Goal: Communication & Community: Answer question/provide support

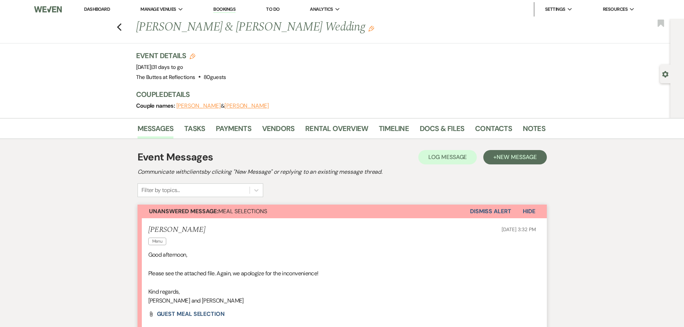
click at [98, 8] on link "Dashboard" at bounding box center [97, 9] width 26 height 6
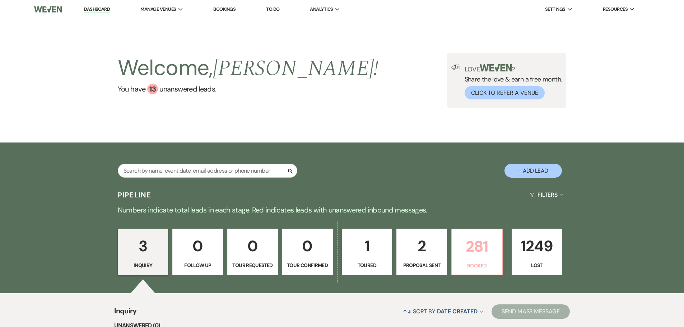
click at [474, 255] on p "281" at bounding box center [476, 246] width 41 height 24
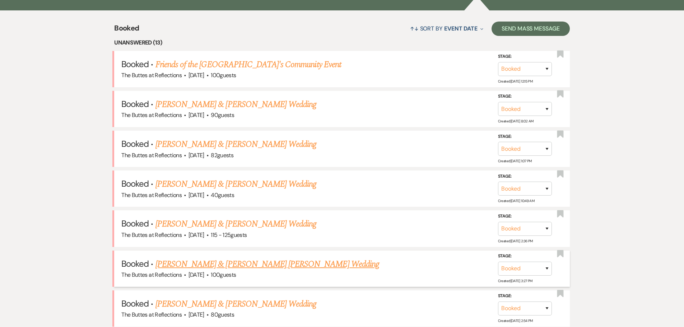
scroll to position [215, 0]
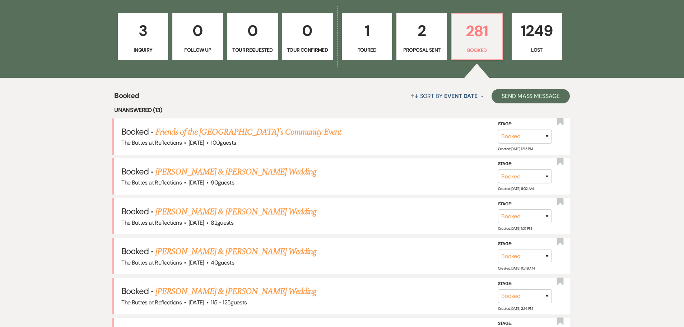
drag, startPoint x: 207, startPoint y: 131, endPoint x: 86, endPoint y: 191, distance: 134.8
click at [207, 131] on link "Friends of the [GEOGRAPHIC_DATA]'s Community Event" at bounding box center [248, 132] width 186 height 13
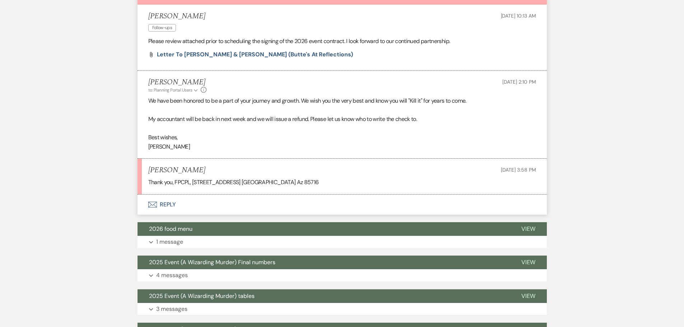
scroll to position [215, 0]
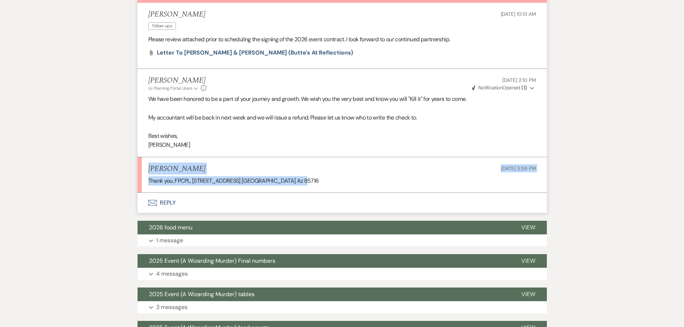
drag, startPoint x: 299, startPoint y: 178, endPoint x: 146, endPoint y: 172, distance: 153.0
click at [146, 172] on li "[PERSON_NAME] [DATE] 3:58 PM Thank you, FPCPL, [STREET_ADDRESS] [GEOGRAPHIC_DAT…" at bounding box center [341, 175] width 409 height 36
copy li "[PERSON_NAME] [DATE] 3:58 PM Thank you, FPCPL, [STREET_ADDRESS] [GEOGRAPHIC_DAT…"
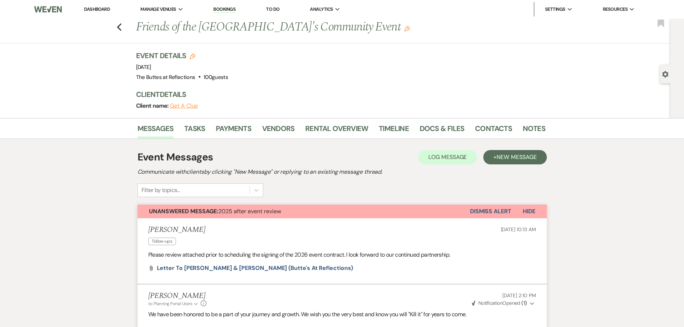
click at [91, 10] on link "Dashboard" at bounding box center [97, 9] width 26 height 6
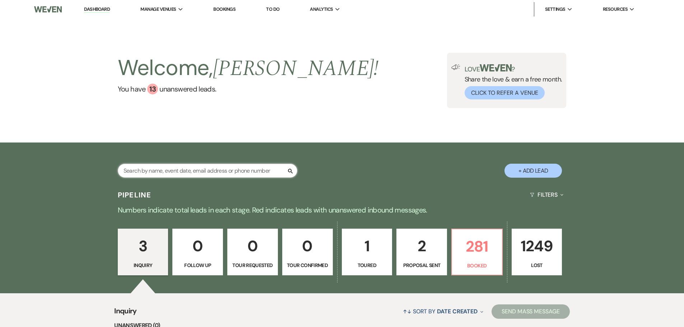
click at [217, 169] on input "text" at bounding box center [207, 171] width 179 height 14
type input "[PERSON_NAME]"
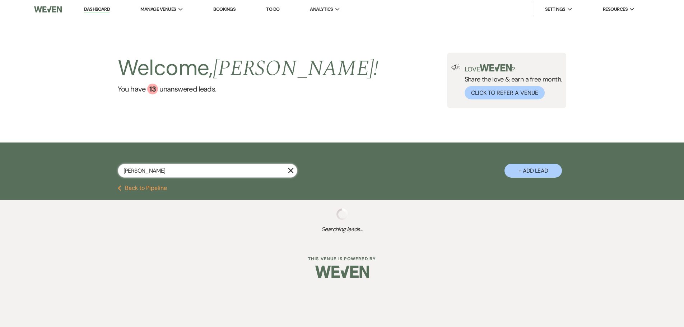
select select "8"
select select "5"
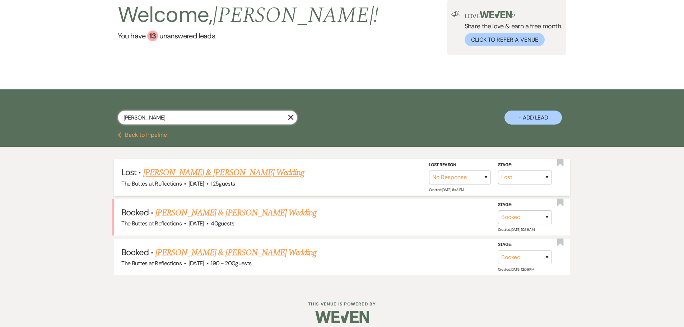
scroll to position [60, 0]
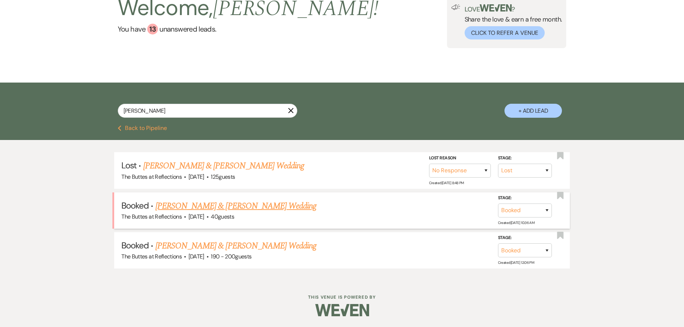
click at [201, 208] on link "[PERSON_NAME] & [PERSON_NAME] Wedding" at bounding box center [235, 206] width 161 height 13
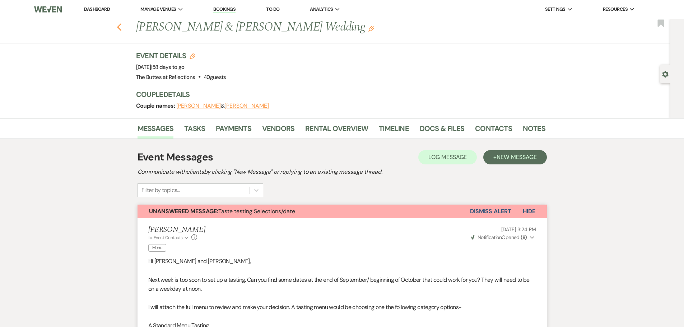
click at [120, 25] on icon "Previous" at bounding box center [119, 27] width 5 height 9
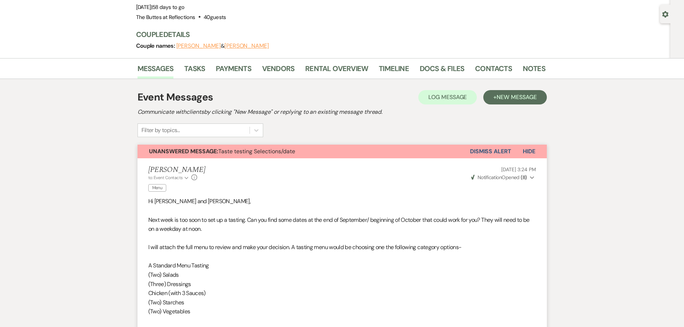
select select "8"
select select "5"
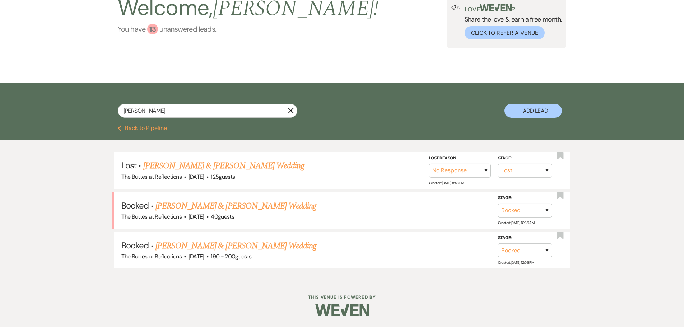
click at [153, 28] on div "13" at bounding box center [152, 29] width 11 height 11
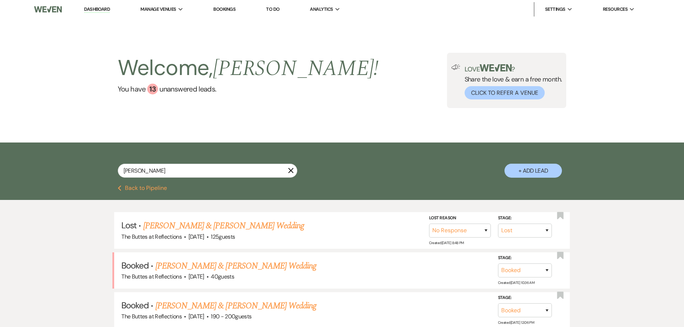
click at [102, 12] on link "Dashboard" at bounding box center [97, 9] width 26 height 7
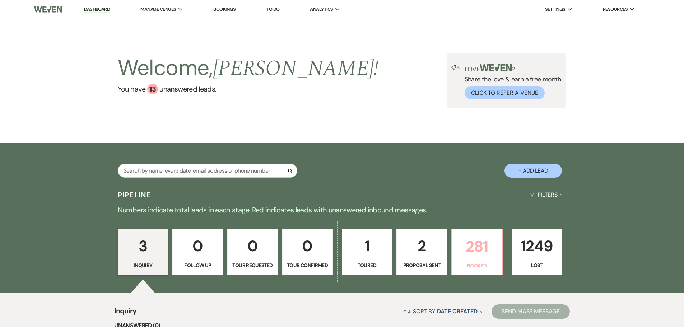
click at [474, 244] on p "281" at bounding box center [476, 246] width 41 height 24
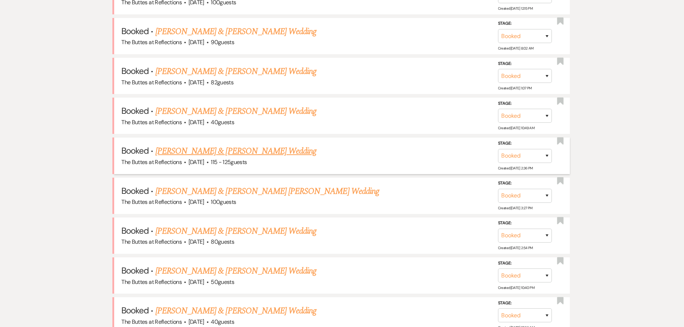
scroll to position [359, 0]
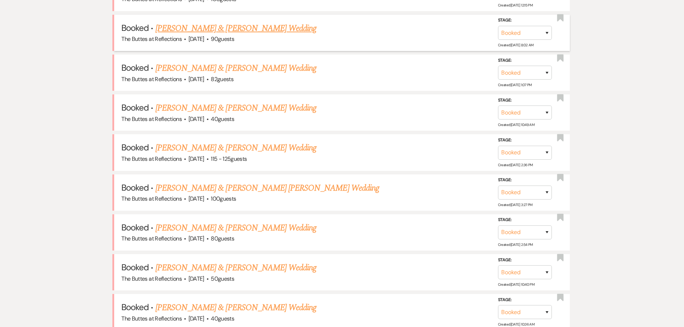
click at [214, 27] on link "[PERSON_NAME] & [PERSON_NAME] Wedding" at bounding box center [235, 28] width 161 height 13
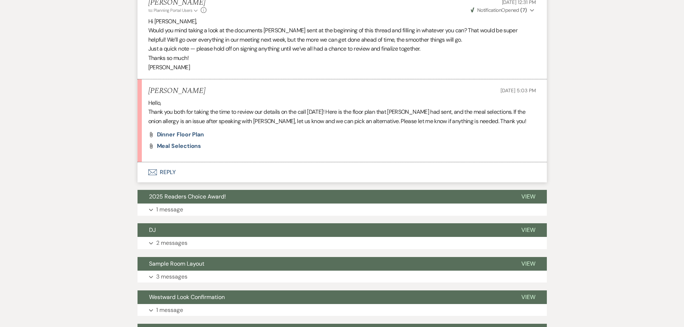
scroll to position [933, 0]
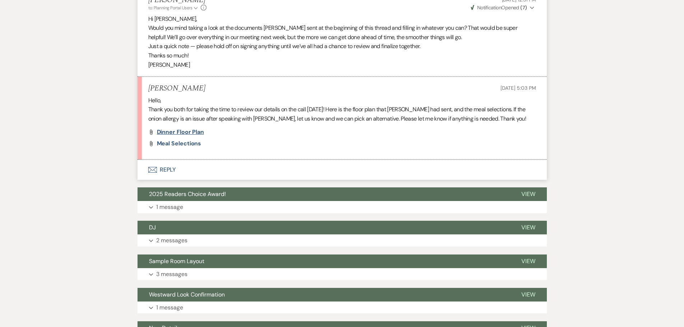
click at [169, 131] on span "Dinner floor plan" at bounding box center [180, 132] width 47 height 8
click at [165, 144] on span "Meal Selections" at bounding box center [179, 144] width 45 height 8
click at [171, 133] on span "Dinner floor plan" at bounding box center [180, 132] width 47 height 8
click at [167, 171] on button "Envelope Reply" at bounding box center [341, 170] width 409 height 20
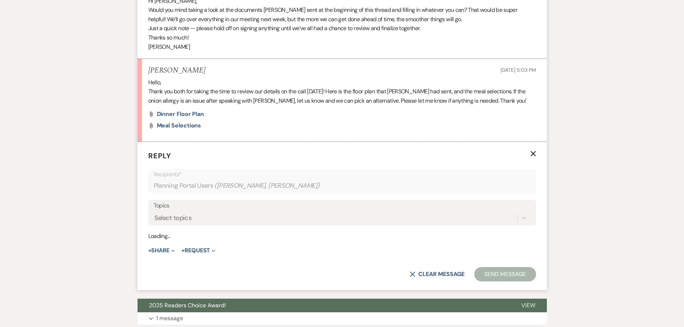
scroll to position [1003, 0]
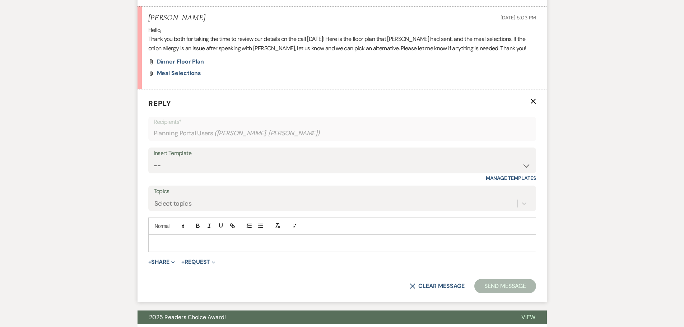
click at [258, 244] on p at bounding box center [342, 243] width 376 height 8
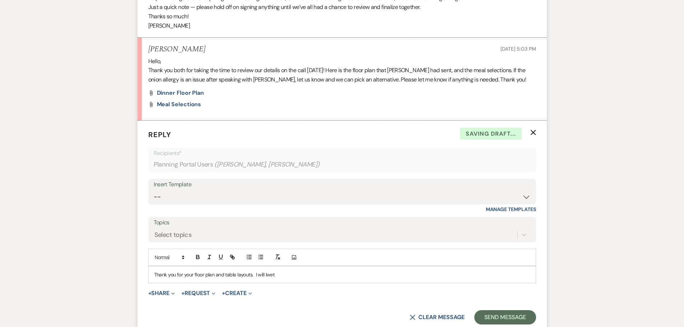
scroll to position [957, 0]
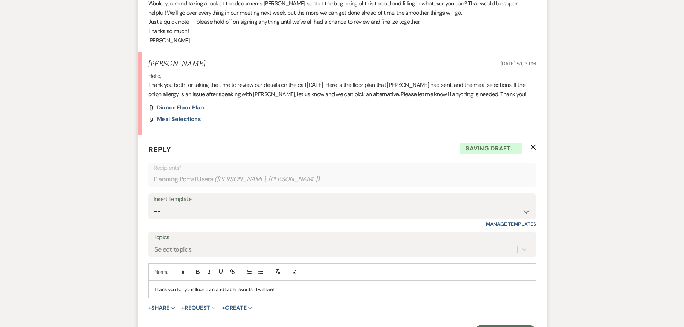
click at [275, 289] on p "Thank you for your floor plan and table layouts. I will lwet" at bounding box center [342, 289] width 376 height 8
click at [210, 308] on p "Have a Beautiful Day!\" at bounding box center [342, 305] width 376 height 8
click at [254, 292] on p "Thank you for your floor plan and table layouts. I will let you know about the …" at bounding box center [342, 289] width 376 height 8
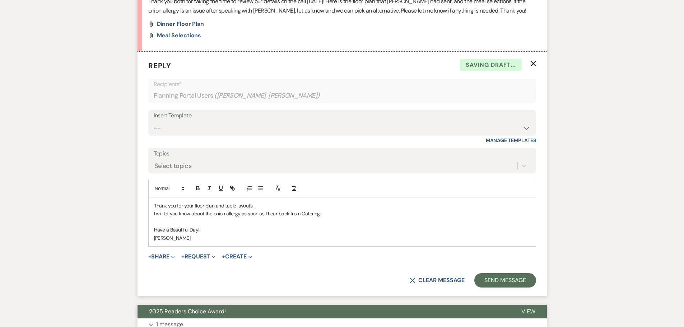
scroll to position [1065, 0]
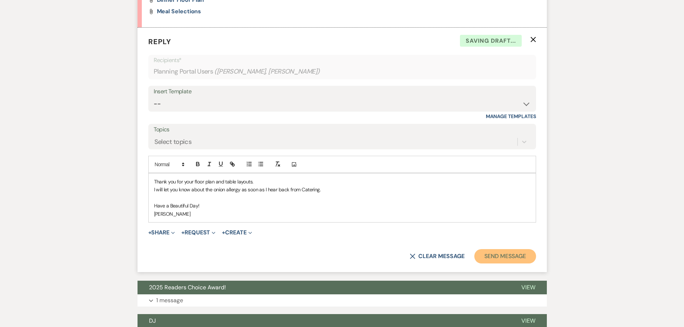
click at [503, 254] on button "Send Message" at bounding box center [504, 256] width 61 height 14
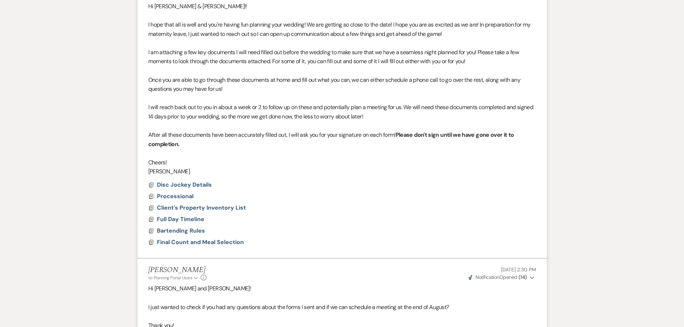
scroll to position [96, 0]
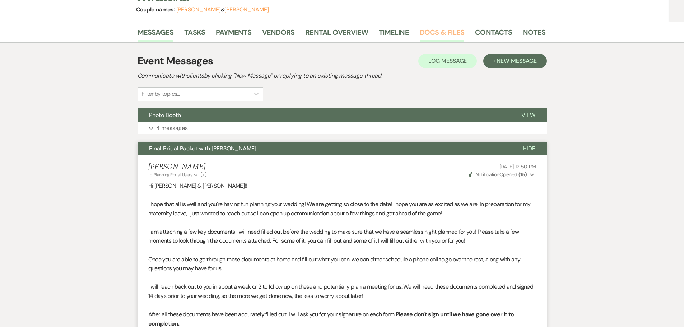
click at [439, 33] on link "Docs & Files" at bounding box center [442, 35] width 45 height 16
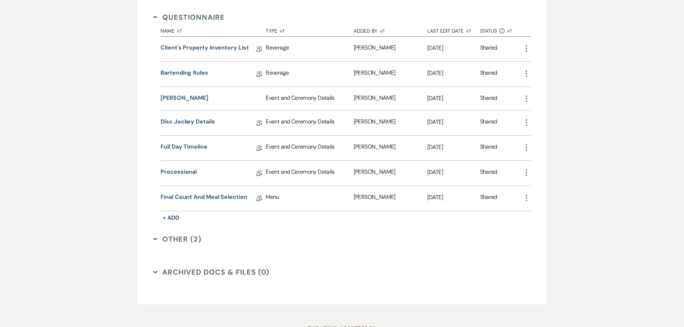
scroll to position [633, 0]
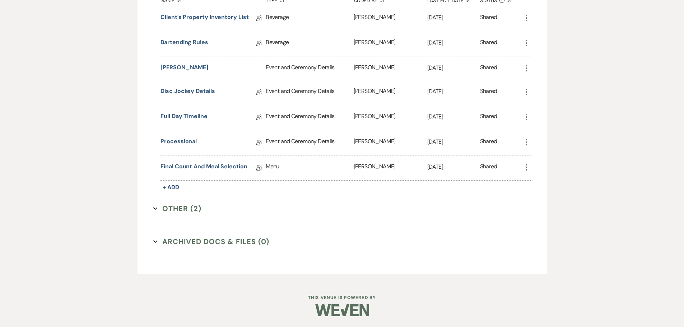
click at [206, 165] on link "Final Count and Meal Selection" at bounding box center [203, 167] width 87 height 11
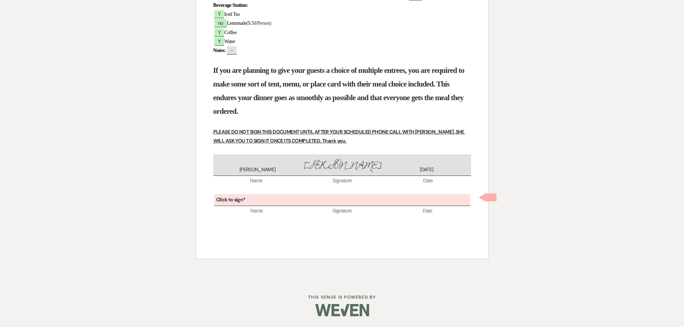
scroll to position [243, 0]
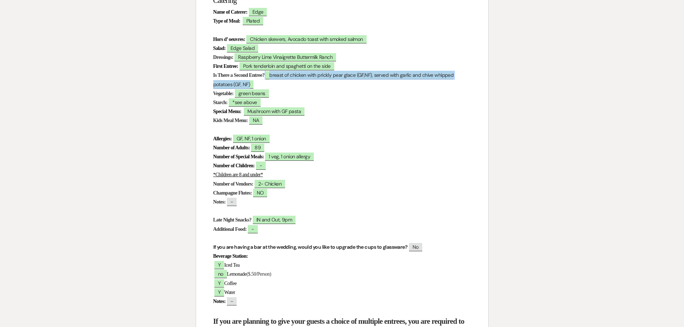
click at [281, 76] on span "breast of chicken with prickly pear glace (GF,NF), served with garlic and chive…" at bounding box center [333, 79] width 240 height 17
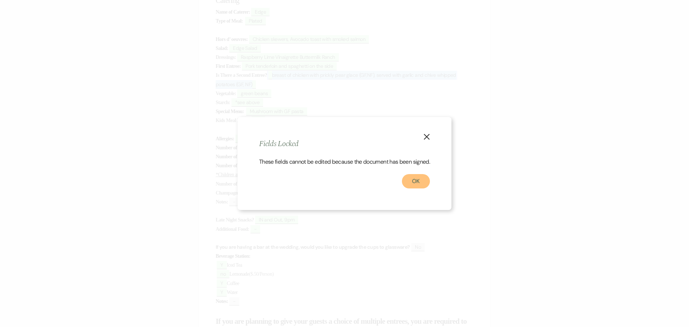
click at [418, 186] on button "OK" at bounding box center [416, 181] width 28 height 14
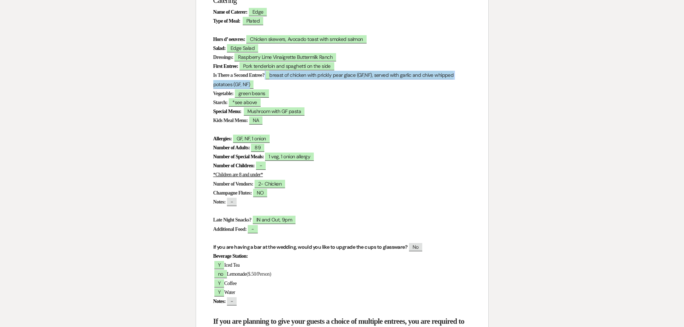
click at [281, 76] on span "breast of chicken with prickly pear glace (GF,NF), served with garlic and chive…" at bounding box center [333, 79] width 240 height 17
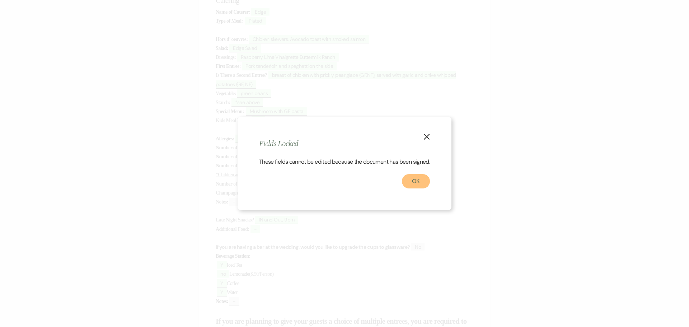
click at [425, 184] on button "OK" at bounding box center [416, 181] width 28 height 14
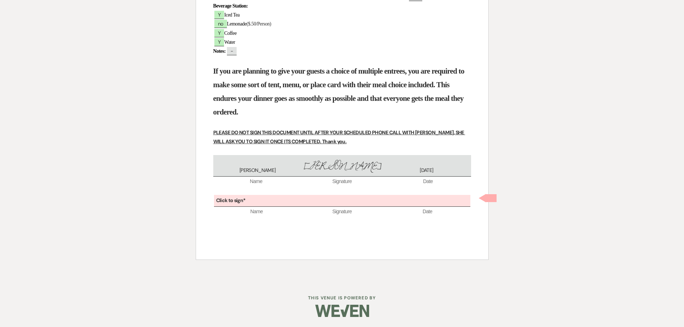
scroll to position [494, 0]
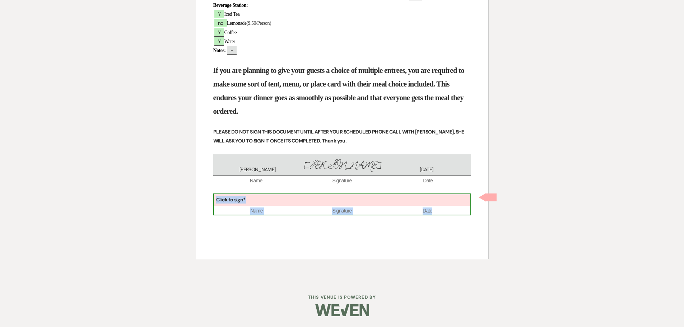
click at [380, 198] on div "Click to sign*" at bounding box center [342, 200] width 256 height 12
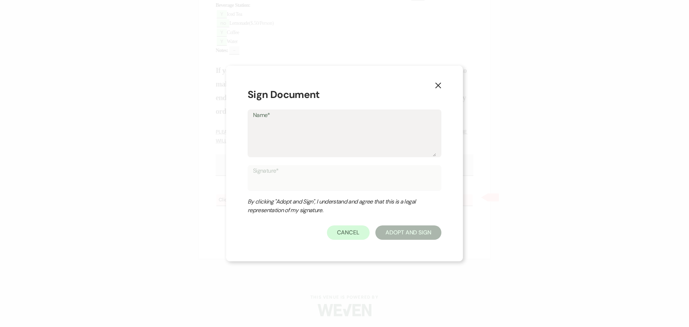
type textarea "S"
type input "S"
type textarea "Sh"
type input "Sh"
type textarea "She"
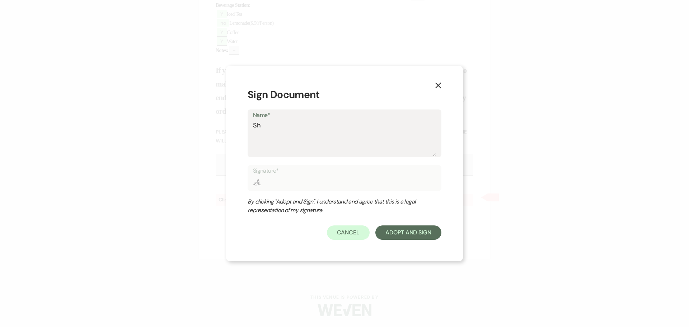
type input "She"
type textarea "Shei"
type input "Shei"
type textarea "[PERSON_NAME]"
type input "[PERSON_NAME]"
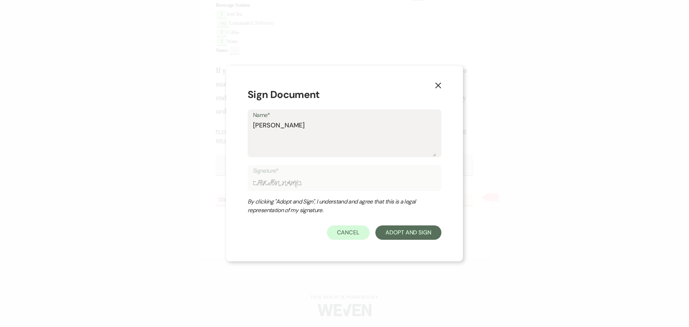
type textarea "[PERSON_NAME]"
type input "[PERSON_NAME]"
type textarea "[PERSON_NAME]"
type input "[PERSON_NAME]"
type textarea "[PERSON_NAME]"
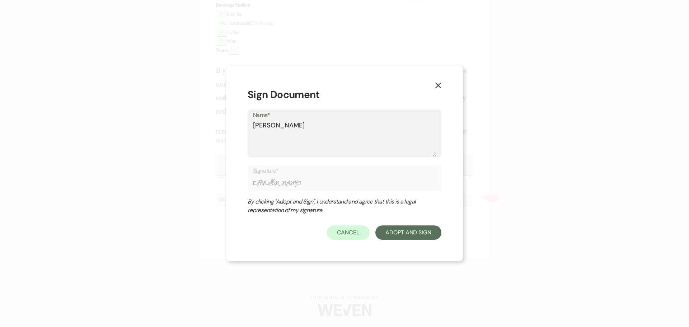
type input "[PERSON_NAME]"
type textarea "[PERSON_NAME]"
type input "[PERSON_NAME]"
type textarea "[PERSON_NAME]"
type input "[PERSON_NAME]"
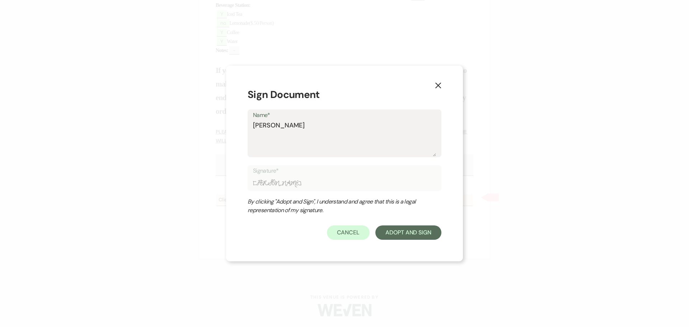
type textarea "[PERSON_NAME]"
type input "[PERSON_NAME]"
type textarea "[PERSON_NAME]"
type input "[PERSON_NAME]"
type textarea "[PERSON_NAME]"
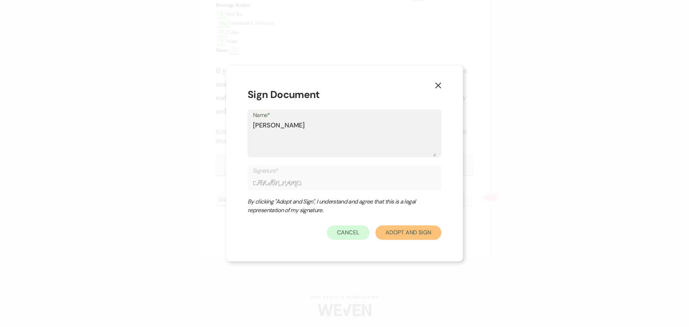
click at [399, 233] on button "Adopt And Sign" at bounding box center [408, 232] width 66 height 14
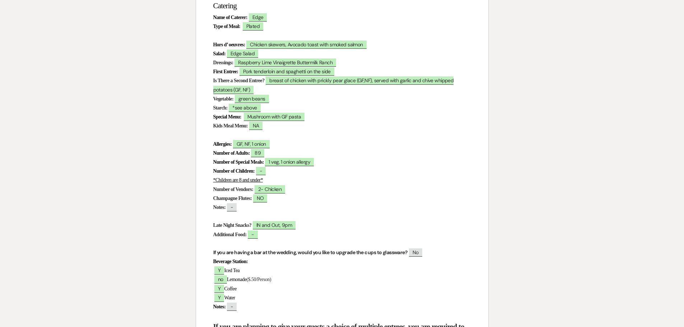
scroll to position [237, 0]
click at [298, 81] on span "breast of chicken with prickly pear glace (GF,NF), served with garlic and chive…" at bounding box center [333, 85] width 240 height 17
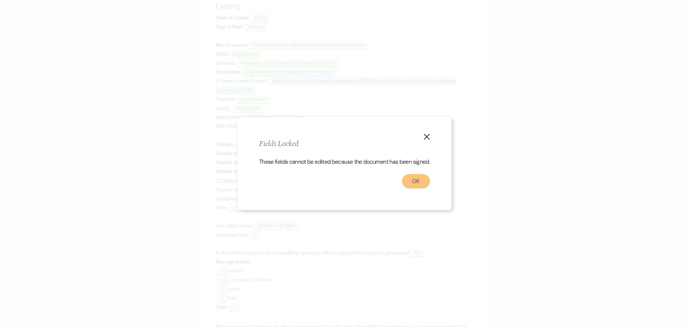
click at [417, 187] on button "OK" at bounding box center [416, 181] width 28 height 14
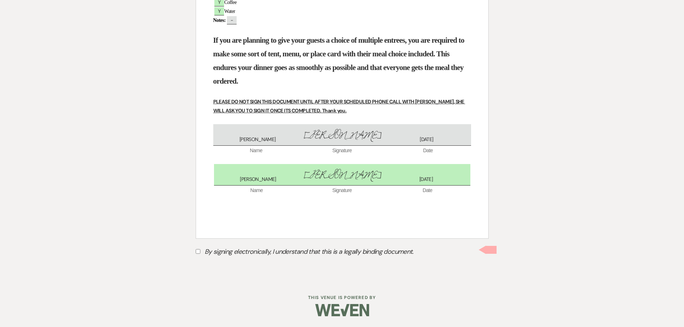
scroll to position [524, 0]
click at [409, 203] on p at bounding box center [342, 199] width 258 height 9
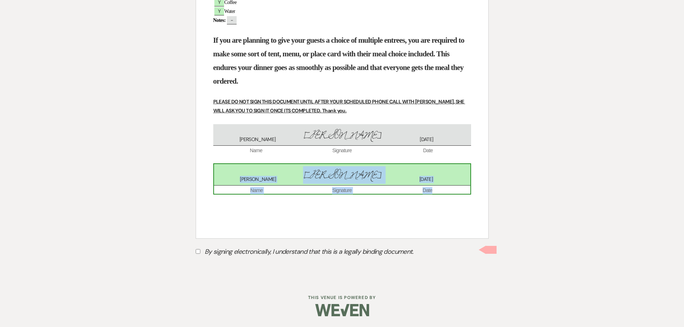
click at [348, 179] on span "[PERSON_NAME]" at bounding box center [342, 175] width 84 height 15
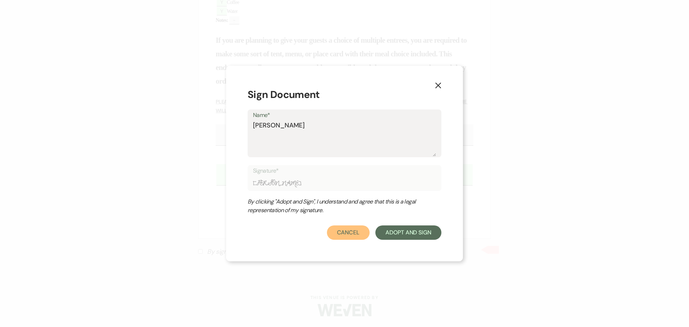
click at [351, 231] on button "Cancel" at bounding box center [348, 232] width 43 height 14
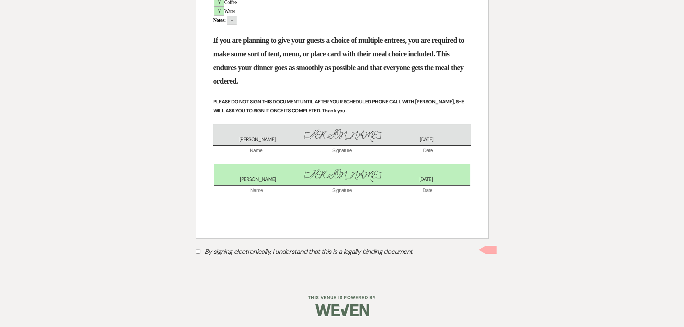
click at [197, 250] on input "By signing electronically, I understand that this is a legally binding document." at bounding box center [198, 251] width 5 height 5
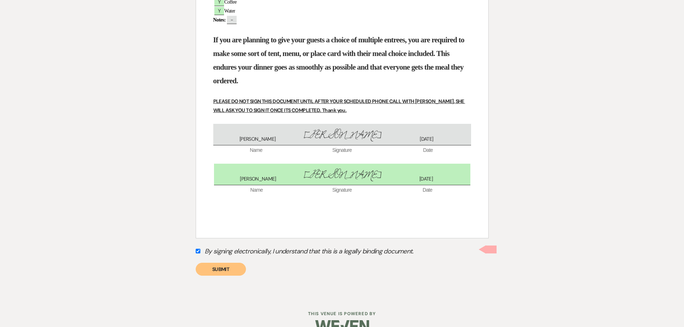
click at [198, 250] on input "By signing electronically, I understand that this is a legally binding document." at bounding box center [198, 251] width 5 height 5
checkbox input "false"
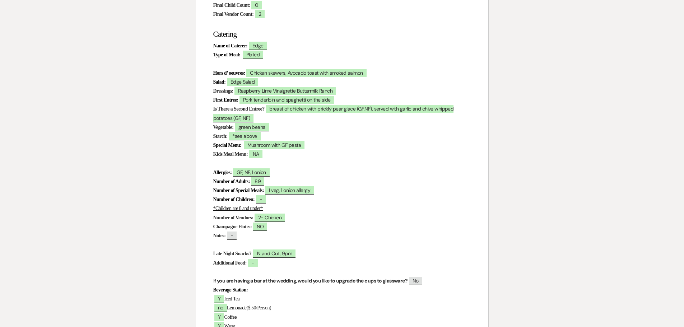
scroll to position [0, 0]
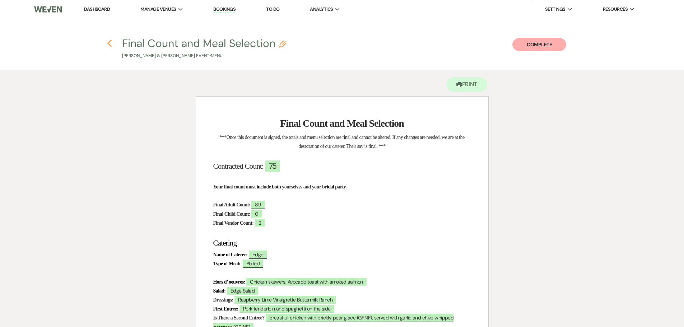
click at [109, 44] on icon "Previous" at bounding box center [109, 43] width 5 height 9
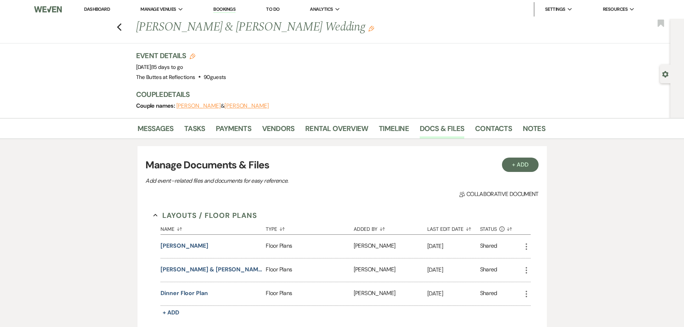
click at [102, 6] on link "Dashboard" at bounding box center [97, 9] width 26 height 6
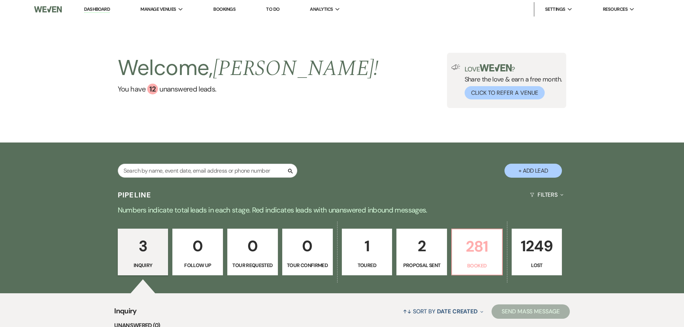
click at [470, 246] on p "281" at bounding box center [476, 246] width 41 height 24
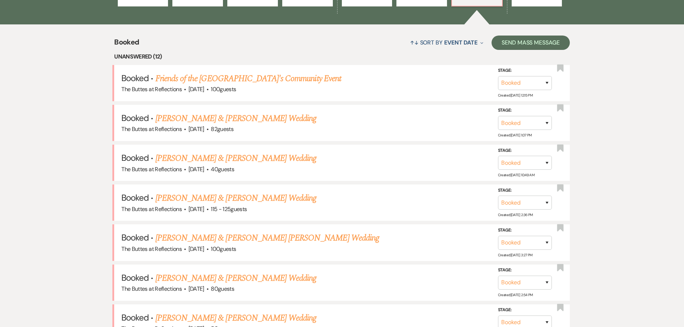
scroll to position [287, 0]
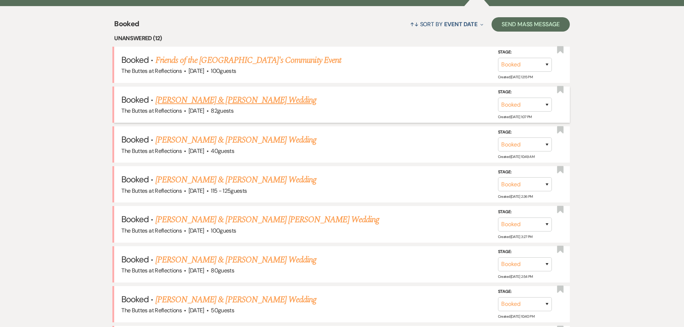
click at [233, 102] on link "[PERSON_NAME] & [PERSON_NAME] Wedding" at bounding box center [235, 100] width 161 height 13
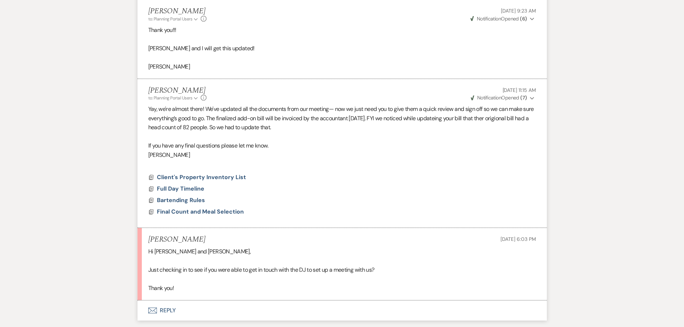
scroll to position [1544, 0]
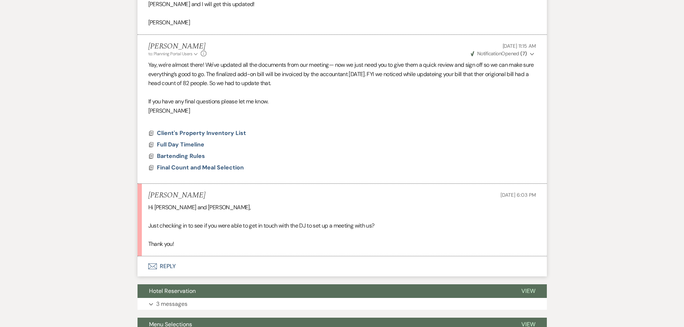
click at [167, 264] on button "Envelope Reply" at bounding box center [341, 266] width 409 height 20
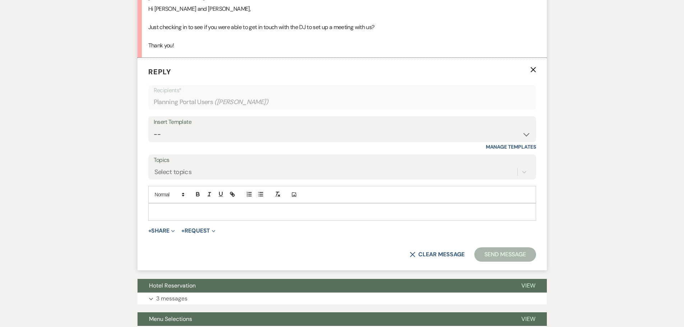
scroll to position [1743, 0]
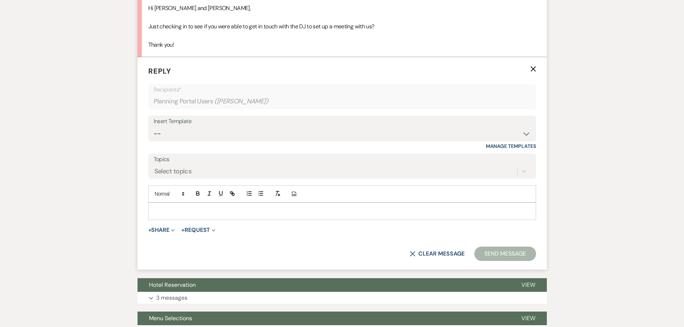
click at [181, 208] on p at bounding box center [342, 211] width 376 height 8
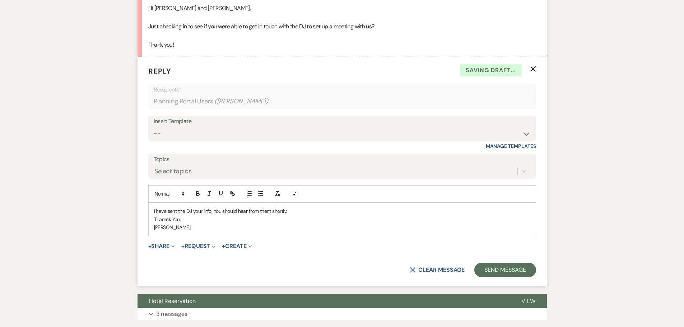
click at [164, 220] on p "Thamnk You," at bounding box center [342, 219] width 376 height 8
click at [217, 232] on div "I have sent the DJ your info, You should hear from them shortly. Thank You, [PE…" at bounding box center [342, 219] width 387 height 33
click at [509, 271] on button "Send Message" at bounding box center [504, 270] width 61 height 14
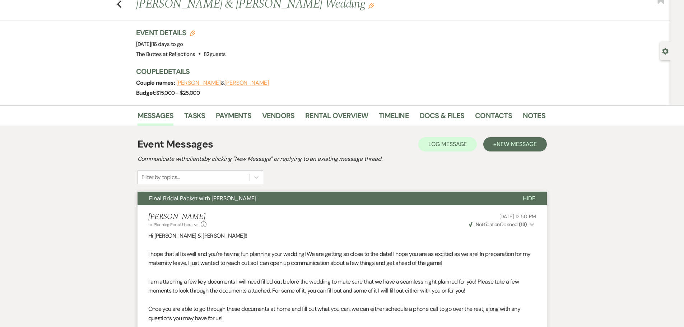
scroll to position [0, 0]
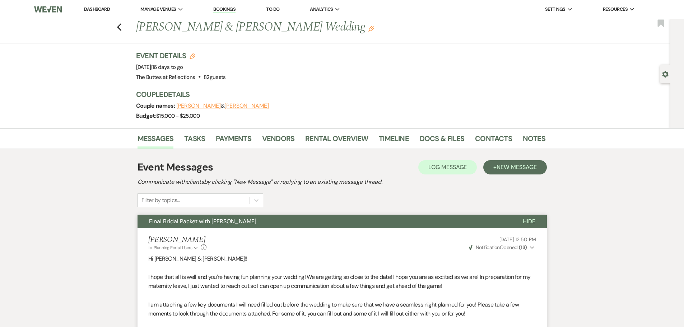
click at [91, 9] on link "Dashboard" at bounding box center [97, 9] width 26 height 6
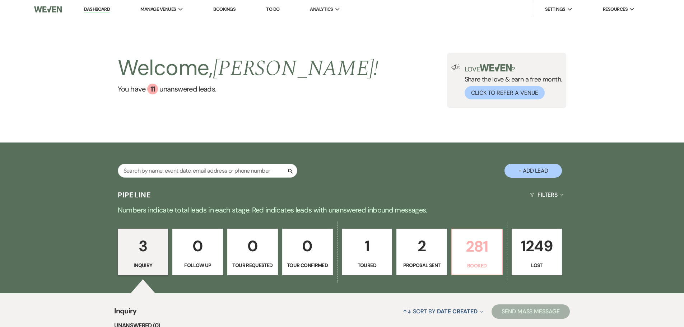
click at [477, 244] on p "281" at bounding box center [476, 246] width 41 height 24
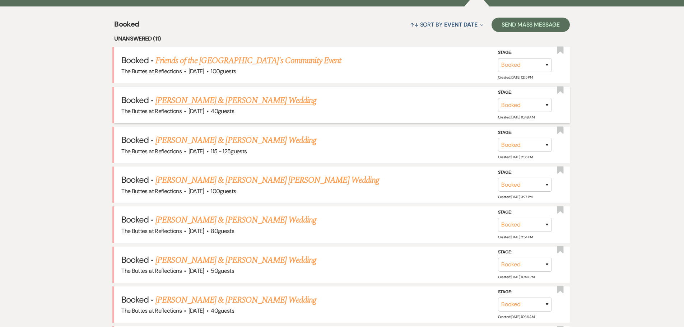
scroll to position [287, 0]
click at [206, 100] on link "[PERSON_NAME] & [PERSON_NAME] Wedding" at bounding box center [235, 100] width 161 height 13
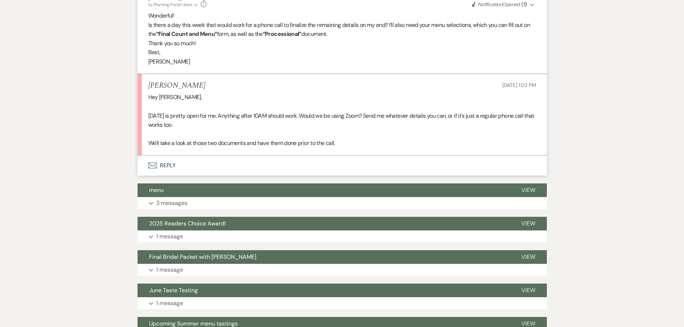
scroll to position [683, 0]
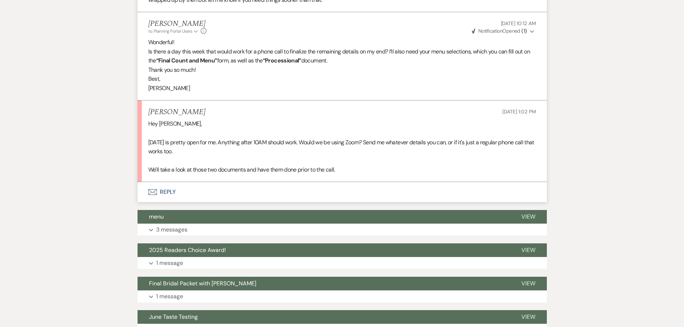
click at [158, 182] on button "Envelope Reply" at bounding box center [341, 192] width 409 height 20
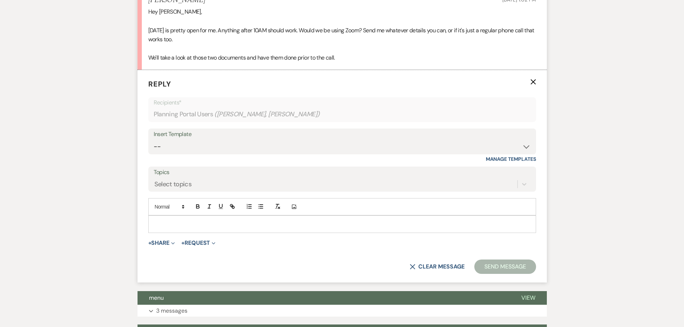
scroll to position [798, 0]
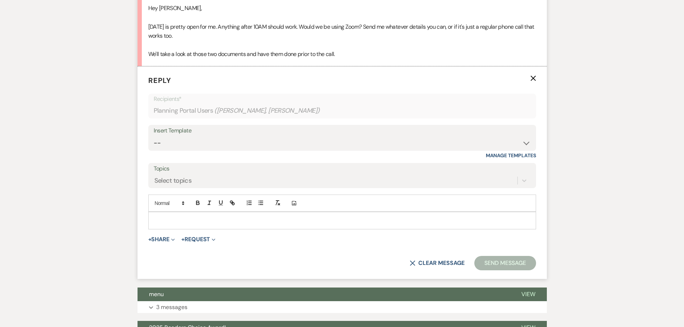
click at [174, 216] on p at bounding box center [342, 220] width 376 height 8
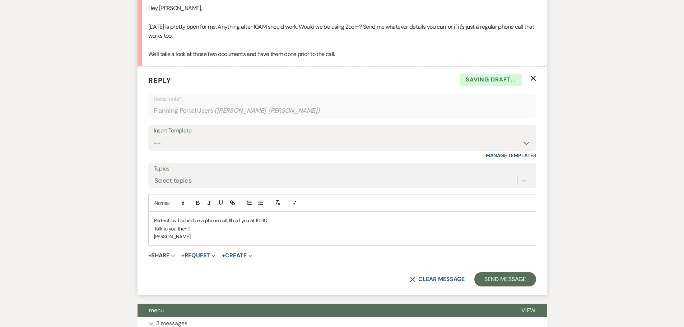
click at [169, 216] on p "Perfect I will schedule a phone call, Ill call you at 10:30" at bounding box center [342, 220] width 376 height 8
click at [229, 216] on p "Perfect, I will schedule a phone call, Ill call you at 10:30" at bounding box center [342, 220] width 376 height 8
click at [273, 216] on p "Perfect, I will schedule a phone call, I'll call you at 10:30" at bounding box center [342, 220] width 376 height 8
drag, startPoint x: 167, startPoint y: 229, endPoint x: 153, endPoint y: 214, distance: 20.1
click at [153, 214] on div "Perfect, I will schedule a phone call, I'll call you at 10:30. Talk to you then…" at bounding box center [342, 228] width 387 height 33
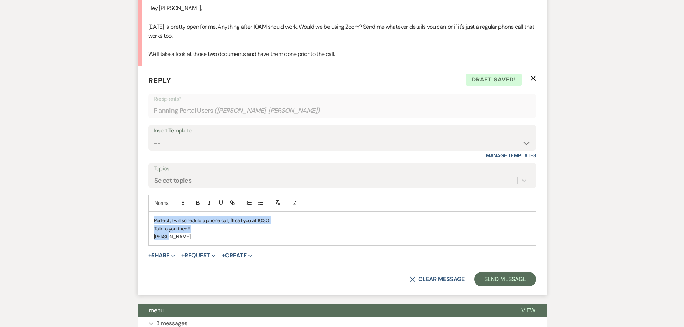
click at [205, 233] on p "[PERSON_NAME]" at bounding box center [342, 237] width 376 height 8
click at [202, 216] on p "Perfect, I will schedule a phone call, I'll call you at 10:30." at bounding box center [342, 220] width 376 height 8
click at [232, 216] on p "Perfect, I will schedule the phone call, I'll call you at 10:30." at bounding box center [342, 220] width 376 height 8
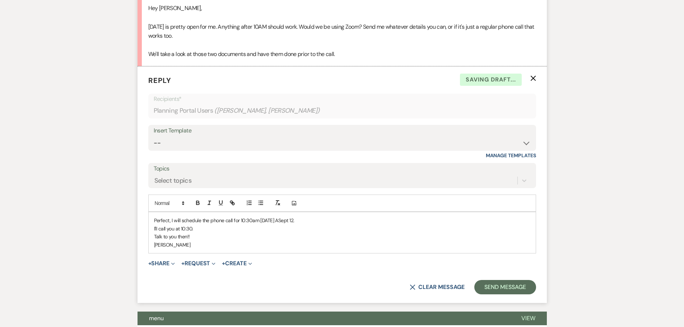
click at [283, 216] on p "Perfect, I will schedule the phone call for 10:30am [DATE] ASept 12." at bounding box center [342, 220] width 376 height 8
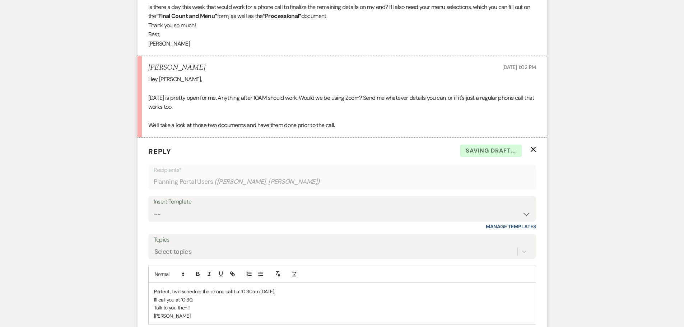
scroll to position [726, 0]
click at [277, 288] on p "Perfect, I will schedule the phone call for 10:30am [DATE]." at bounding box center [342, 292] width 376 height 8
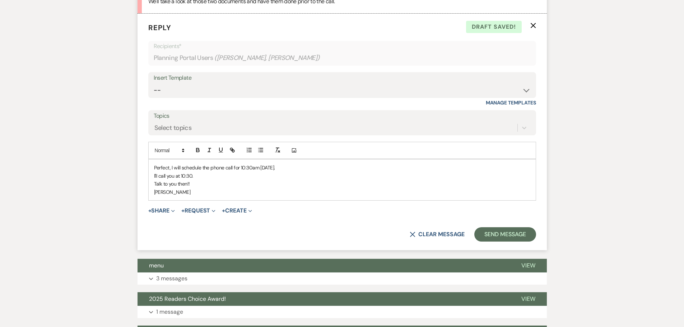
scroll to position [870, 0]
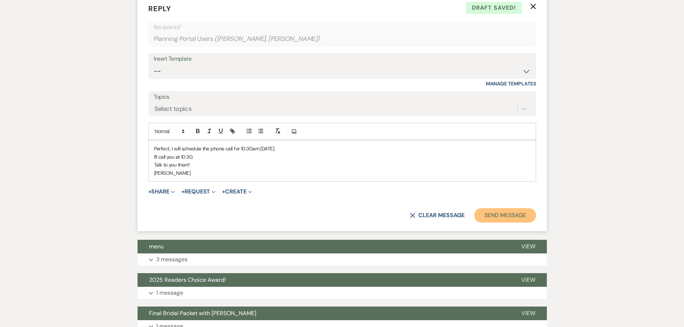
click at [515, 208] on button "Send Message" at bounding box center [504, 215] width 61 height 14
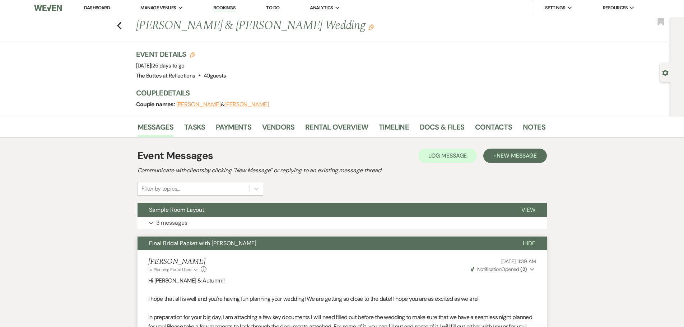
scroll to position [0, 0]
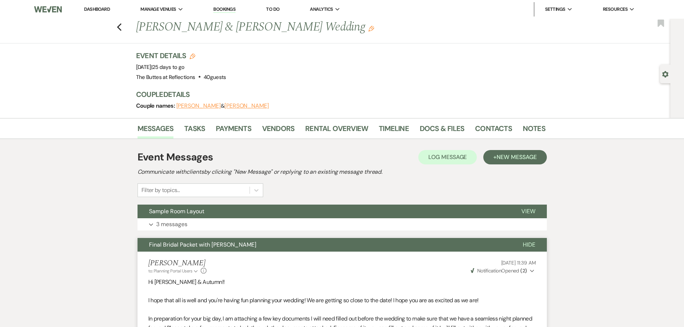
click at [96, 9] on link "Dashboard" at bounding box center [97, 9] width 26 height 6
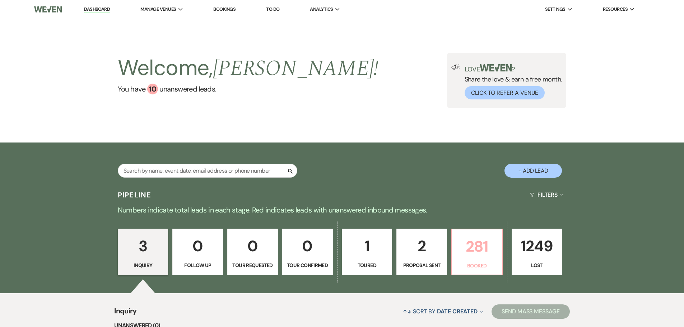
click at [473, 247] on p "281" at bounding box center [476, 246] width 41 height 24
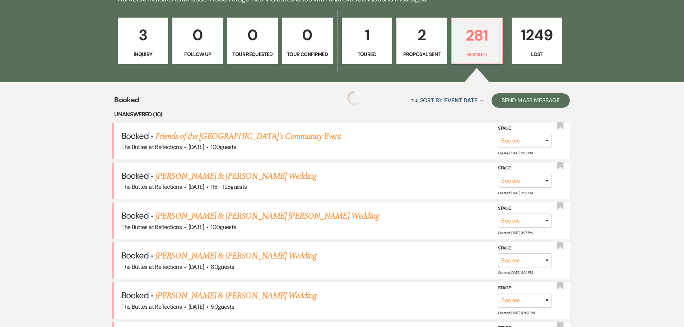
scroll to position [215, 0]
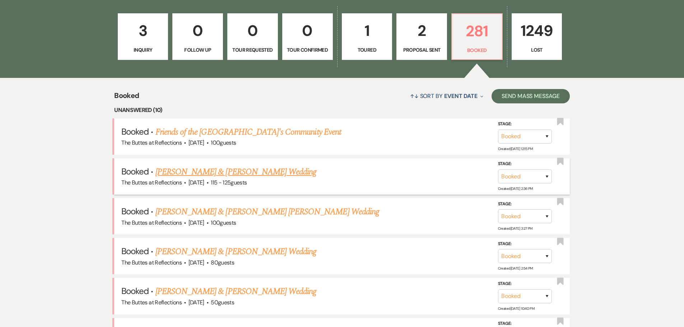
click at [188, 170] on link "[PERSON_NAME] & [PERSON_NAME] Wedding" at bounding box center [235, 171] width 161 height 13
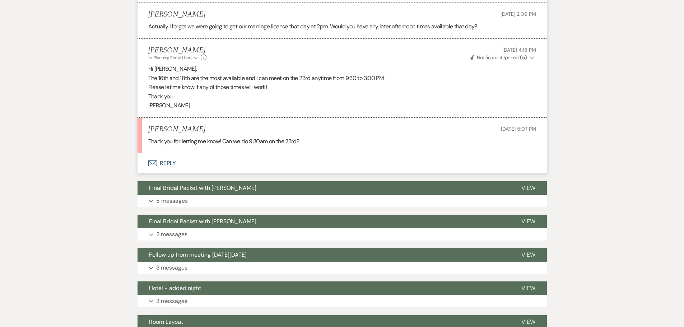
scroll to position [431, 0]
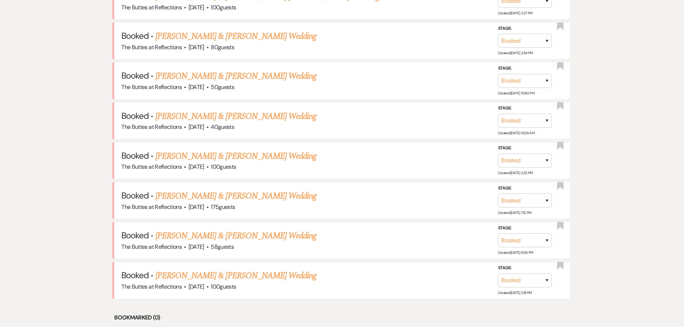
scroll to position [215, 0]
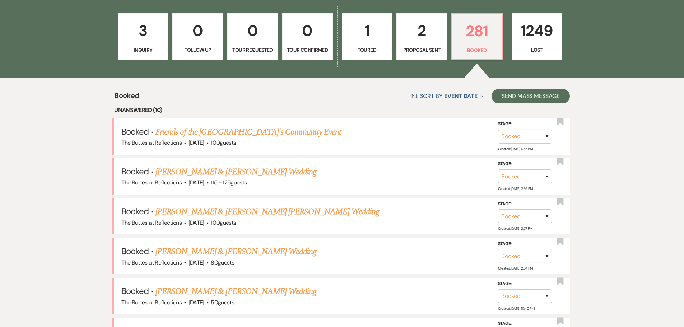
drag, startPoint x: 245, startPoint y: 214, endPoint x: 215, endPoint y: 207, distance: 30.6
click at [245, 214] on link "[PERSON_NAME] & [PERSON_NAME] [PERSON_NAME] Wedding" at bounding box center [267, 211] width 224 height 13
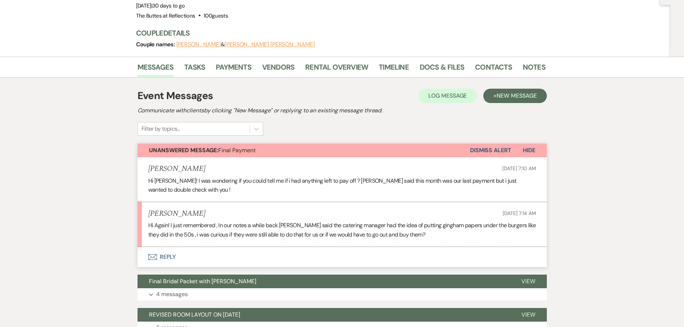
scroll to position [144, 0]
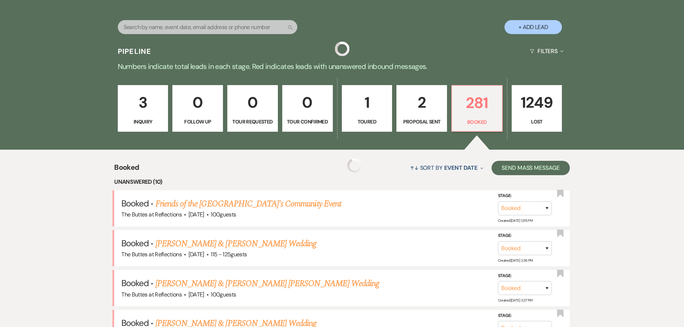
scroll to position [215, 0]
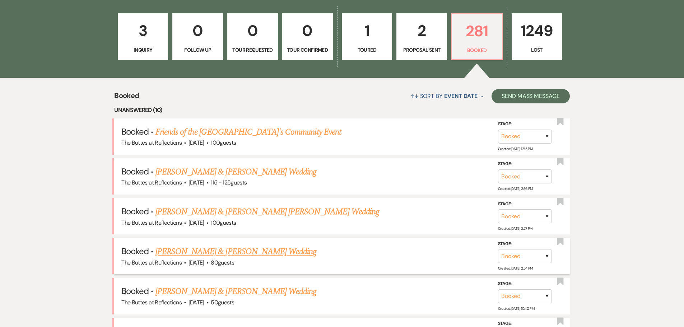
click at [199, 252] on link "[PERSON_NAME] & [PERSON_NAME] Wedding" at bounding box center [235, 251] width 161 height 13
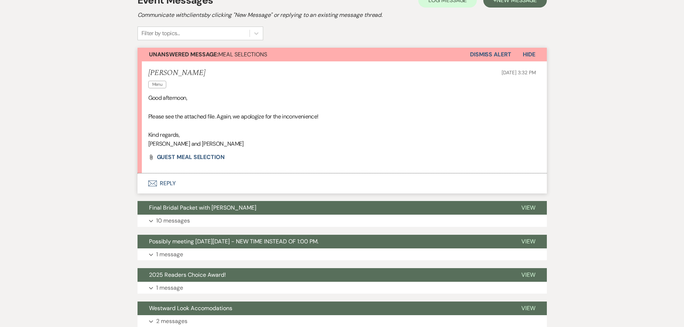
scroll to position [108, 0]
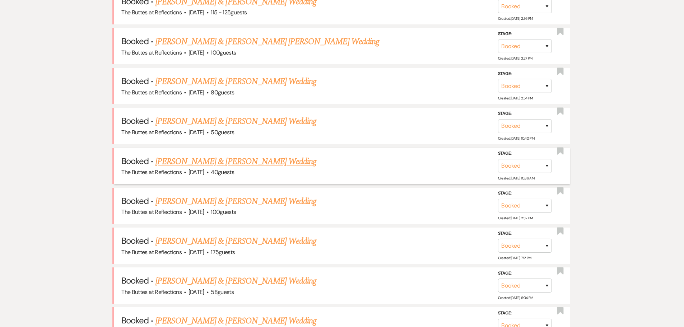
scroll to position [395, 0]
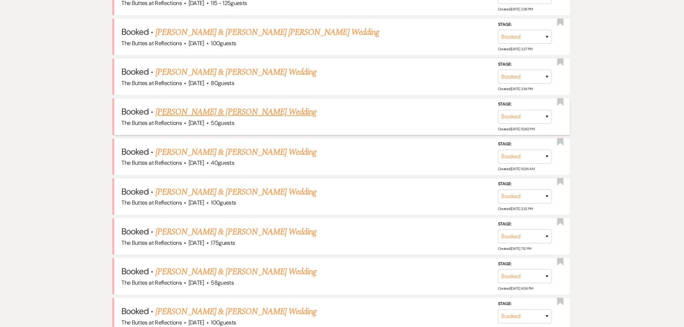
click at [198, 112] on link "[PERSON_NAME] & [PERSON_NAME] Wedding" at bounding box center [235, 112] width 161 height 13
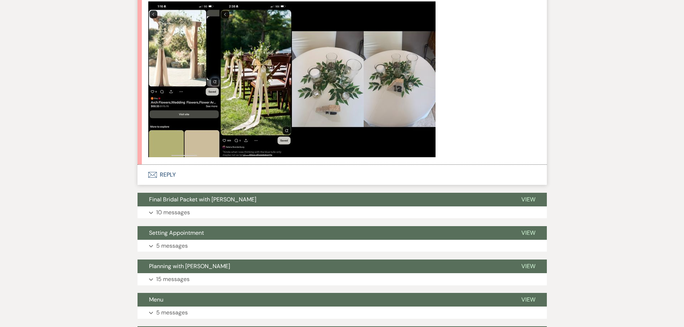
scroll to position [323, 0]
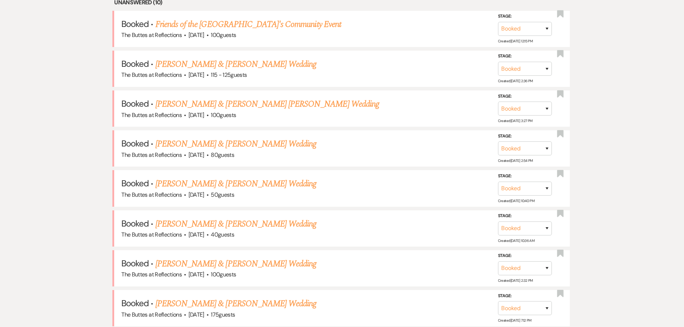
scroll to position [395, 0]
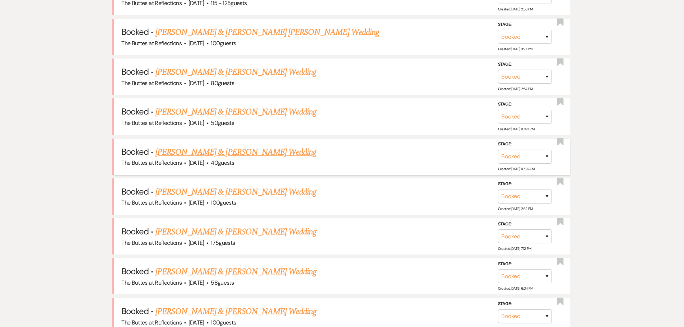
click at [238, 153] on link "[PERSON_NAME] & [PERSON_NAME] Wedding" at bounding box center [235, 152] width 161 height 13
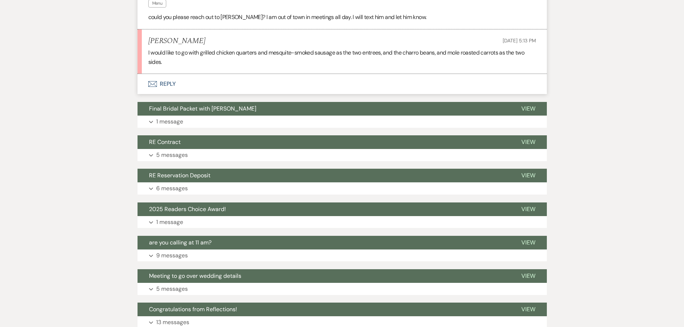
scroll to position [1579, 0]
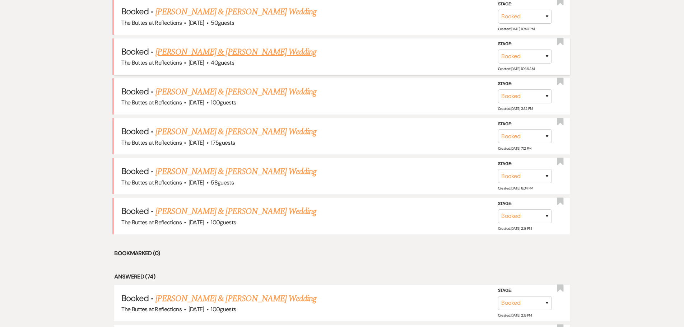
scroll to position [538, 0]
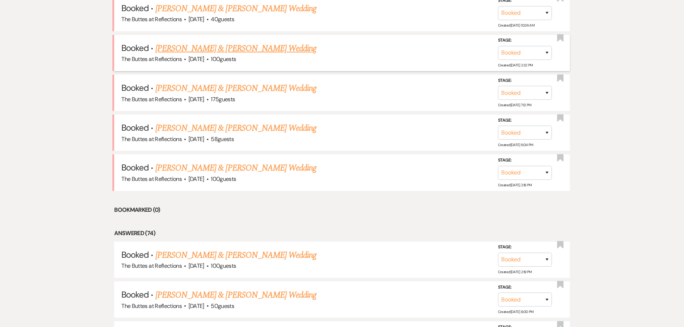
click at [189, 47] on link "[PERSON_NAME] & [PERSON_NAME] Wedding" at bounding box center [235, 48] width 161 height 13
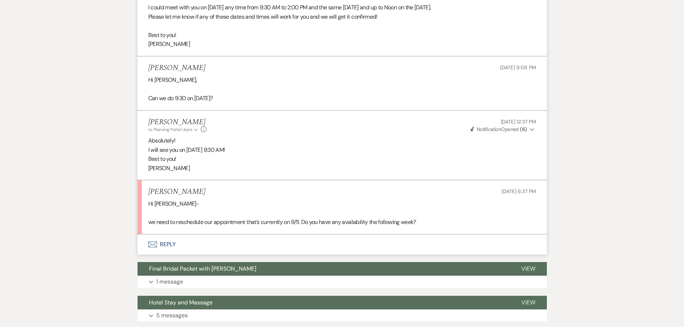
scroll to position [431, 0]
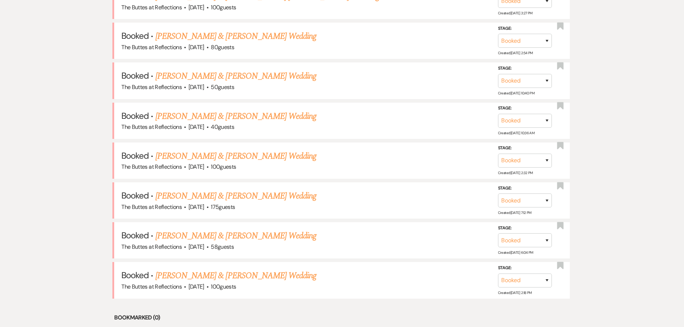
scroll to position [538, 0]
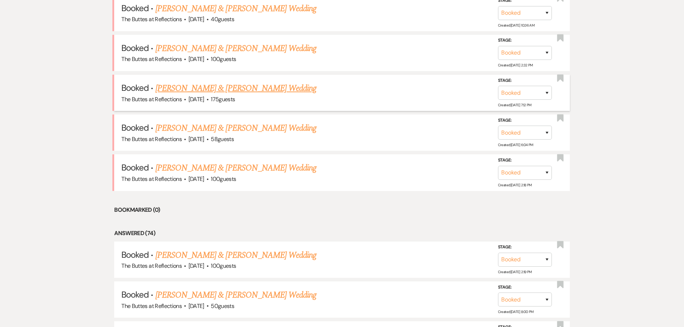
click at [223, 87] on link "[PERSON_NAME] & [PERSON_NAME] Wedding" at bounding box center [235, 88] width 161 height 13
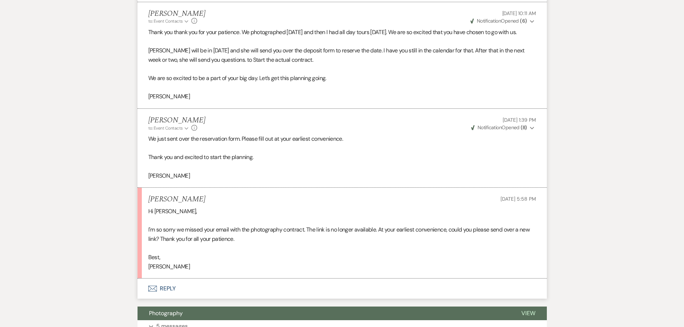
scroll to position [1651, 0]
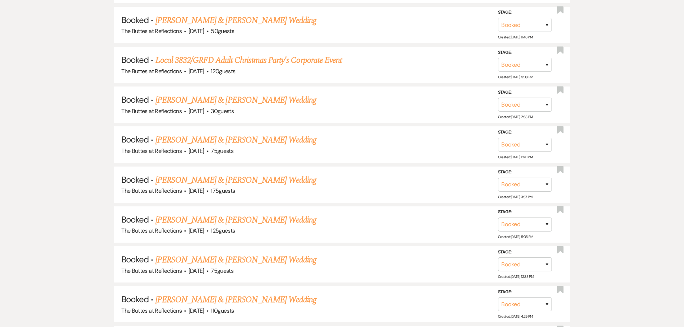
scroll to position [538, 0]
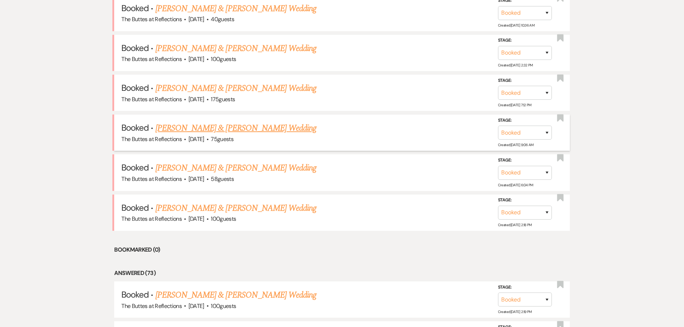
click at [185, 128] on link "[PERSON_NAME] & [PERSON_NAME] Wedding" at bounding box center [235, 128] width 161 height 13
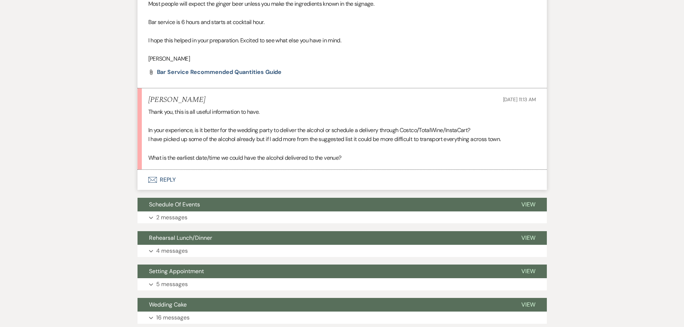
scroll to position [646, 0]
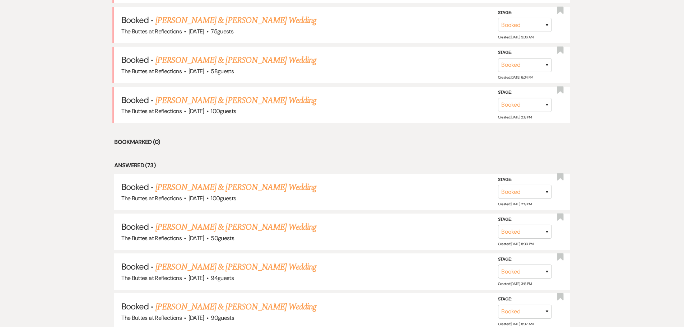
scroll to position [538, 0]
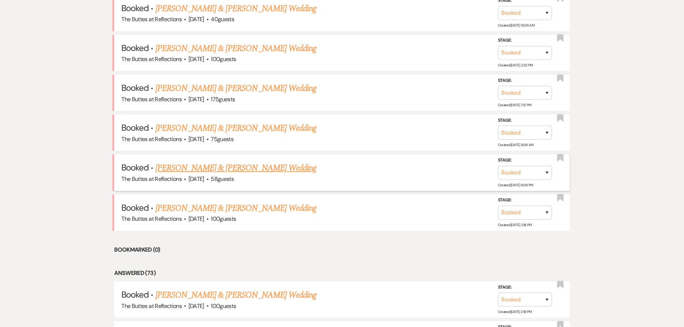
click at [196, 170] on link "[PERSON_NAME] & [PERSON_NAME] Wedding" at bounding box center [235, 167] width 161 height 13
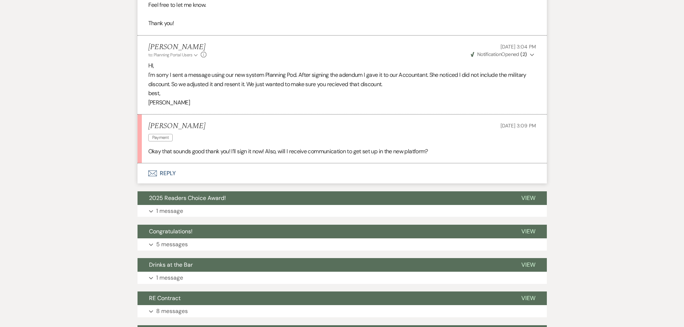
scroll to position [2628, 0]
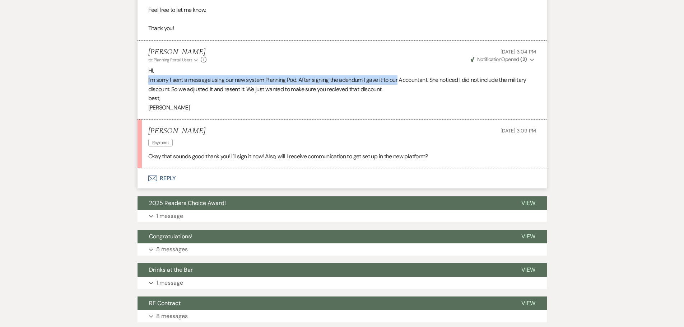
click at [392, 66] on div "HI, I'm sorry I sent a message using our new system Planning Pod. After signing…" at bounding box center [342, 89] width 388 height 46
click at [287, 171] on button "Envelope Reply" at bounding box center [341, 178] width 409 height 20
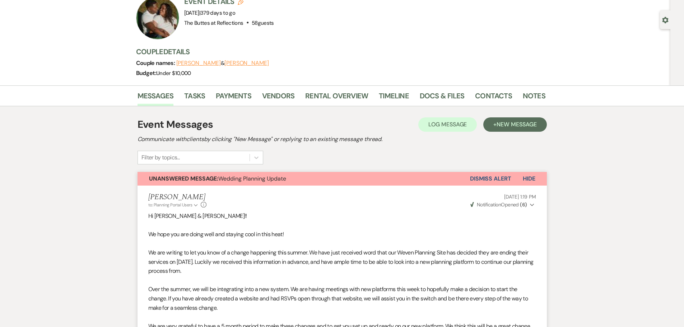
scroll to position [0, 0]
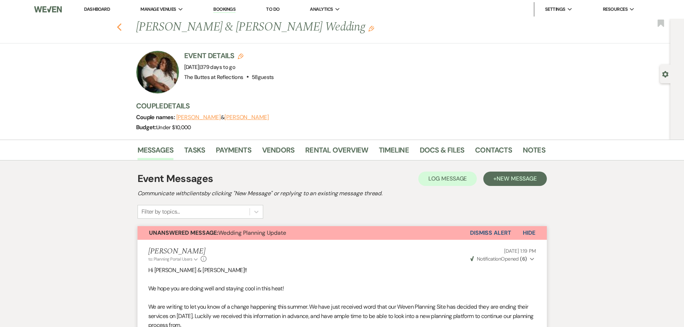
click at [121, 30] on use "button" at bounding box center [119, 27] width 5 height 8
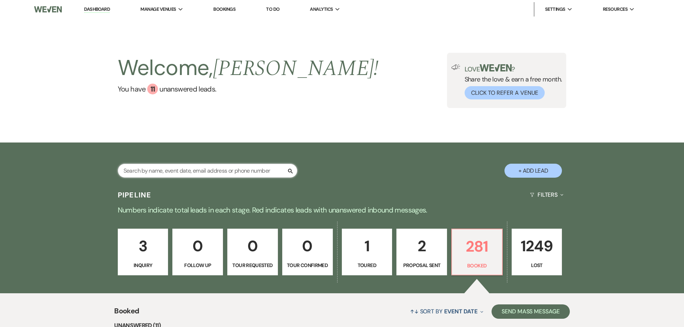
click at [177, 170] on input "text" at bounding box center [207, 171] width 179 height 14
type input "rk"
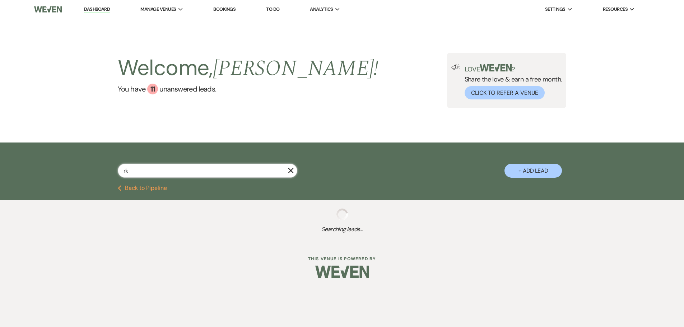
select select "8"
select select "5"
select select "8"
select select "5"
select select "8"
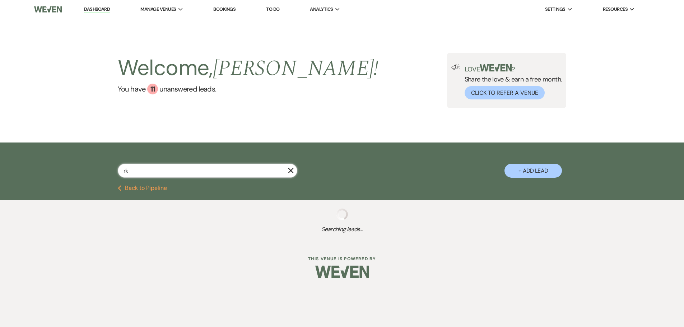
select select "5"
select select "8"
select select "5"
select select "8"
select select "5"
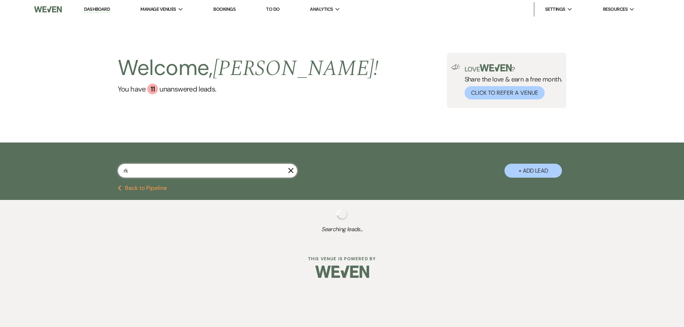
select select "8"
select select "5"
select select "8"
select select "6"
select select "8"
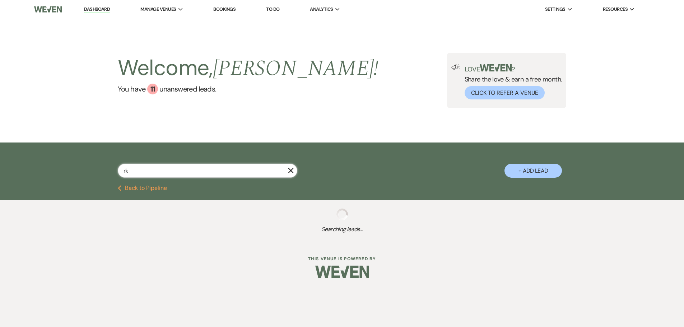
select select "5"
select select "8"
select select "5"
select select "8"
select select "5"
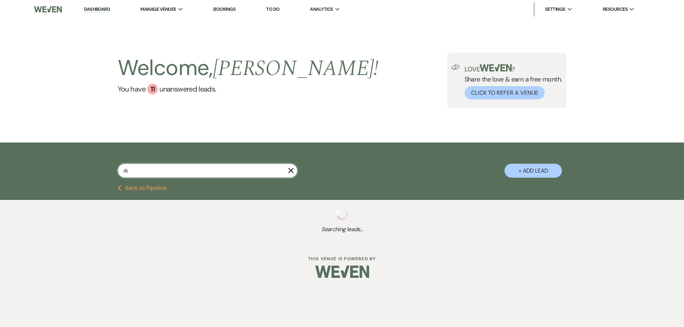
select select "8"
select select "7"
select select "8"
select select "5"
select select "8"
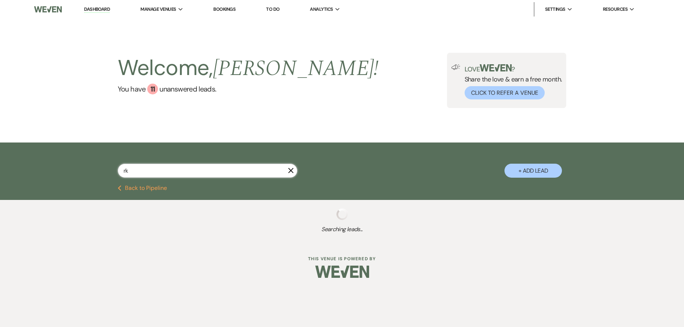
select select "3"
select select "8"
select select "5"
select select "8"
select select "10"
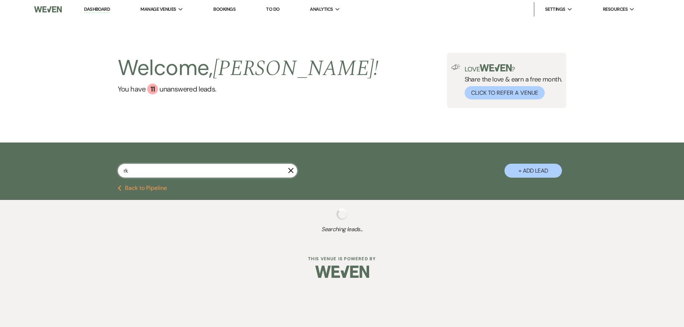
select select "8"
select select "5"
select select "8"
select select "5"
select select "8"
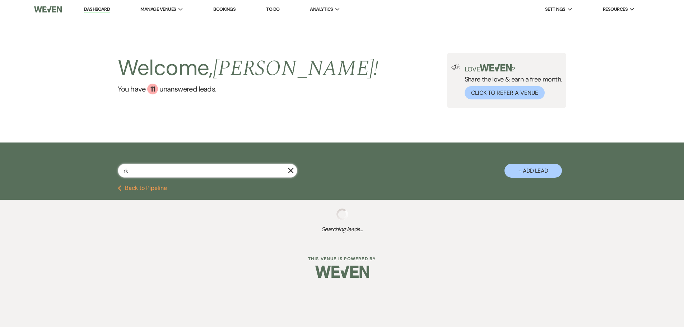
select select "5"
select select "8"
select select "5"
select select "8"
select select "6"
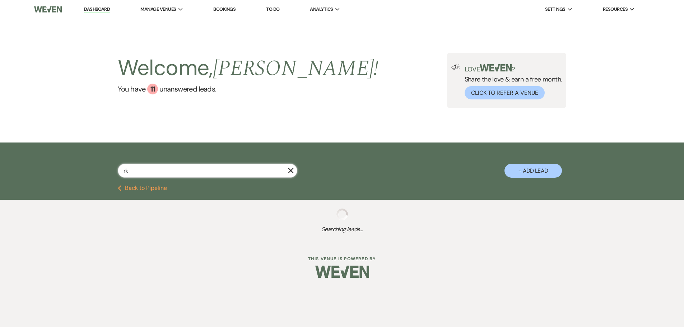
select select "8"
select select "6"
select select "8"
select select "5"
select select "8"
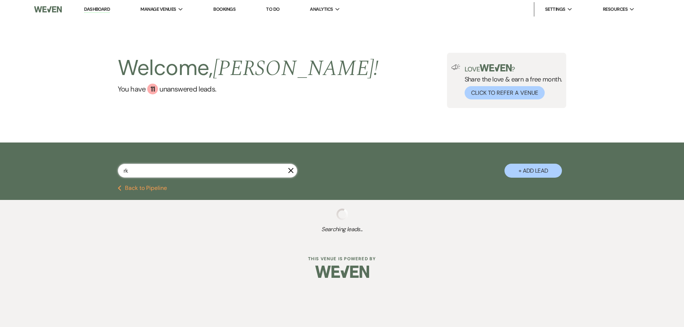
select select "5"
select select "8"
select select "5"
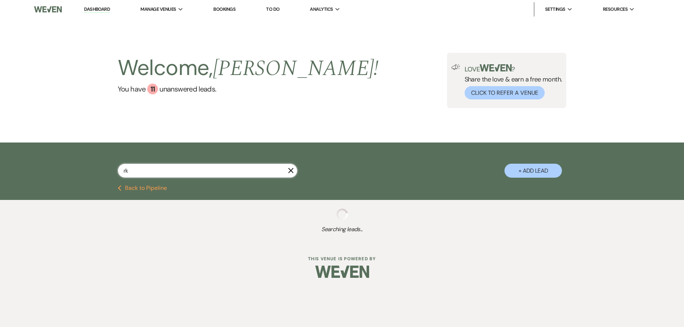
select select "8"
select select "6"
select select "8"
select select "6"
select select "8"
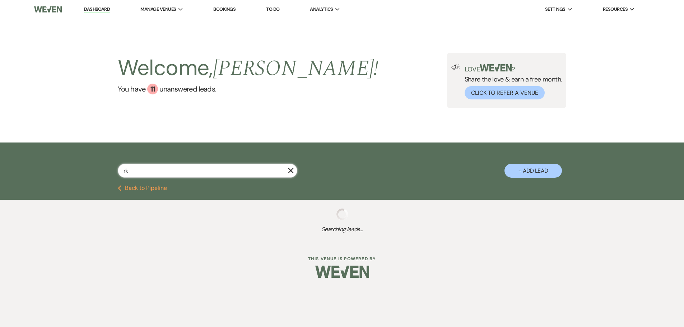
select select "5"
select select "8"
select select "5"
select select "8"
select select "5"
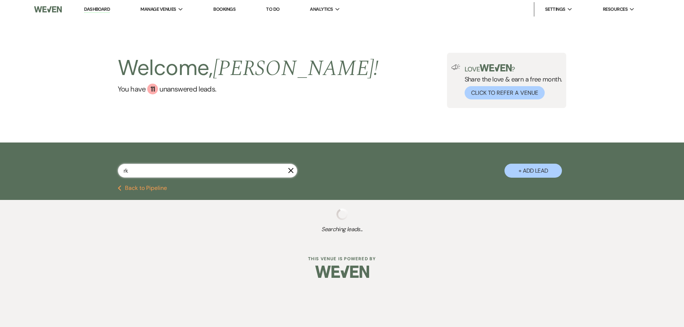
select select "8"
select select "7"
select select "8"
select select "4"
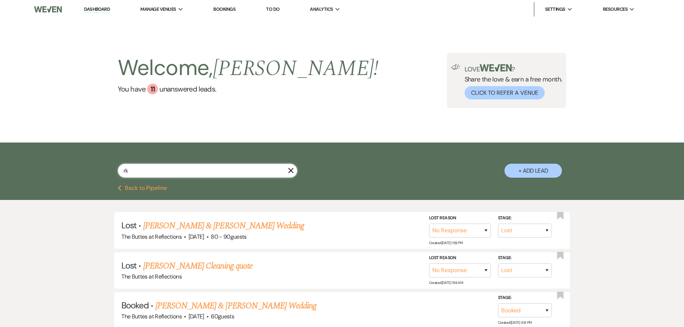
type input "r"
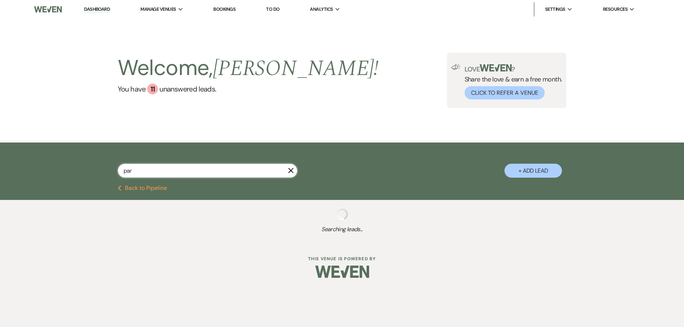
type input "park"
select select "8"
select select "5"
select select "8"
select select "5"
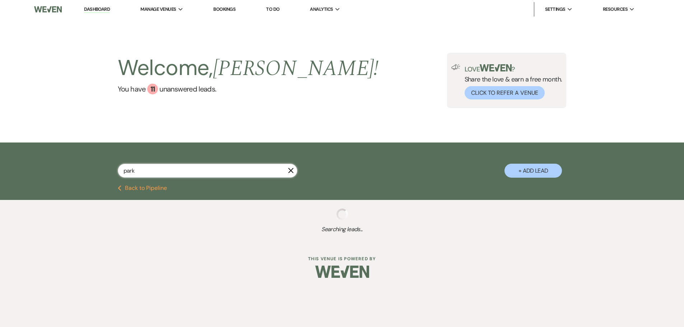
select select "8"
select select "6"
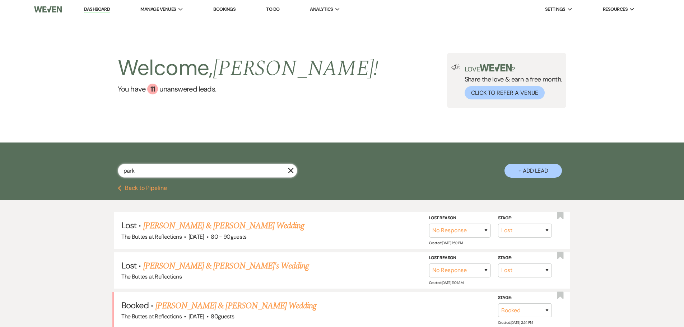
scroll to position [140, 0]
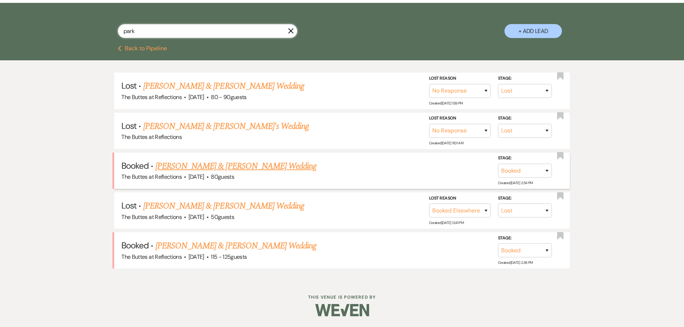
type input "park"
click at [183, 164] on link "[PERSON_NAME] & [PERSON_NAME] Wedding" at bounding box center [235, 166] width 161 height 13
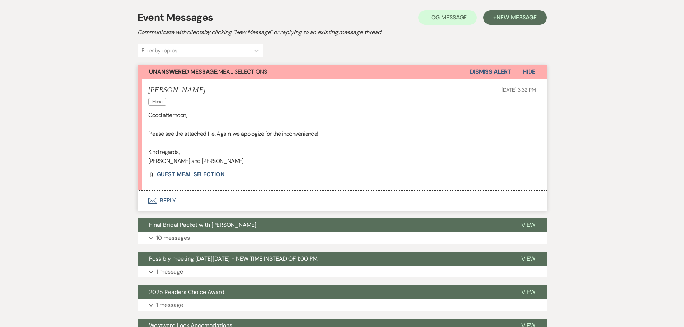
click at [173, 174] on span "GUEST MEAL SELECTION" at bounding box center [191, 174] width 68 height 8
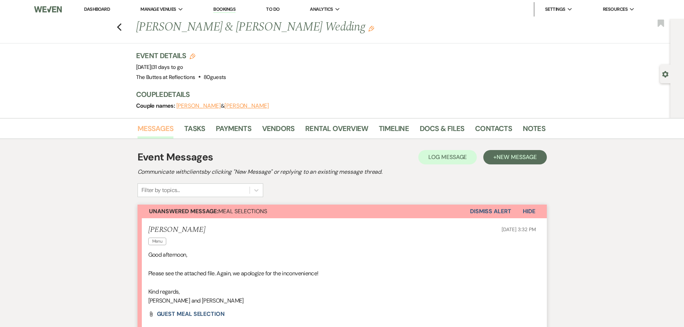
click at [154, 128] on link "Messages" at bounding box center [155, 131] width 36 height 16
click at [92, 8] on link "Dashboard" at bounding box center [97, 9] width 26 height 6
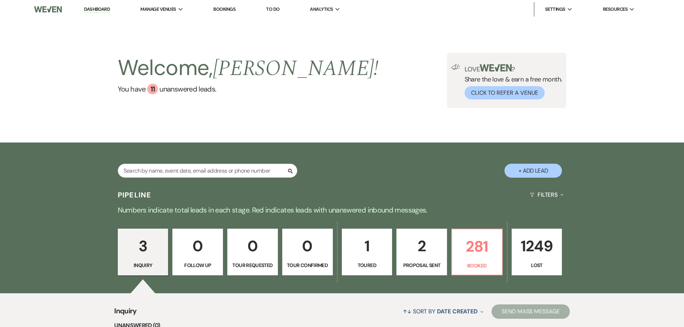
click at [265, 171] on input "text" at bounding box center [207, 171] width 179 height 14
click at [246, 171] on input "text" at bounding box center [207, 171] width 179 height 14
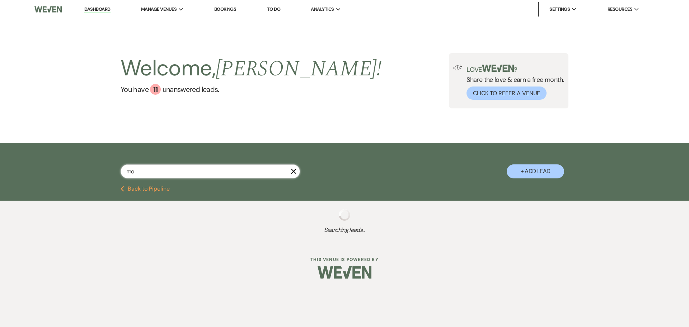
type input "m"
select select "8"
select select "5"
select select "8"
select select "5"
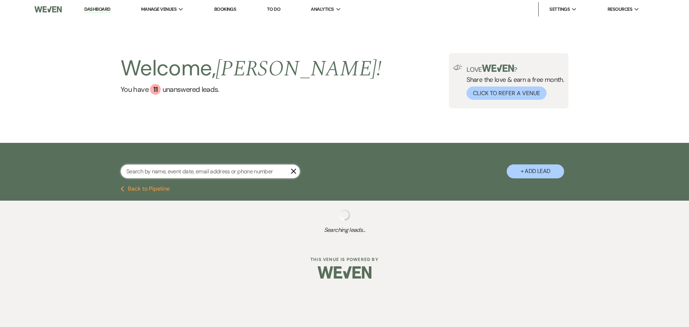
select select "8"
select select "3"
select select "8"
select select "5"
select select "8"
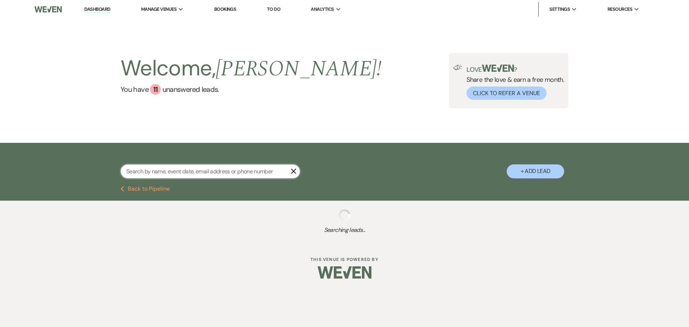
select select "5"
select select "8"
select select "5"
select select "8"
select select "5"
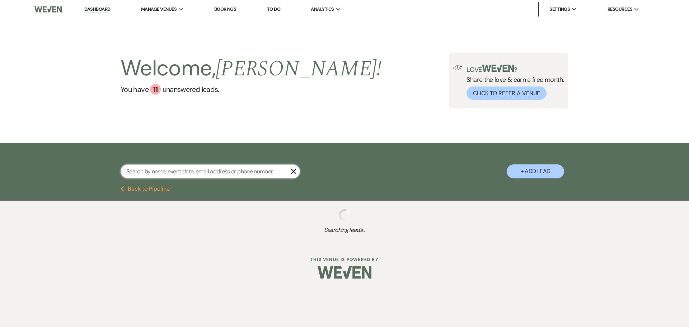
select select "8"
select select "5"
select select "8"
select select "4"
select select "8"
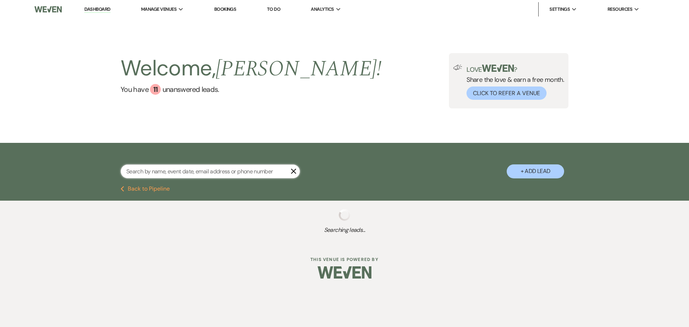
select select "5"
select select "8"
select select "3"
select select "8"
select select "5"
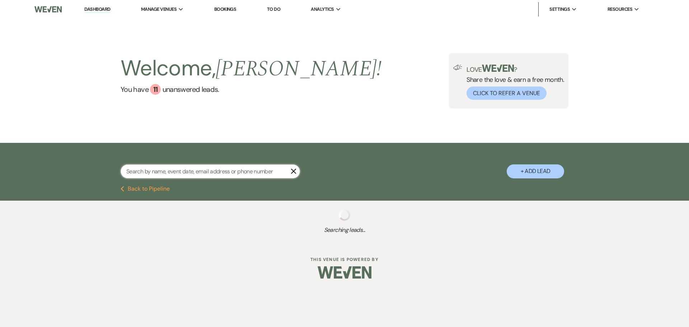
select select "8"
select select "5"
select select "8"
select select "5"
select select "8"
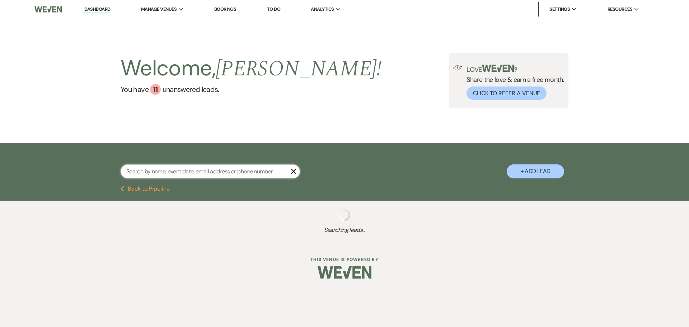
select select "5"
select select "8"
select select "5"
select select "8"
select select "5"
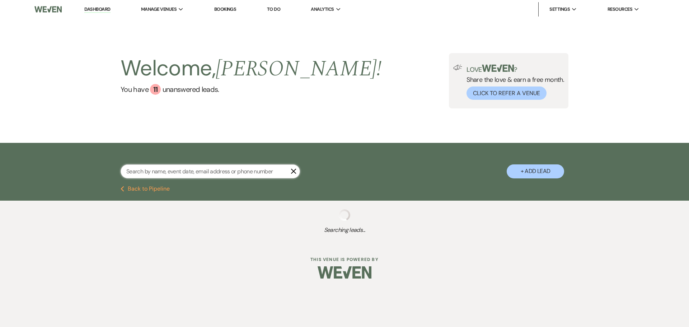
select select "8"
select select "5"
select select "8"
select select "5"
select select "8"
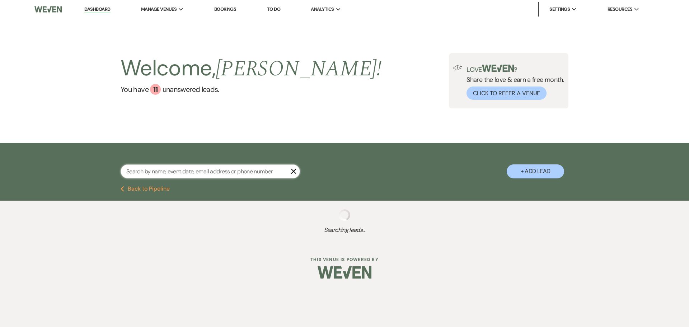
select select "7"
select select "8"
select select "5"
select select "8"
select select "6"
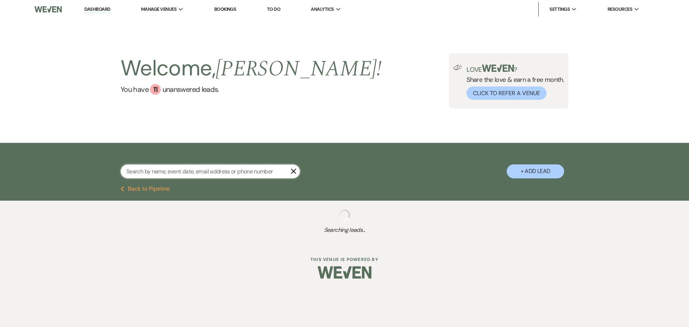
select select "8"
select select "5"
select select "8"
select select "6"
select select "8"
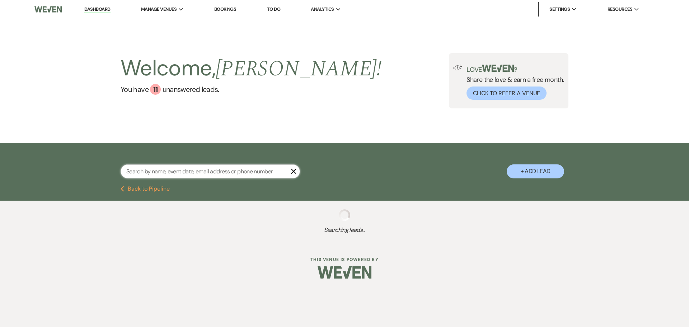
select select "5"
select select "8"
select select "5"
select select "8"
select select "5"
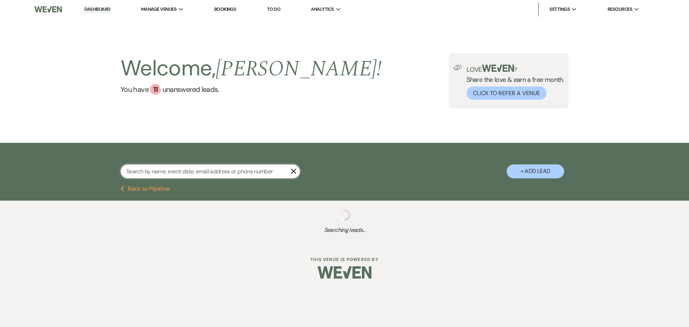
select select "8"
select select "5"
select select "8"
select select "5"
select select "8"
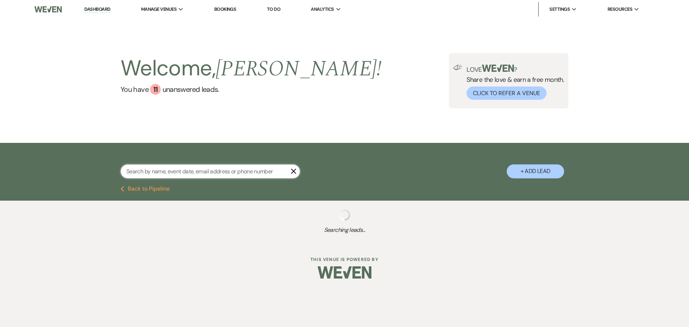
select select "2"
select select "8"
select select "5"
select select "8"
select select "5"
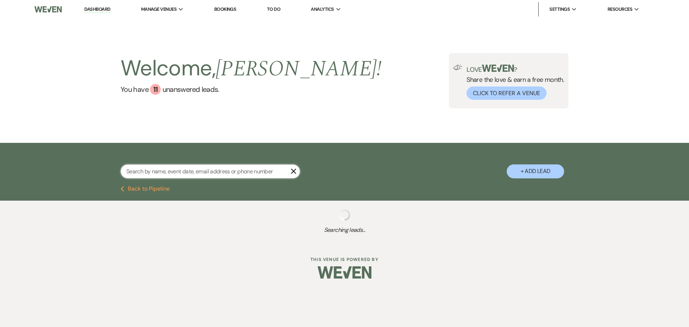
select select "8"
select select "5"
select select "8"
select select "5"
select select "8"
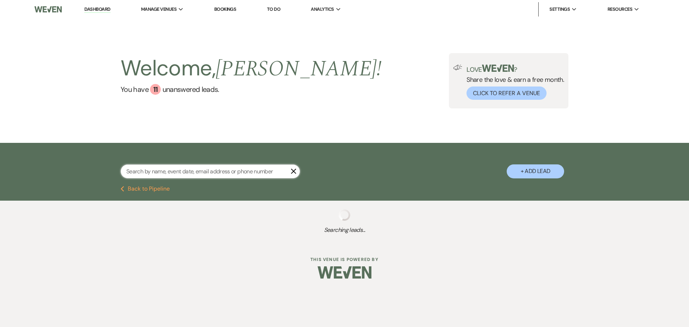
select select "5"
select select "8"
select select "3"
select select "8"
select select "5"
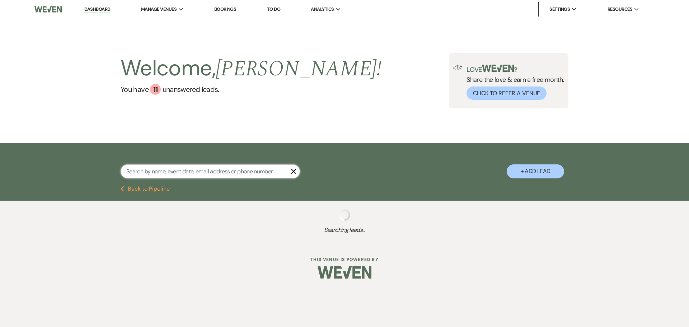
select select "8"
select select "5"
select select "8"
select select "5"
select select "8"
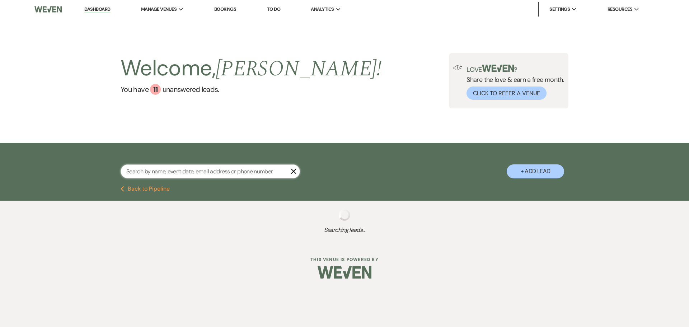
select select "5"
select select "8"
select select "7"
select select "8"
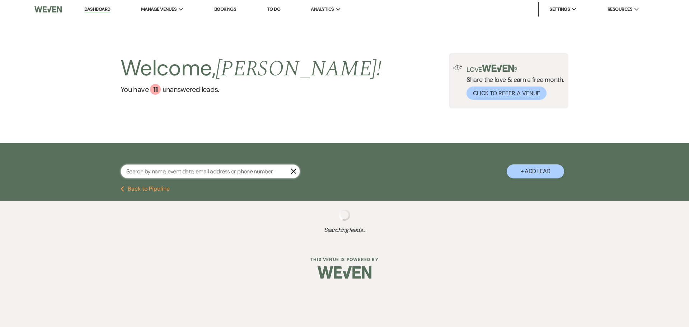
select select "8"
select select "5"
select select "8"
select select "5"
select select "8"
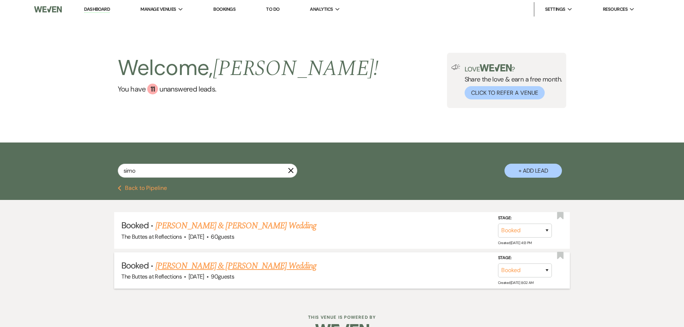
click at [227, 263] on link "[PERSON_NAME] & [PERSON_NAME] Wedding" at bounding box center [235, 265] width 161 height 13
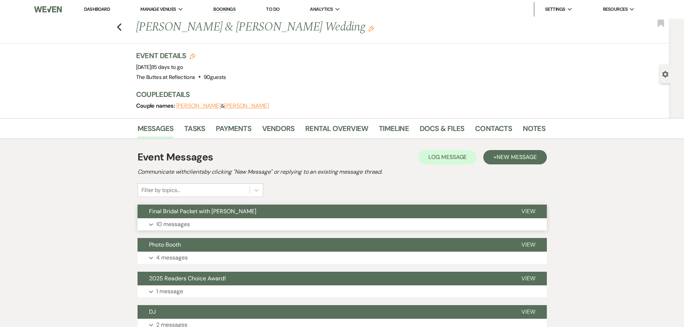
click at [175, 223] on p "10 messages" at bounding box center [173, 224] width 34 height 9
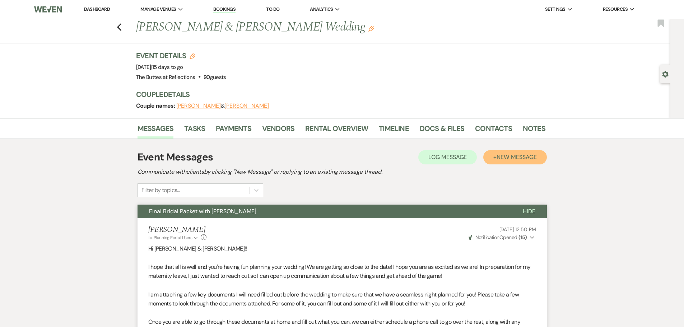
click at [500, 155] on span "New Message" at bounding box center [516, 157] width 40 height 8
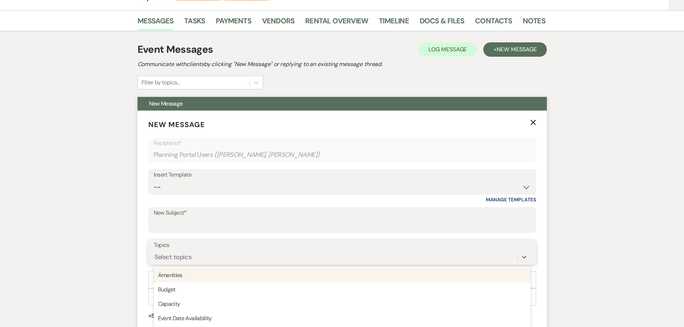
scroll to position [158, 0]
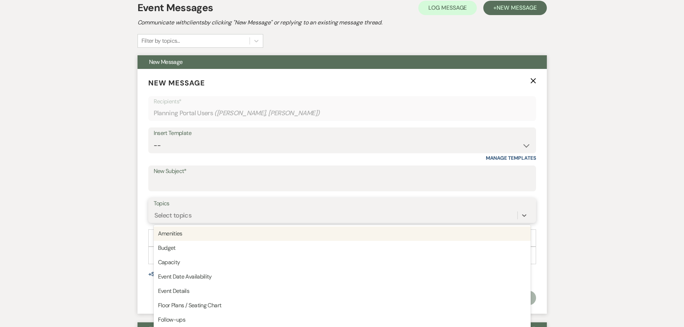
click at [217, 222] on div "option Amenities focused, 1 of 20. 20 results available. Use Up and Down to cho…" at bounding box center [342, 216] width 377 height 14
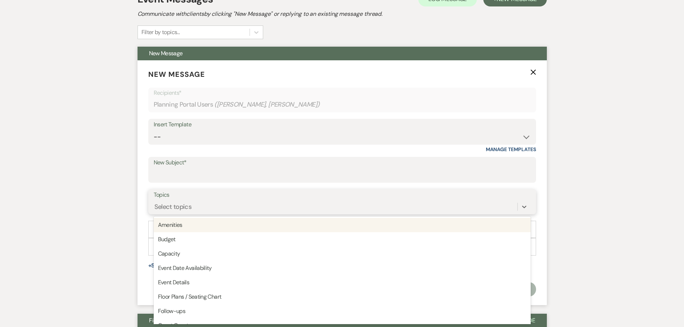
click at [186, 204] on div "Select topics" at bounding box center [172, 207] width 37 height 10
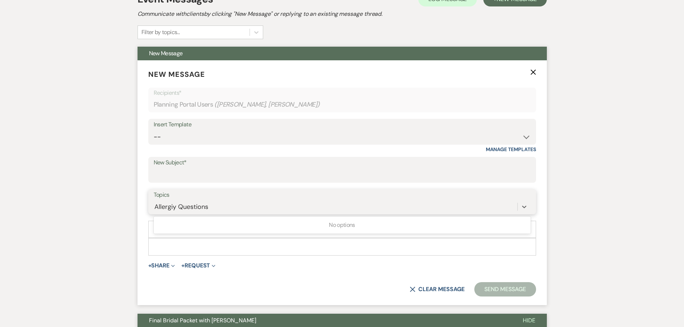
click at [172, 206] on input "Allergiy Questions" at bounding box center [181, 207] width 55 height 10
click at [173, 248] on p at bounding box center [342, 247] width 376 height 8
click at [176, 205] on div "Select topics" at bounding box center [172, 207] width 37 height 10
click at [175, 167] on label "New Subject*" at bounding box center [342, 163] width 377 height 10
click at [175, 168] on input "New Subject*" at bounding box center [342, 175] width 377 height 14
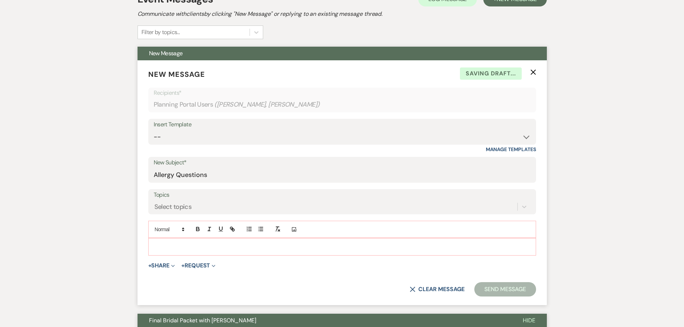
click at [187, 242] on div at bounding box center [342, 246] width 387 height 17
click at [324, 242] on div at bounding box center [342, 246] width 387 height 17
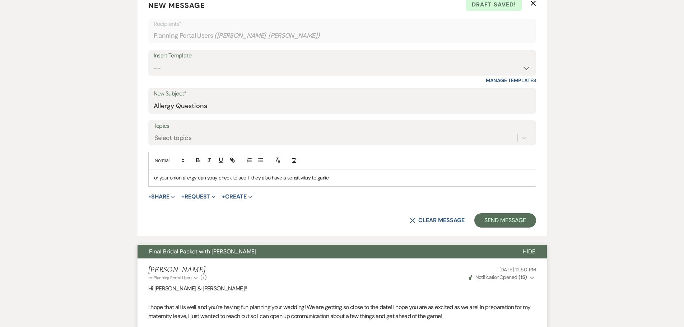
scroll to position [230, 0]
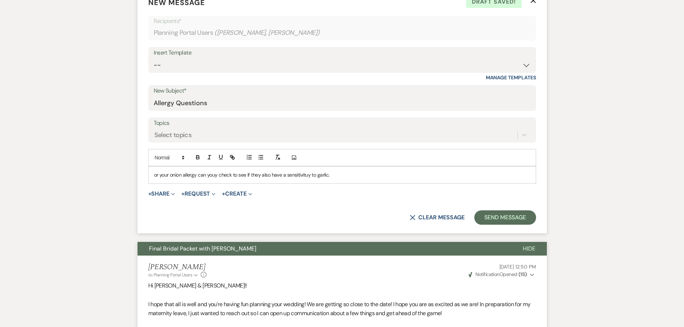
click at [153, 175] on div "or your onion allergy can youy check to see if they also have a sensitivituy to…" at bounding box center [342, 175] width 387 height 17
click at [341, 178] on p "For your onion allergy can youy check to see if they also have a sensitivituy t…" at bounding box center [342, 175] width 376 height 8
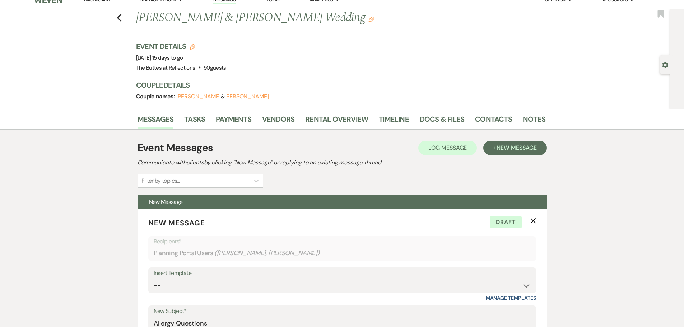
scroll to position [0, 0]
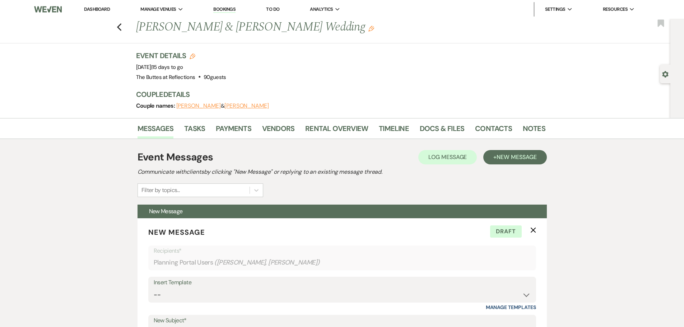
click at [103, 10] on link "Dashboard" at bounding box center [97, 9] width 26 height 6
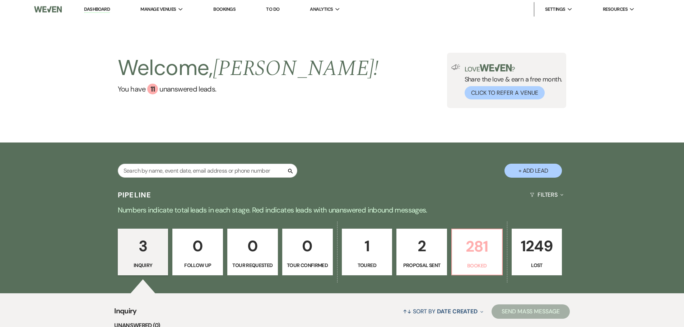
click at [476, 253] on p "281" at bounding box center [476, 246] width 41 height 24
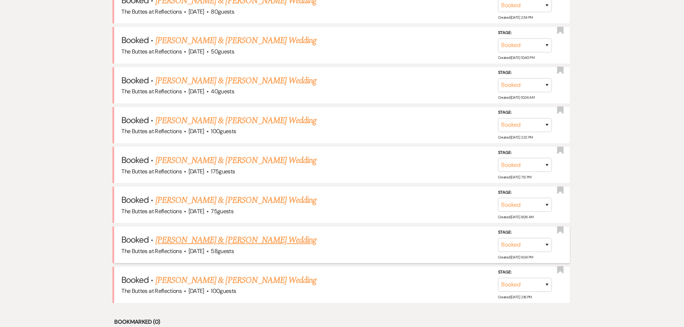
scroll to position [502, 0]
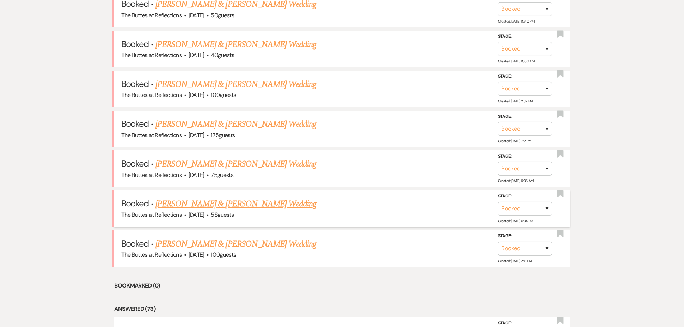
click at [235, 203] on link "[PERSON_NAME] & [PERSON_NAME] Wedding" at bounding box center [235, 203] width 161 height 13
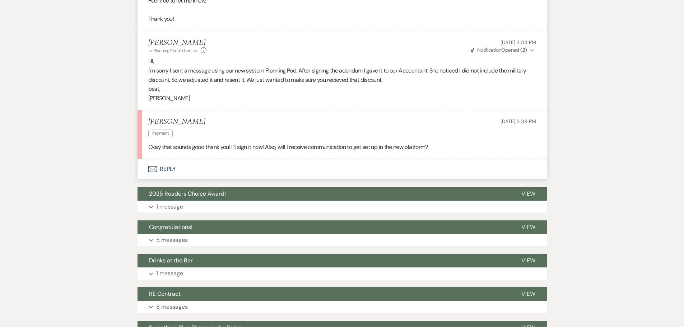
scroll to position [2727, 0]
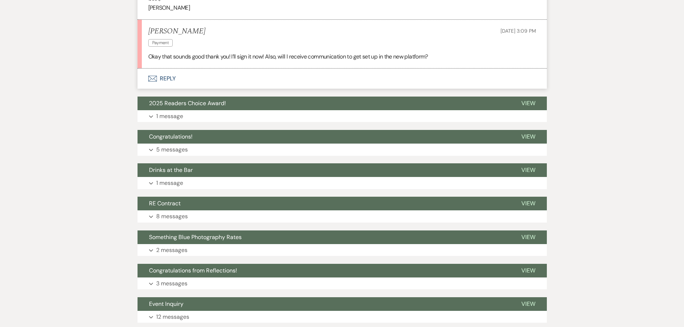
click at [168, 69] on button "Envelope Reply" at bounding box center [341, 79] width 409 height 20
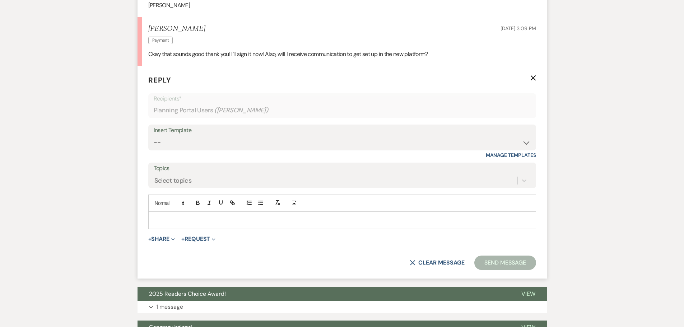
click at [220, 216] on p at bounding box center [342, 220] width 376 height 8
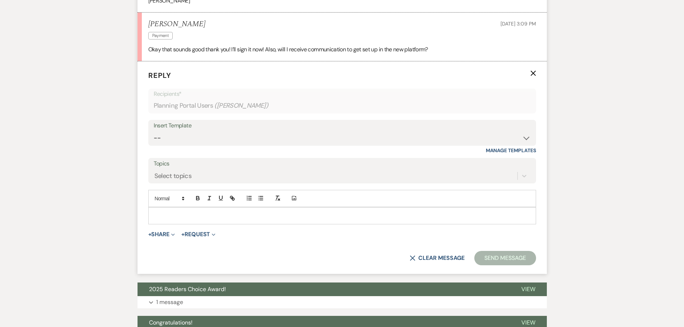
scroll to position [2766, 0]
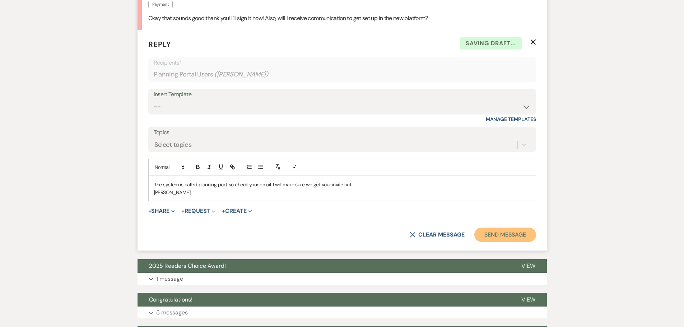
click at [508, 228] on button "Send Message" at bounding box center [504, 235] width 61 height 14
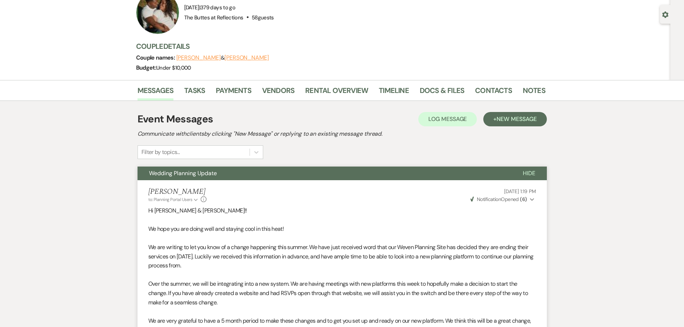
scroll to position [0, 0]
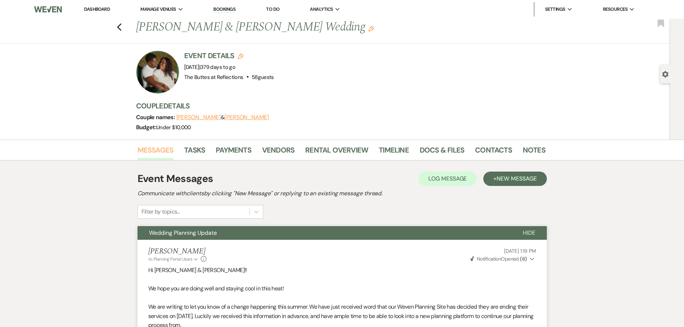
click at [151, 151] on link "Messages" at bounding box center [155, 152] width 36 height 16
click at [216, 209] on div "Filter by topics..." at bounding box center [194, 211] width 112 height 13
click at [301, 203] on div "Event Messages Log Log Message + New Message Communicate with clients by clicki…" at bounding box center [341, 194] width 409 height 47
click at [90, 11] on link "Dashboard" at bounding box center [97, 9] width 26 height 6
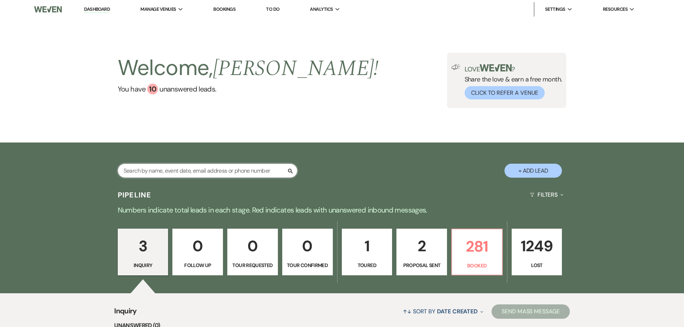
click at [189, 169] on input "text" at bounding box center [207, 171] width 179 height 14
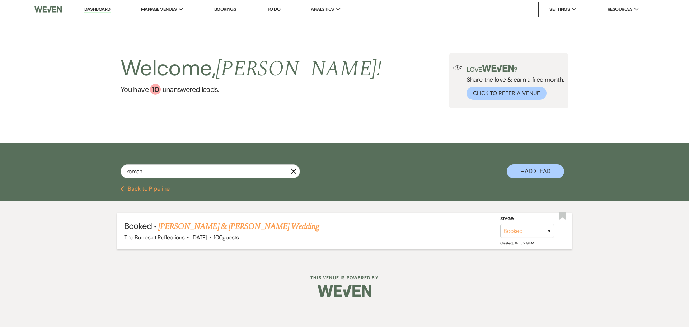
click at [243, 226] on link "[PERSON_NAME] & [PERSON_NAME] Wedding" at bounding box center [238, 226] width 161 height 13
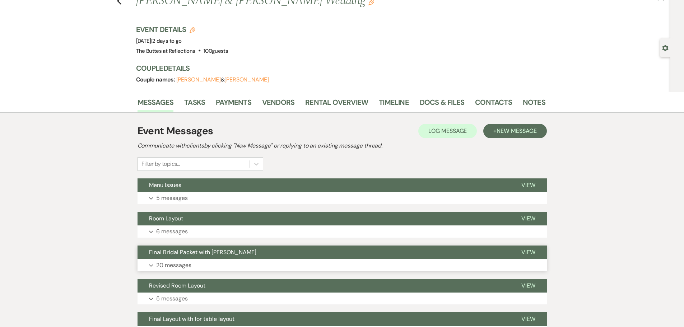
scroll to position [72, 0]
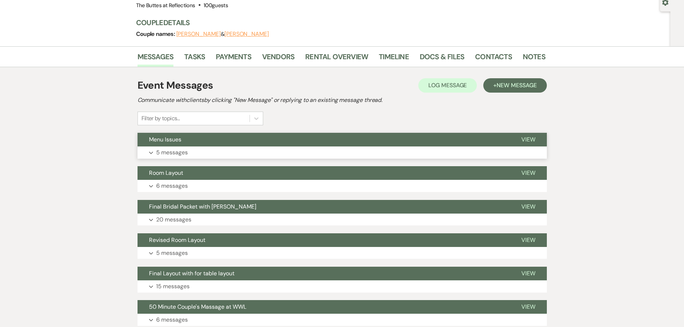
click at [168, 152] on p "5 messages" at bounding box center [172, 152] width 32 height 9
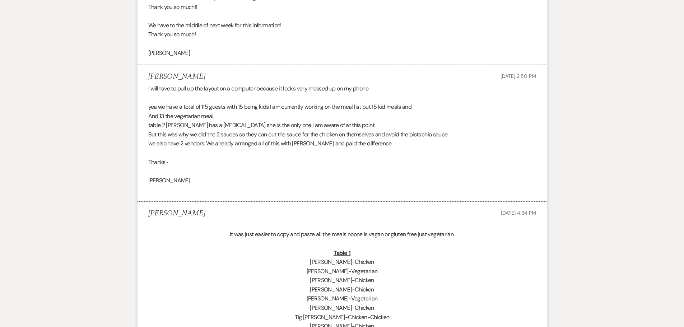
scroll to position [0, 0]
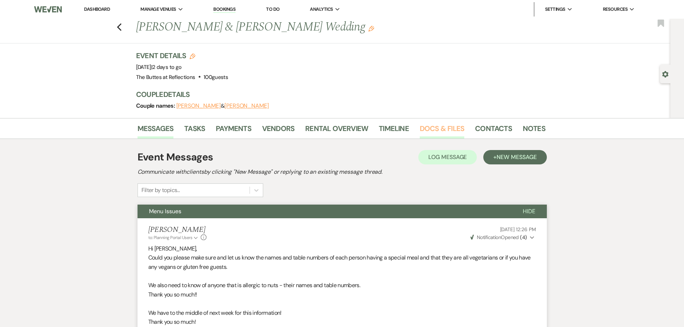
click at [435, 129] on link "Docs & Files" at bounding box center [442, 131] width 45 height 16
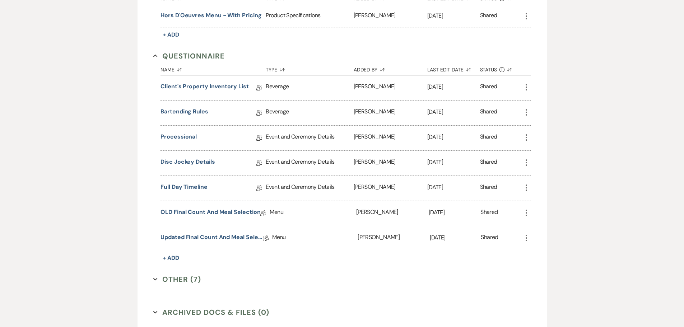
scroll to position [933, 0]
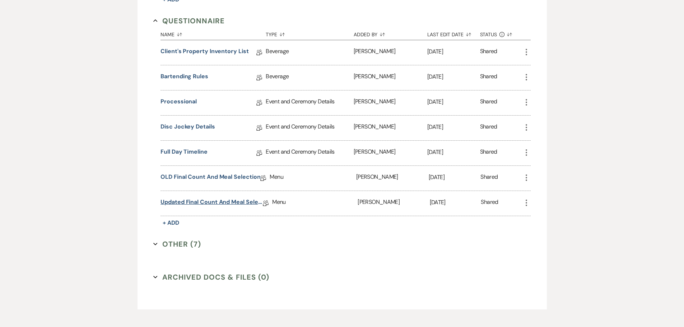
click at [194, 203] on link "Updated Final Count and Meal Selection" at bounding box center [211, 203] width 102 height 11
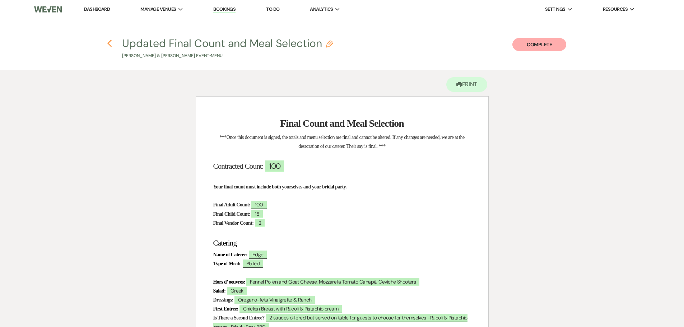
click at [111, 45] on icon "Previous" at bounding box center [109, 43] width 5 height 9
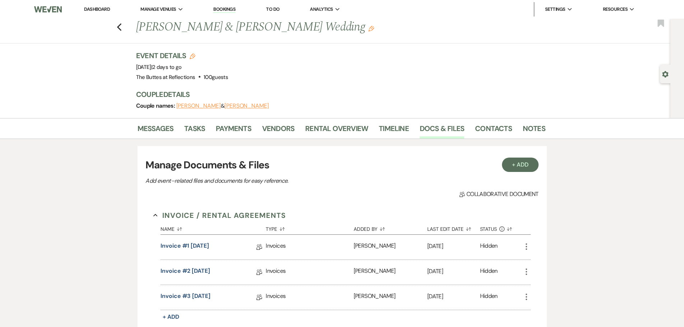
click at [94, 10] on link "Dashboard" at bounding box center [97, 9] width 26 height 6
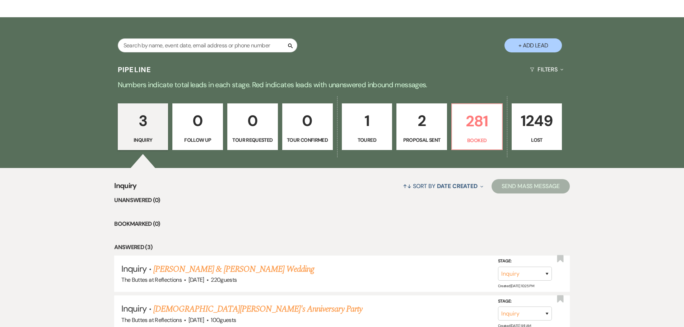
scroll to position [121, 0]
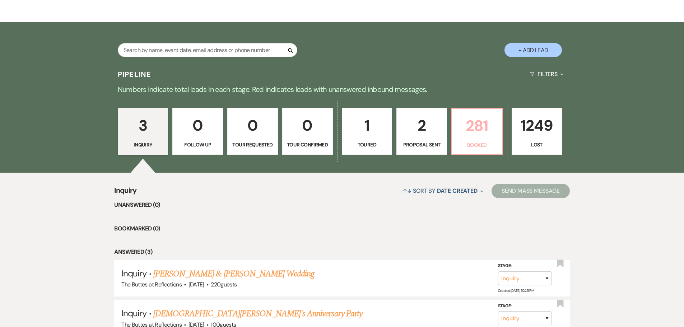
click at [479, 134] on p "281" at bounding box center [476, 126] width 41 height 24
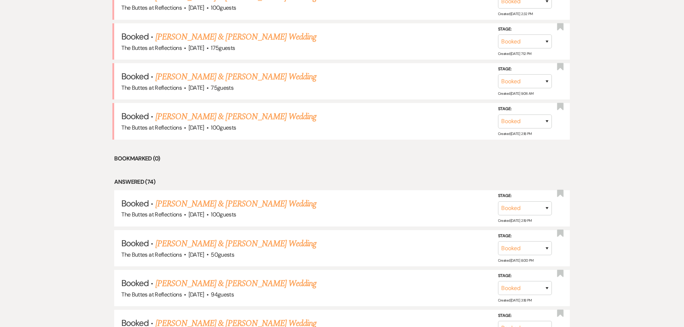
scroll to position [583, 0]
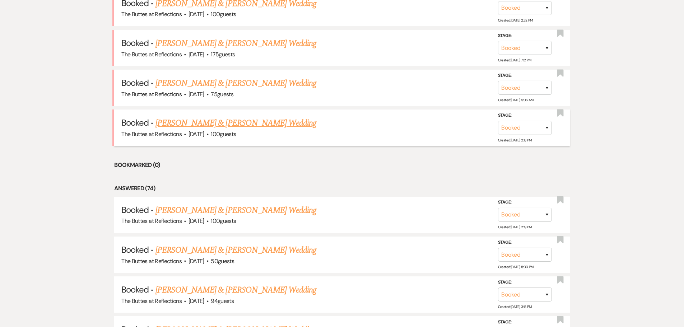
click at [221, 121] on link "[PERSON_NAME] & [PERSON_NAME] Wedding" at bounding box center [235, 123] width 161 height 13
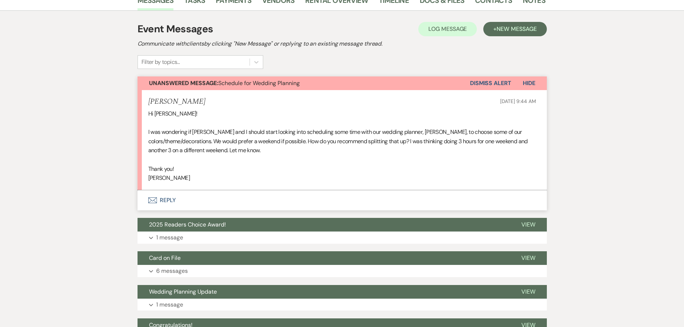
scroll to position [144, 0]
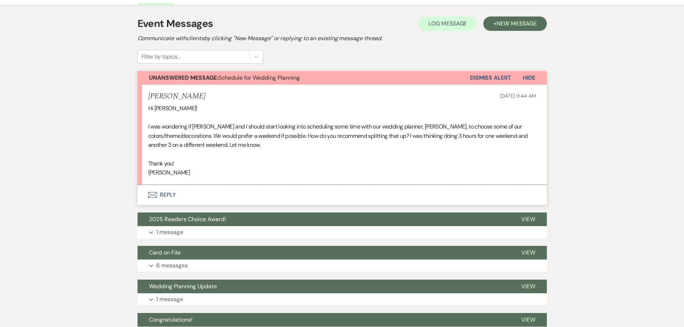
click at [165, 194] on button "Envelope Reply" at bounding box center [341, 195] width 409 height 20
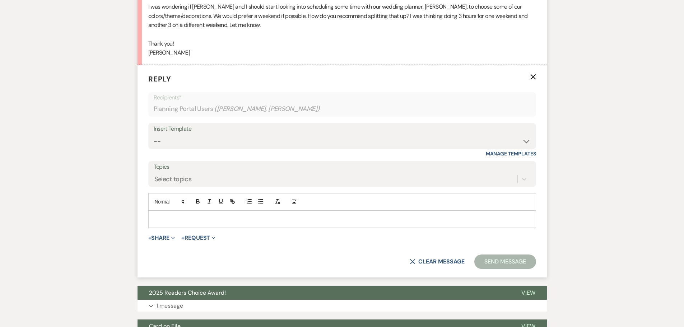
scroll to position [271, 0]
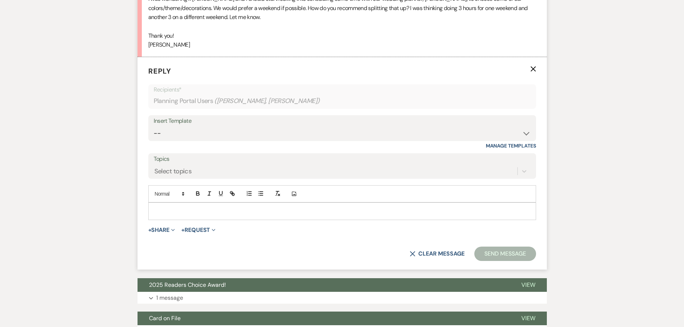
drag, startPoint x: 158, startPoint y: 212, endPoint x: 158, endPoint y: 207, distance: 4.7
click at [158, 211] on p at bounding box center [342, 211] width 376 height 8
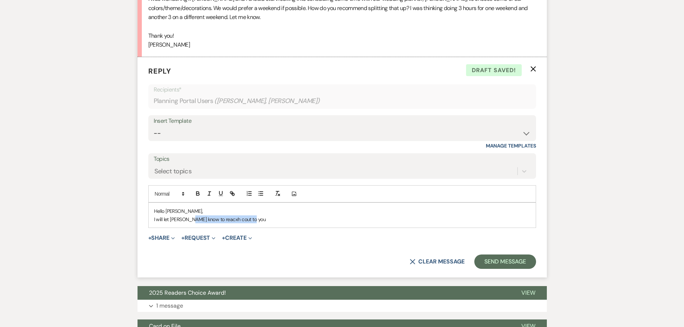
drag, startPoint x: 249, startPoint y: 221, endPoint x: 186, endPoint y: 224, distance: 62.9
click at [186, 224] on div "Hello [PERSON_NAME], I will let [PERSON_NAME] know to reacxh cout to you" at bounding box center [342, 215] width 387 height 25
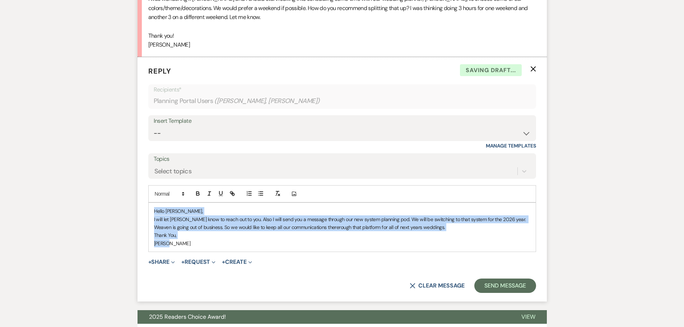
drag, startPoint x: 169, startPoint y: 245, endPoint x: 150, endPoint y: 210, distance: 40.6
click at [150, 210] on div "Hello [PERSON_NAME], I will let [PERSON_NAME] know to reach out to you. Also I …" at bounding box center [342, 227] width 387 height 49
copy div "Hello [PERSON_NAME], I will let [PERSON_NAME] know to reach out to you. Also I …"
drag, startPoint x: 173, startPoint y: 243, endPoint x: 153, endPoint y: 214, distance: 35.3
click at [153, 214] on div "Hello [PERSON_NAME], I will let [PERSON_NAME] know to reach out to you. Also I …" at bounding box center [342, 227] width 387 height 49
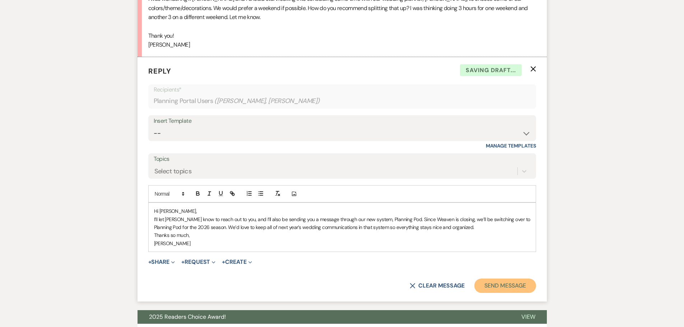
click at [495, 288] on button "Send Message" at bounding box center [504, 285] width 61 height 14
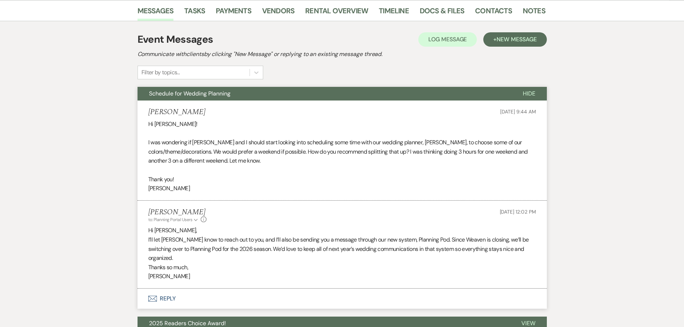
scroll to position [0, 0]
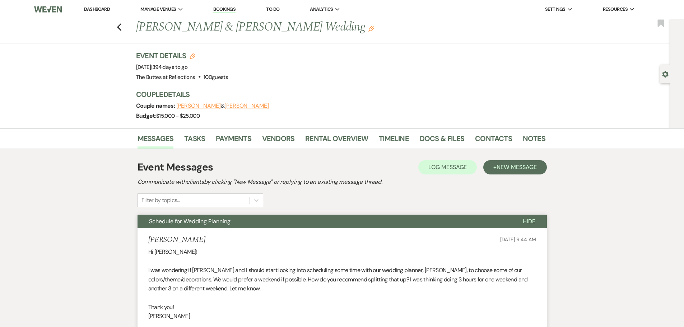
click at [103, 8] on link "Dashboard" at bounding box center [97, 9] width 26 height 6
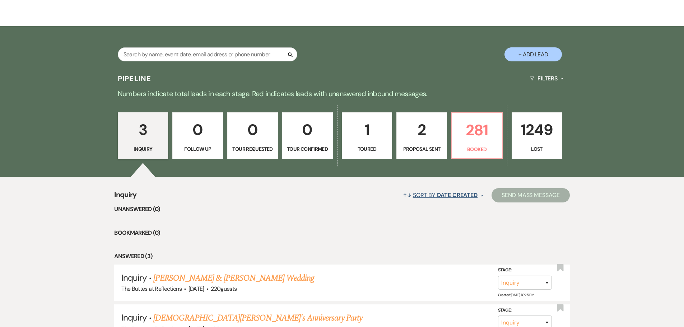
scroll to position [121, 0]
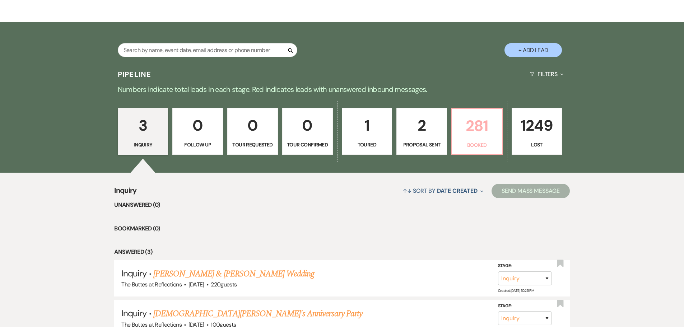
click at [482, 135] on p "281" at bounding box center [476, 126] width 41 height 24
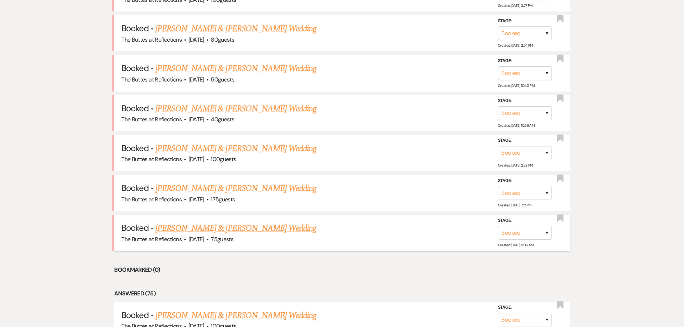
scroll to position [444, 0]
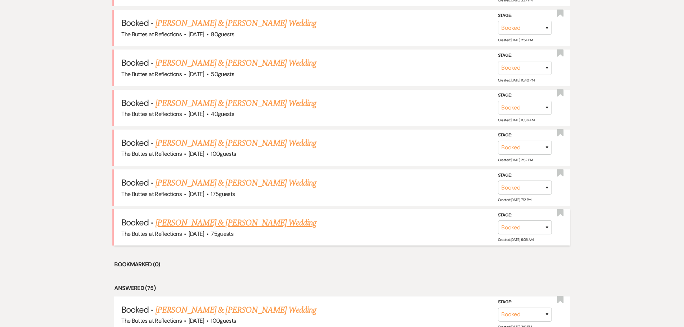
click at [206, 225] on link "[PERSON_NAME] & [PERSON_NAME] Wedding" at bounding box center [235, 222] width 161 height 13
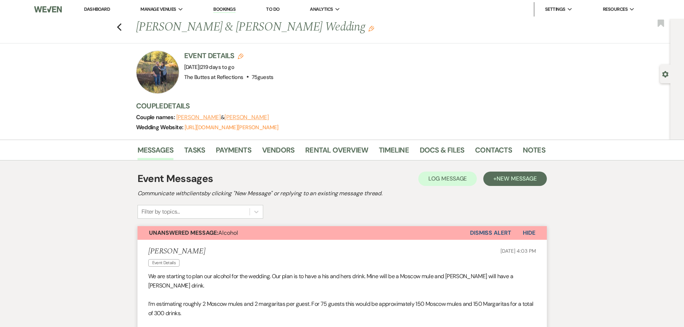
click at [100, 8] on link "Dashboard" at bounding box center [97, 9] width 26 height 6
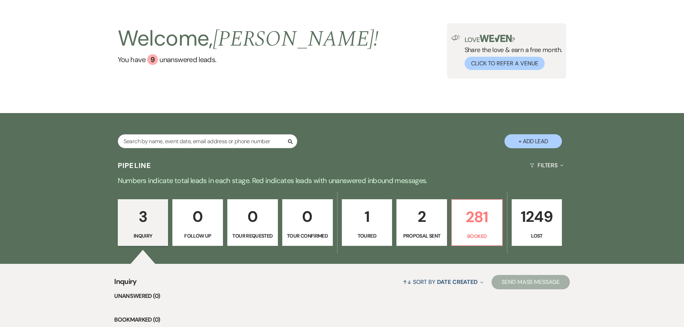
scroll to position [13, 0]
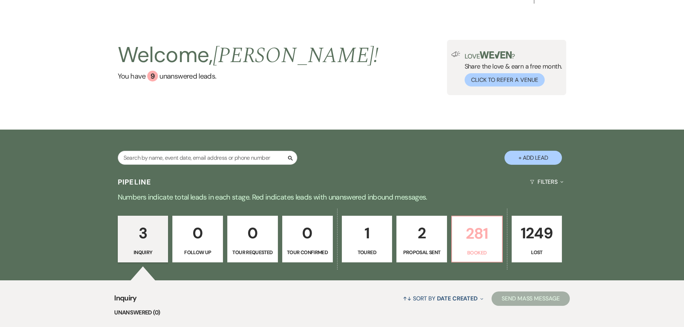
click at [483, 233] on p "281" at bounding box center [476, 233] width 41 height 24
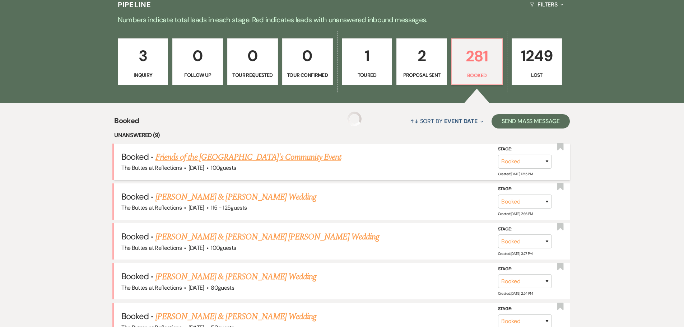
scroll to position [192, 0]
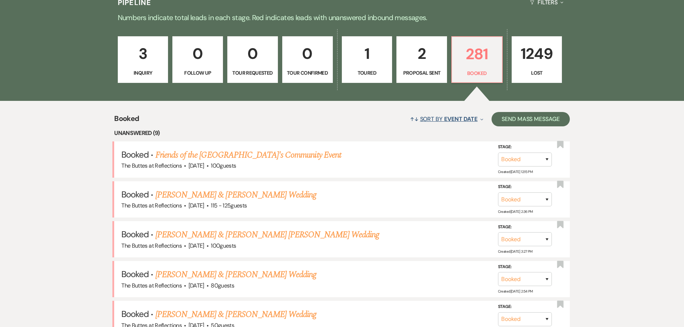
click at [414, 118] on span "↑↓" at bounding box center [414, 119] width 9 height 8
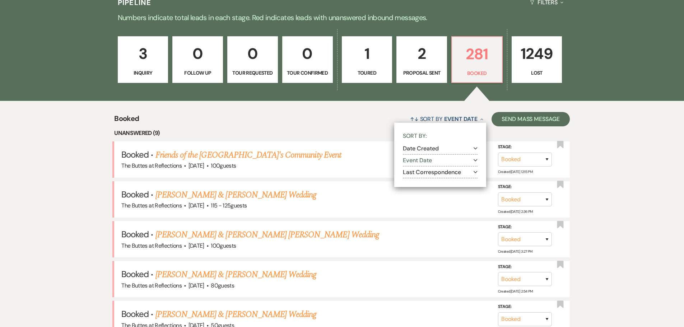
click at [417, 172] on button "Last Correspondence Expand" at bounding box center [440, 172] width 75 height 6
click at [418, 181] on label "Most recent to oldest" at bounding box center [444, 181] width 65 height 9
click at [417, 181] on input "Most recent to oldest" at bounding box center [414, 181] width 5 height 5
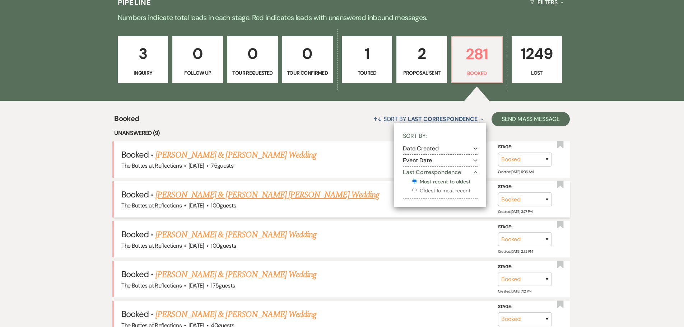
scroll to position [228, 0]
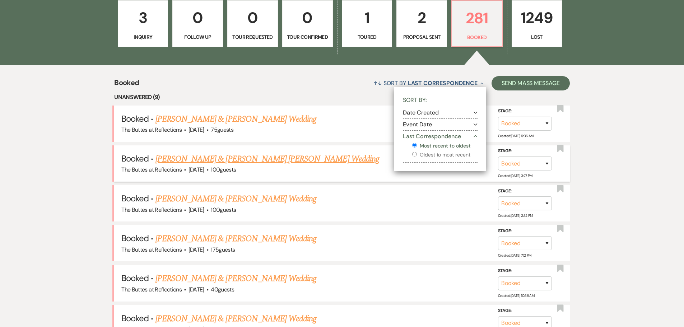
click at [226, 160] on link "[PERSON_NAME] & [PERSON_NAME] [PERSON_NAME] Wedding" at bounding box center [267, 159] width 224 height 13
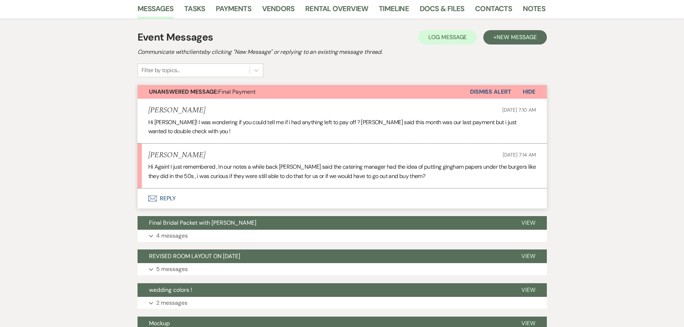
scroll to position [121, 0]
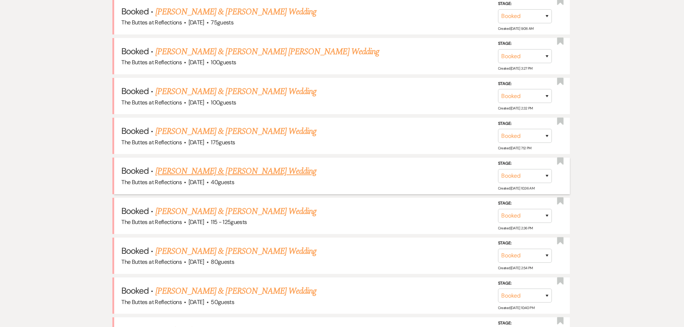
scroll to position [336, 0]
click at [230, 90] on link "[PERSON_NAME] & [PERSON_NAME] Wedding" at bounding box center [235, 91] width 161 height 13
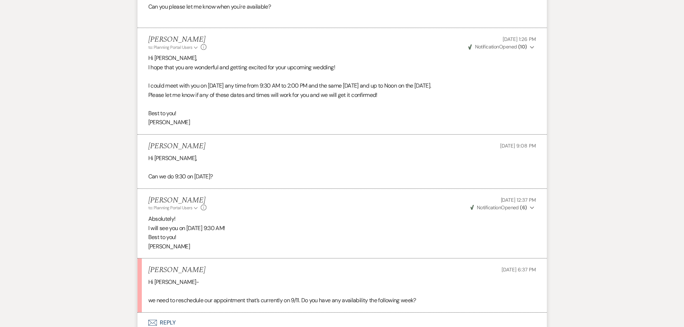
scroll to position [300, 0]
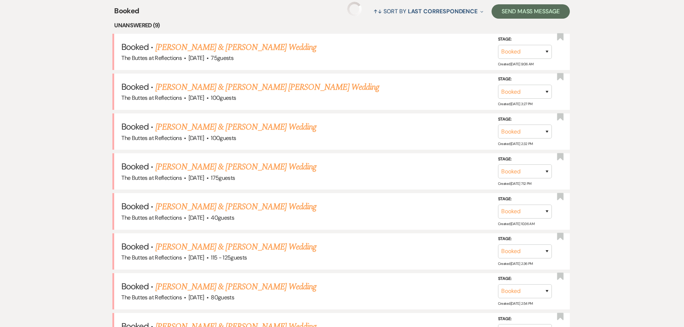
scroll to position [336, 0]
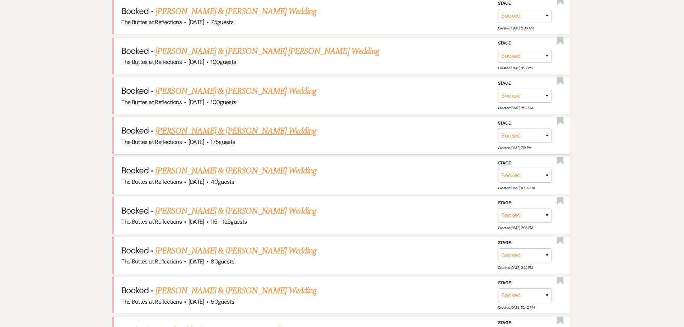
click at [232, 132] on link "[PERSON_NAME] & [PERSON_NAME] Wedding" at bounding box center [235, 131] width 161 height 13
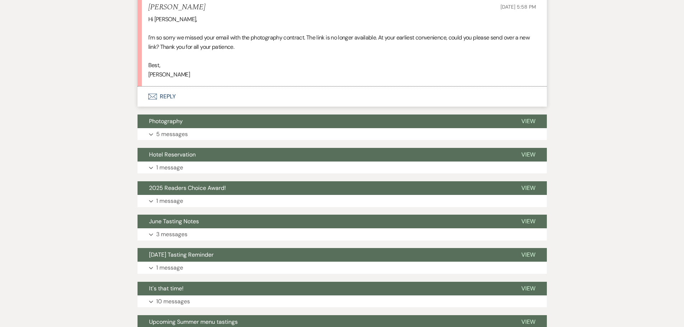
scroll to position [1736, 0]
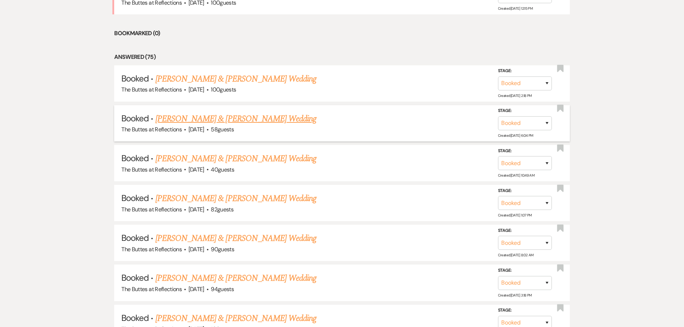
scroll to position [695, 0]
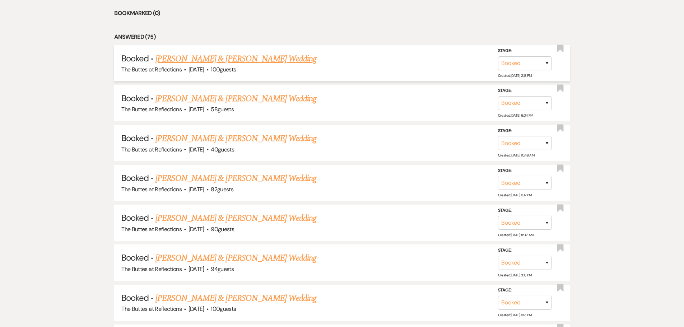
click at [226, 59] on link "[PERSON_NAME] & [PERSON_NAME] Wedding" at bounding box center [235, 58] width 161 height 13
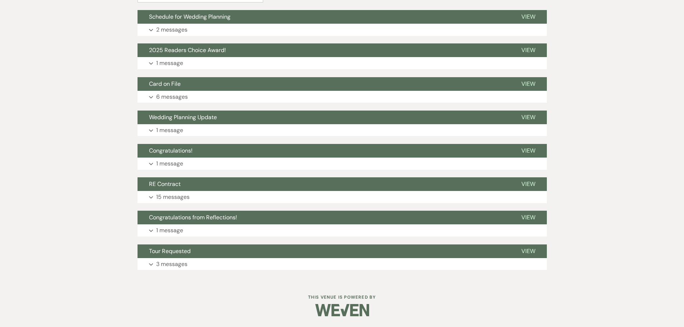
scroll to position [205, 0]
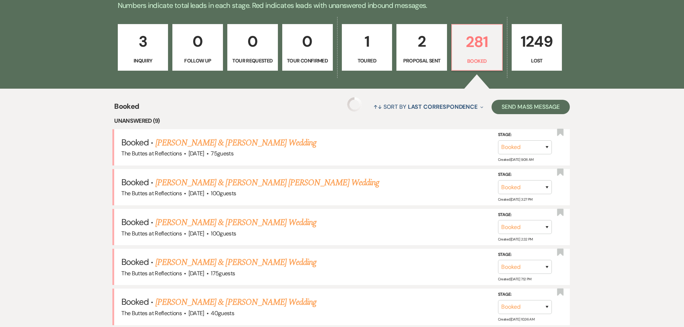
scroll to position [695, 0]
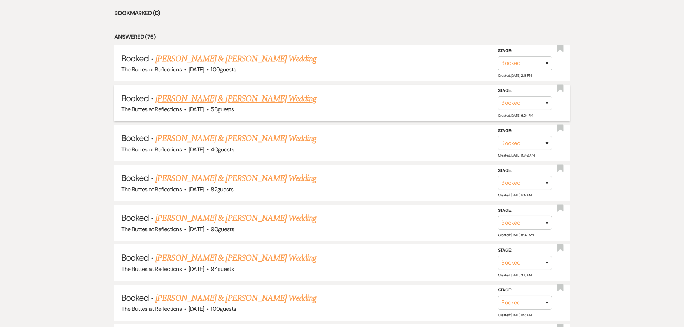
click at [183, 99] on link "[PERSON_NAME] & [PERSON_NAME] Wedding" at bounding box center [235, 98] width 161 height 13
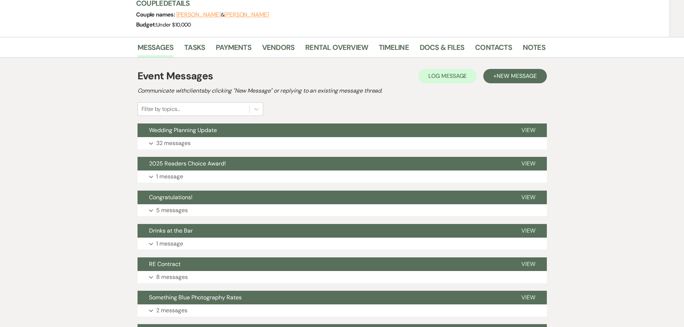
scroll to position [144, 0]
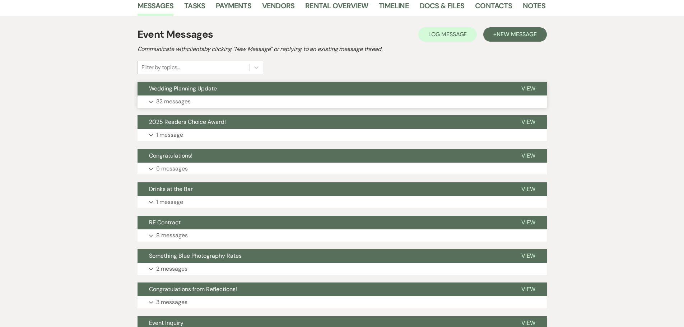
click at [154, 101] on button "Expand 32 messages" at bounding box center [341, 101] width 409 height 12
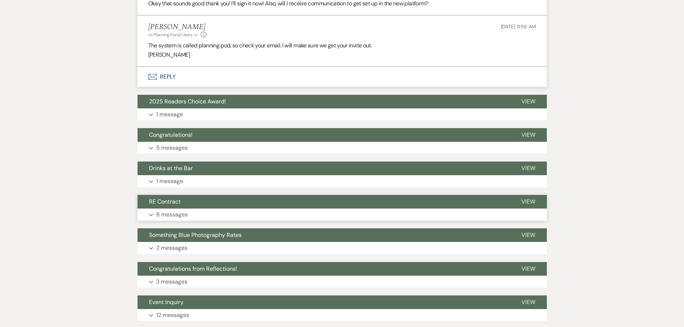
scroll to position [2571, 0]
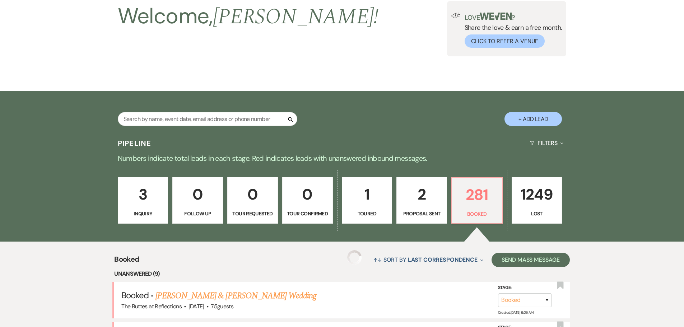
scroll to position [49, 0]
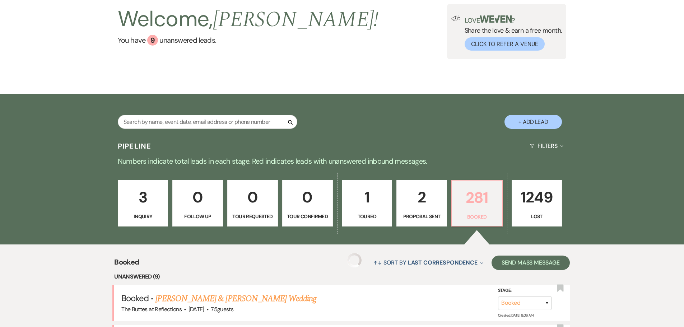
click at [474, 203] on p "281" at bounding box center [476, 198] width 41 height 24
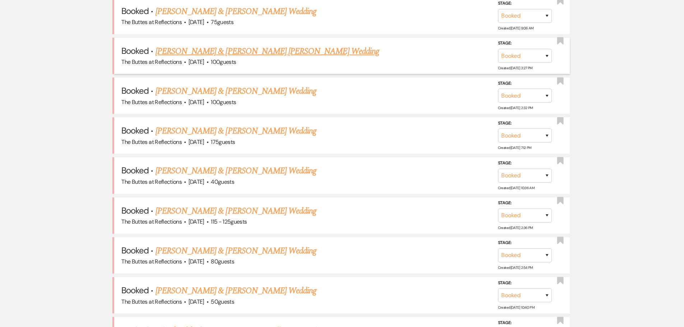
scroll to position [156, 0]
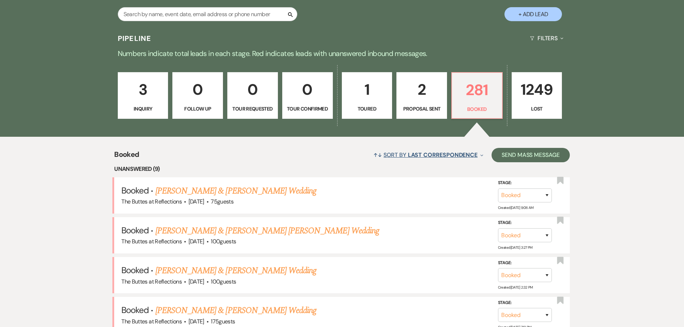
click at [478, 155] on button "↑↓ Sort By Last Correspondence Expand" at bounding box center [428, 154] width 116 height 19
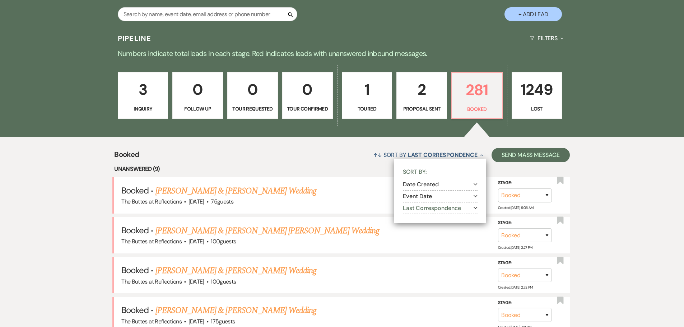
click at [426, 186] on button "Date Created Expand" at bounding box center [440, 185] width 75 height 6
click at [421, 216] on button "Event Date Expand" at bounding box center [440, 217] width 75 height 6
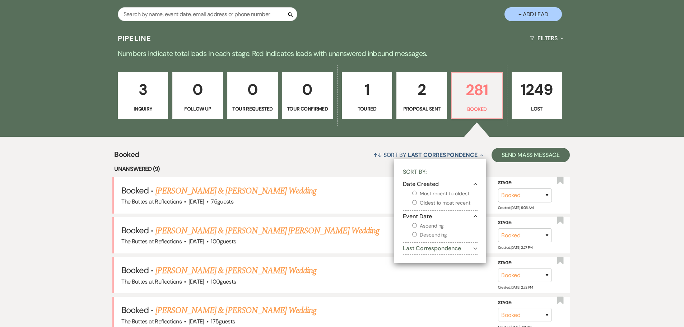
click at [368, 165] on li "Unanswered (9)" at bounding box center [341, 168] width 455 height 9
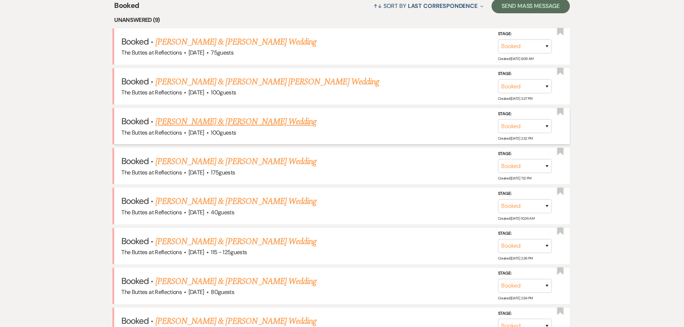
scroll to position [264, 0]
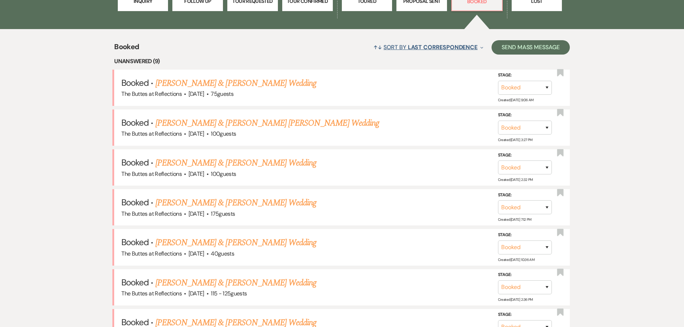
click at [412, 48] on span "Last Correspondence" at bounding box center [443, 47] width 70 height 8
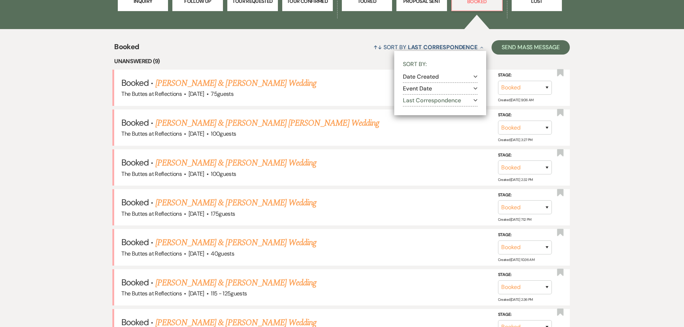
click at [420, 76] on button "Date Created Expand" at bounding box center [440, 77] width 75 height 6
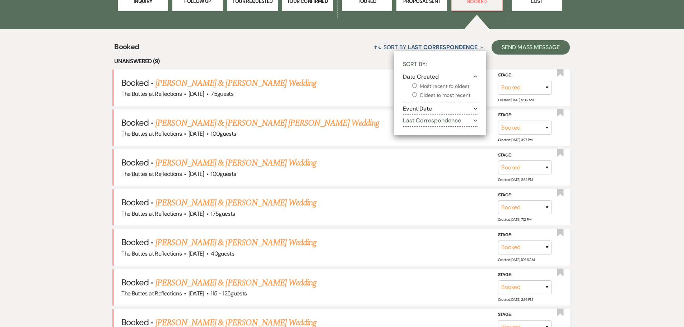
click at [363, 60] on li "Unanswered (9)" at bounding box center [341, 61] width 455 height 9
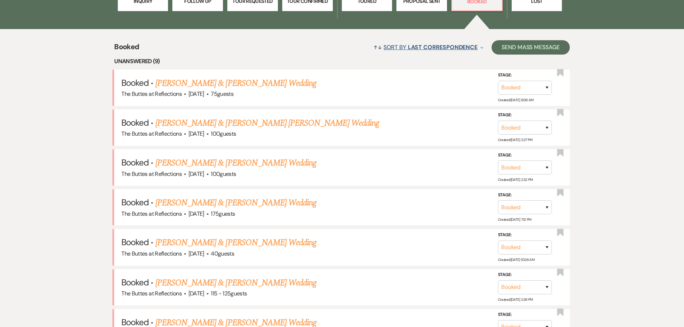
click at [478, 47] on button "↑↓ Sort By Last Correspondence Expand" at bounding box center [428, 47] width 116 height 19
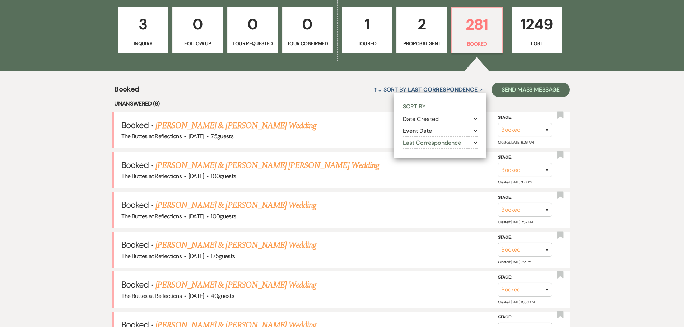
scroll to position [192, 0]
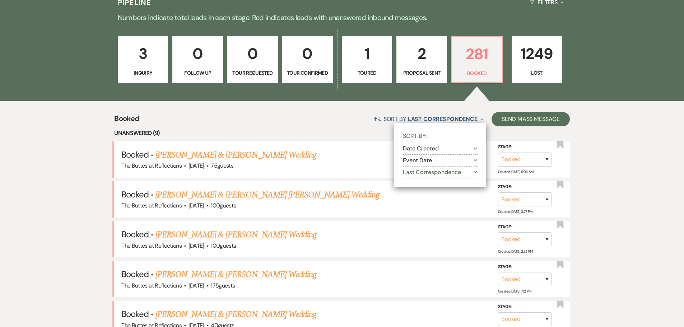
click at [354, 122] on div "↑↓ Sort By Last Correspondence Collapse Sort By: Date Created Expand Event Date…" at bounding box center [354, 118] width 430 height 19
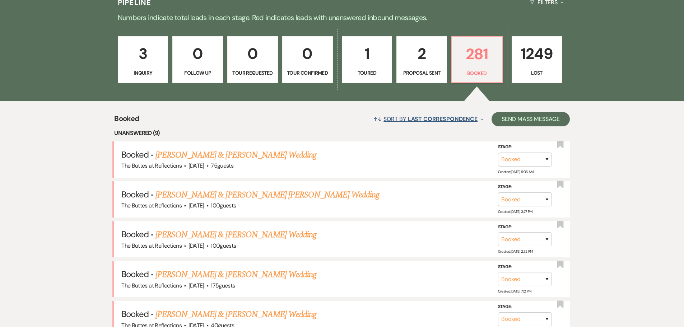
click at [390, 119] on button "↑↓ Sort By Last Correspondence Expand" at bounding box center [428, 118] width 116 height 19
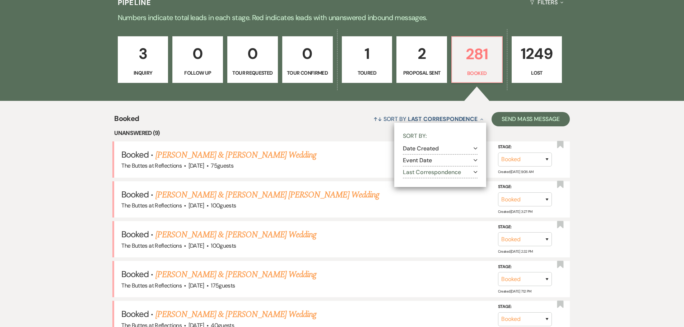
click at [411, 160] on button "Event Date Expand" at bounding box center [440, 161] width 75 height 6
click at [413, 170] on input "Ascending" at bounding box center [414, 169] width 5 height 5
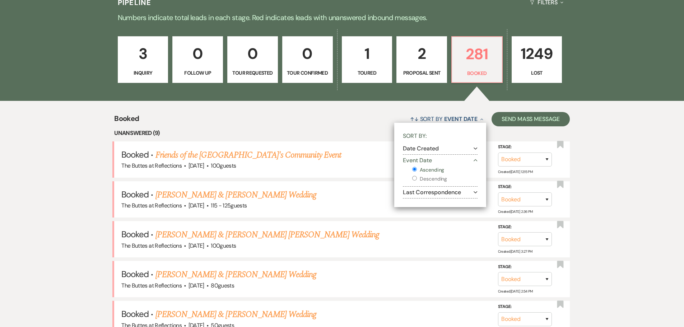
click at [318, 123] on div "↑↓ Sort By Event Date Collapse Sort By: Date Created Expand Event Date Collapse…" at bounding box center [354, 118] width 430 height 19
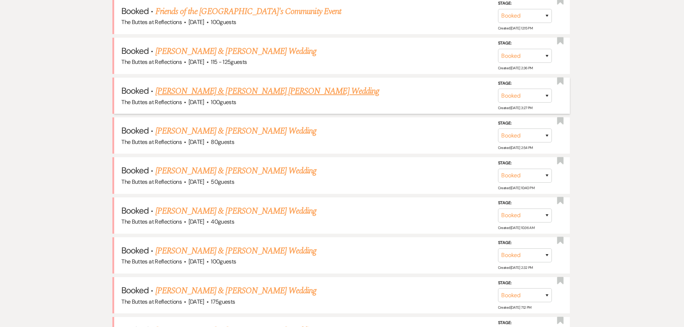
scroll to position [372, 0]
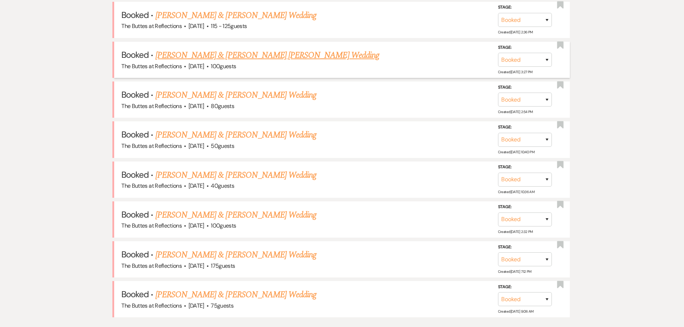
click at [204, 55] on link "[PERSON_NAME] & [PERSON_NAME] [PERSON_NAME] Wedding" at bounding box center [267, 55] width 224 height 13
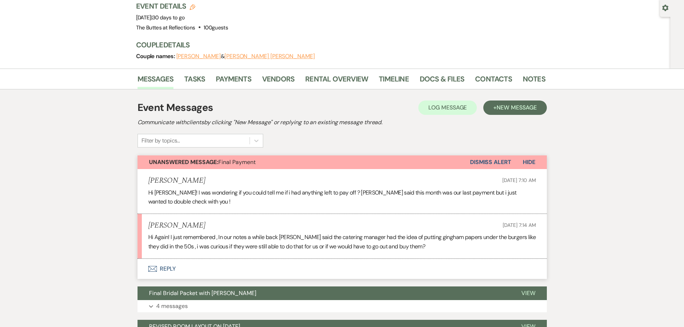
scroll to position [102, 0]
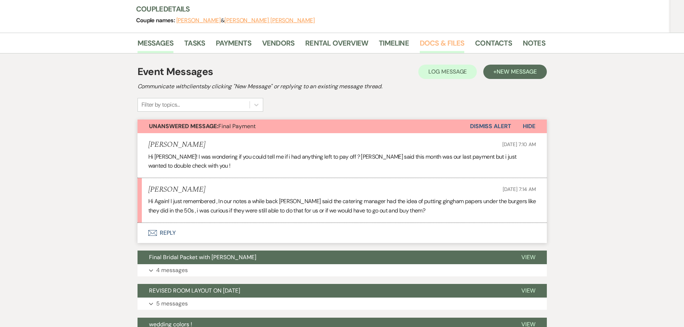
click at [448, 37] on link "Docs & Files" at bounding box center [442, 45] width 45 height 16
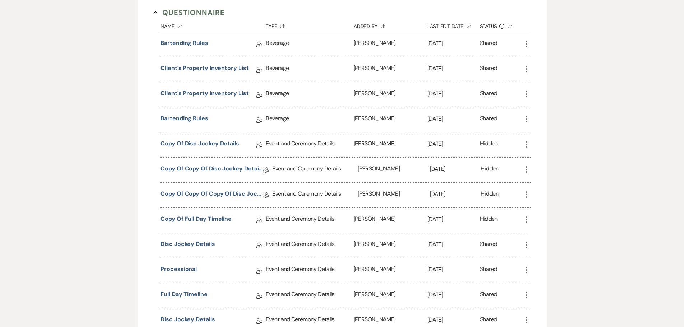
scroll to position [650, 0]
click at [233, 89] on link "Client's Property Inventory List" at bounding box center [204, 94] width 88 height 11
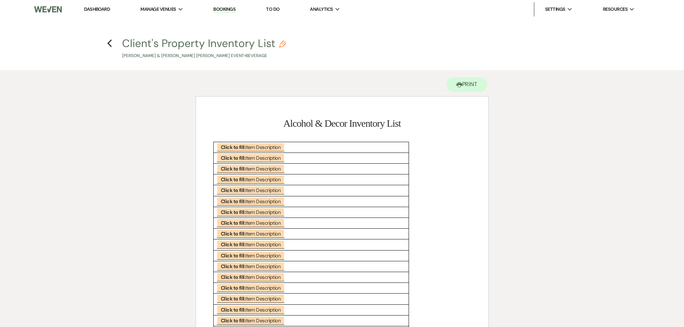
click at [281, 45] on icon "Pencil" at bounding box center [282, 44] width 7 height 7
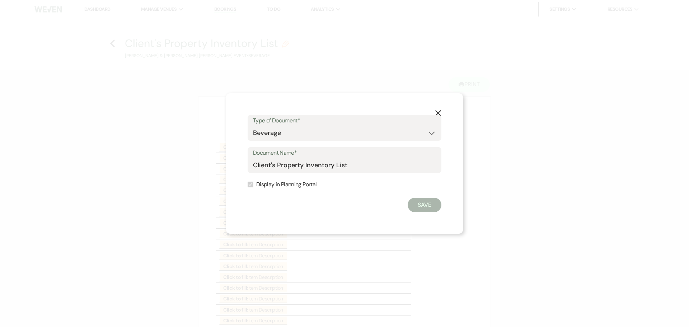
click at [439, 110] on icon "X" at bounding box center [438, 113] width 6 height 6
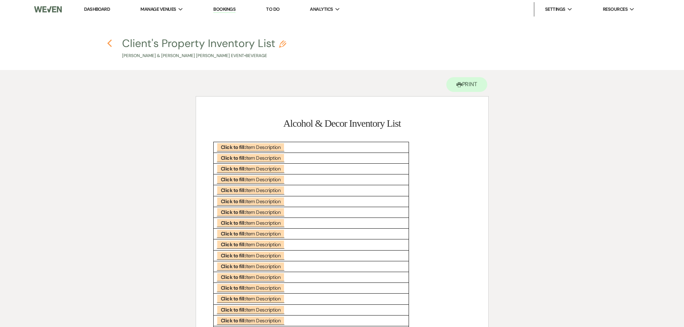
click at [109, 42] on use "button" at bounding box center [109, 43] width 5 height 8
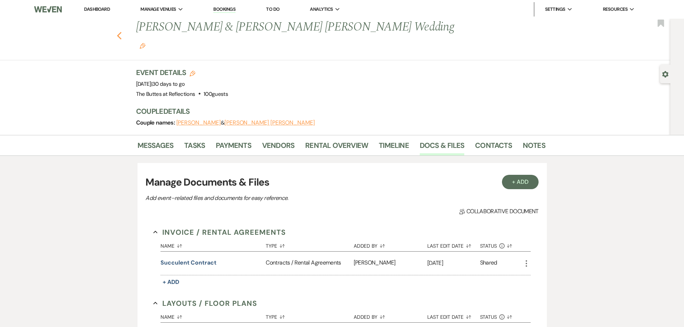
click at [121, 32] on use "button" at bounding box center [119, 36] width 5 height 8
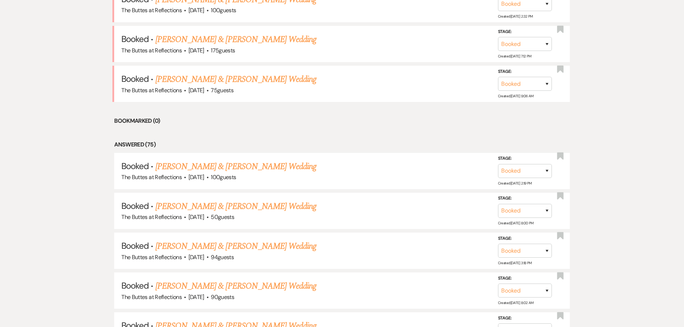
scroll to position [515, 0]
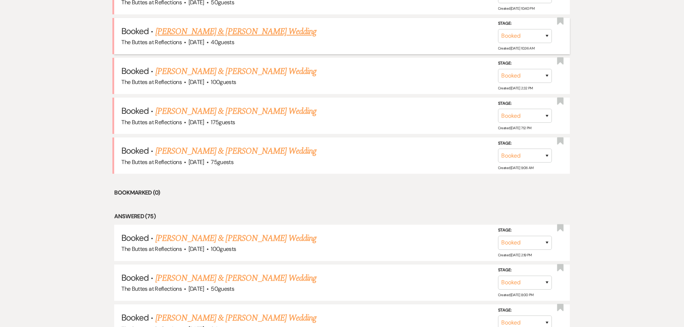
click at [196, 33] on link "[PERSON_NAME] & [PERSON_NAME] Wedding" at bounding box center [235, 31] width 161 height 13
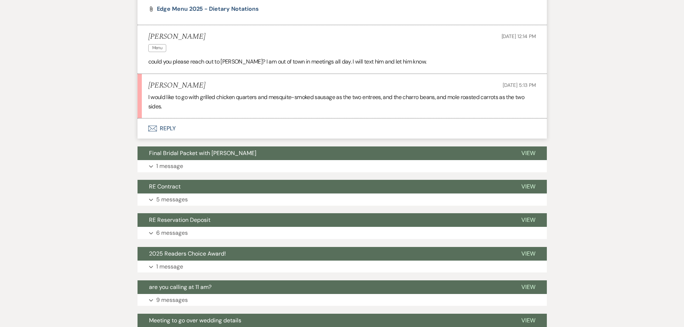
scroll to position [1433, 0]
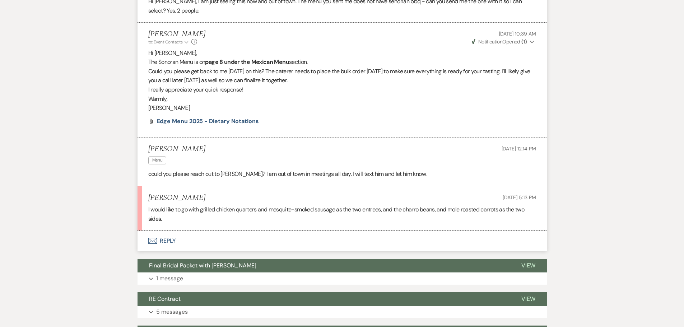
click at [170, 239] on button "Envelope Reply" at bounding box center [341, 241] width 409 height 20
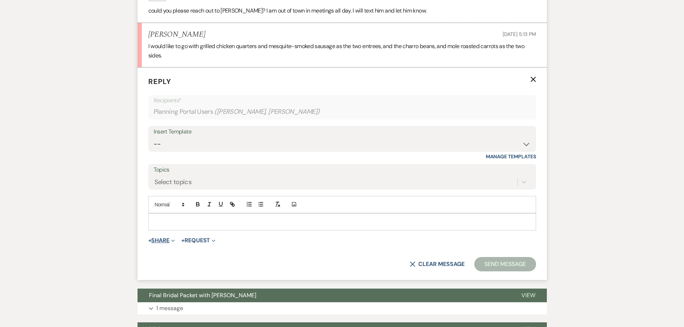
scroll to position [1607, 0]
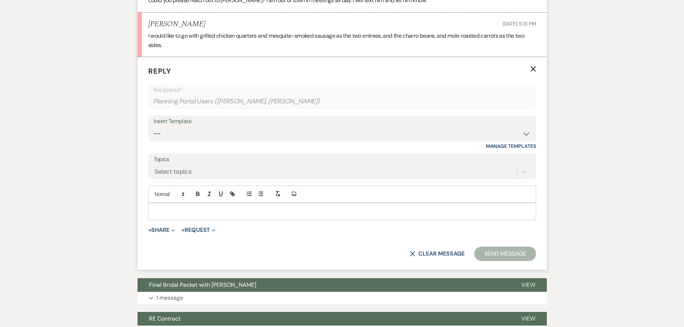
click at [177, 207] on p at bounding box center [342, 211] width 376 height 8
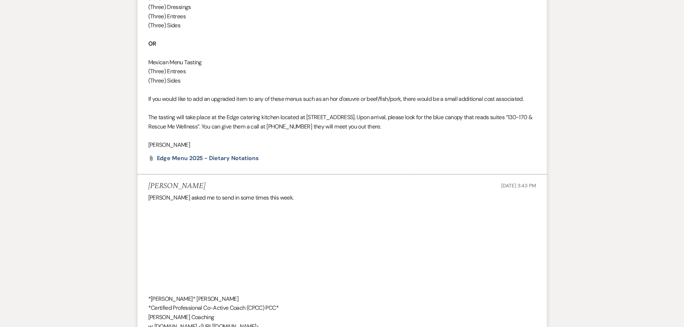
scroll to position [423, 0]
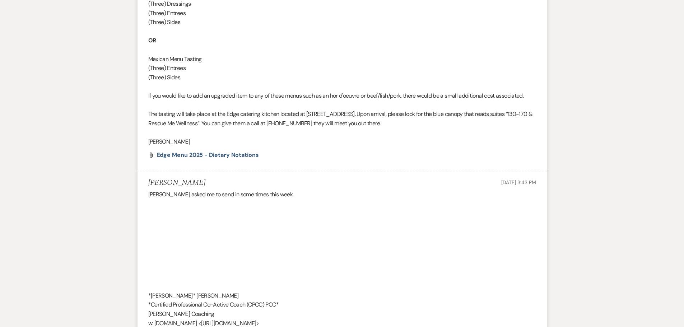
drag, startPoint x: 147, startPoint y: 114, endPoint x: 408, endPoint y: 121, distance: 261.4
copy span "The tasting will take place at the Edge catering kitchen located at [STREET_ADD…"
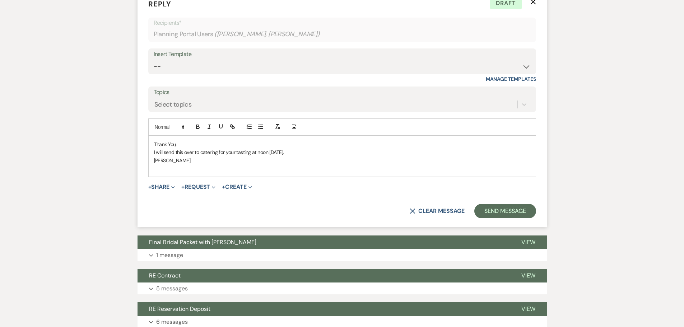
scroll to position [1686, 0]
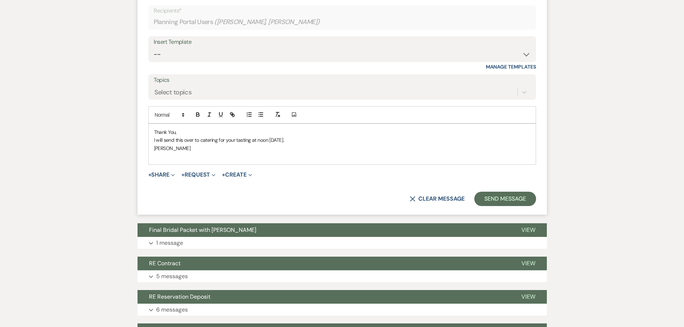
click at [176, 152] on p "[PERSON_NAME]" at bounding box center [342, 148] width 376 height 8
click at [309, 141] on p "I will send this over to catering for your tasting at noon [DATE]." at bounding box center [342, 140] width 376 height 8
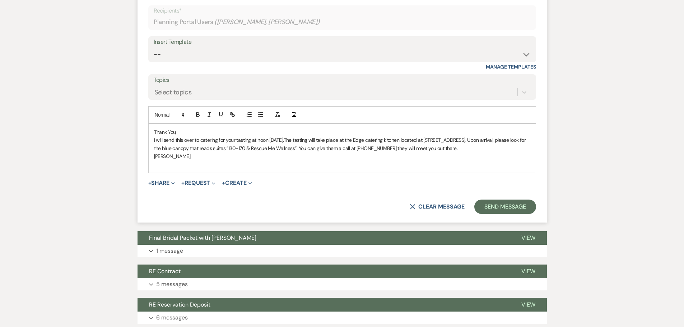
click at [305, 139] on span "The tasting will take place at the Edge catering kitchen located at [STREET_ADD…" at bounding box center [340, 144] width 373 height 14
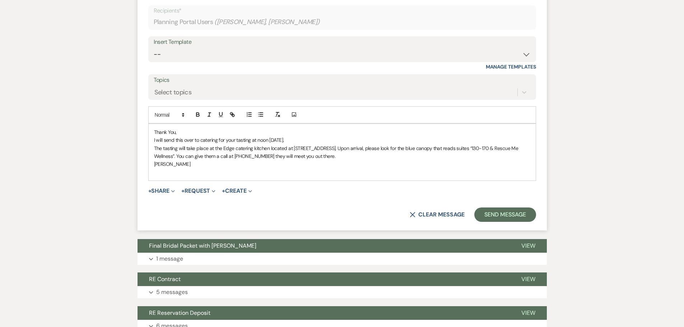
click at [293, 147] on span "The tasting will take place at the Edge catering kitchen located at [STREET_ADD…" at bounding box center [336, 152] width 365 height 14
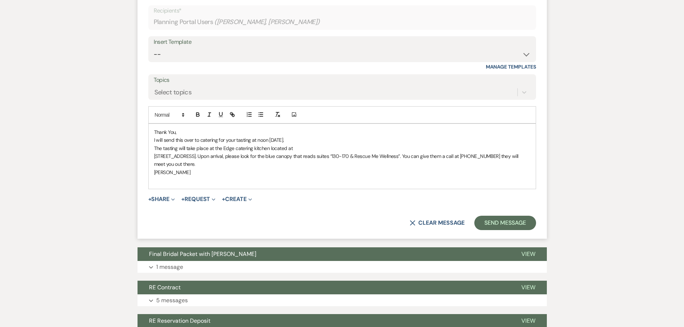
click at [211, 156] on span "﻿ [STREET_ADDRESS]. Upon arrival, please look for the blue canopy that reads su…" at bounding box center [337, 160] width 366 height 14
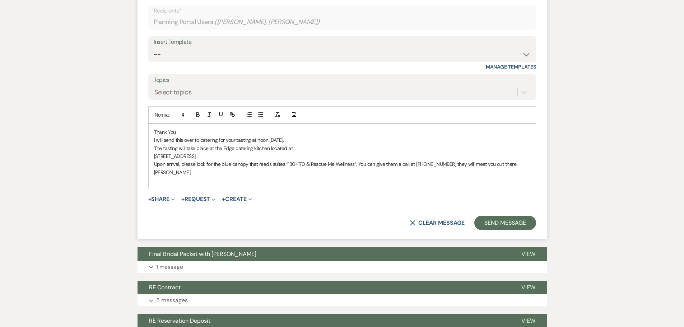
click at [355, 164] on span "﻿ Upon arrival, please look for the blue canopy that reads suites “130-170 & Re…" at bounding box center [335, 164] width 363 height 6
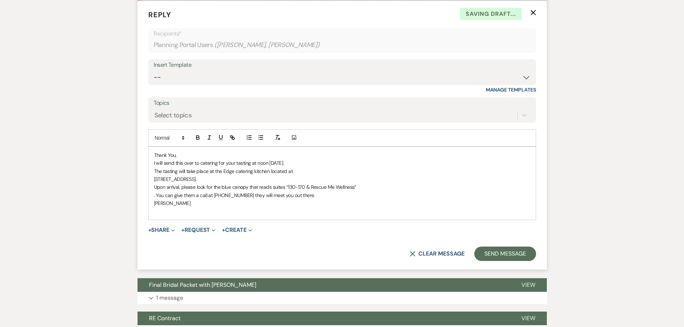
scroll to position [1650, 0]
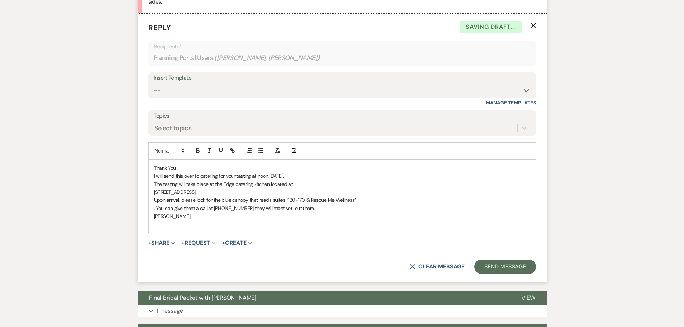
click at [243, 209] on span "﻿ . You can give them a call at [PHONE_NUMBER] they will meet you out there." at bounding box center [234, 208] width 161 height 6
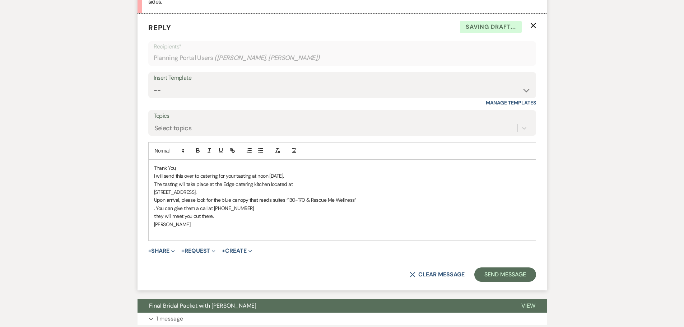
drag, startPoint x: 216, startPoint y: 191, endPoint x: 151, endPoint y: 195, distance: 64.7
click at [151, 195] on div "Thank You, I will send this over to catering for your tasting at noon [DATE]. T…" at bounding box center [342, 200] width 387 height 81
click at [196, 152] on icon "button" at bounding box center [197, 151] width 3 height 2
click at [319, 181] on p "The tasting will take place at the Edge catering kitchen located at" at bounding box center [342, 184] width 376 height 8
drag, startPoint x: 258, startPoint y: 175, endPoint x: 309, endPoint y: 174, distance: 51.4
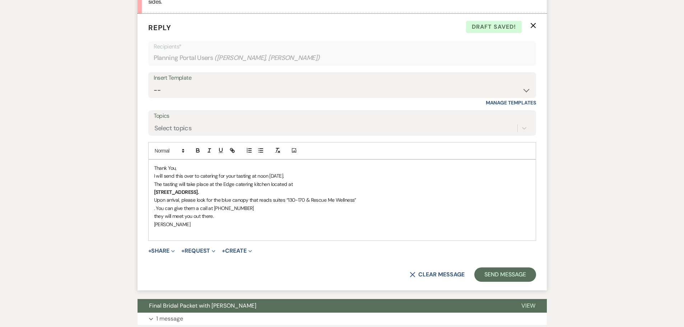
click at [309, 174] on p "I will send this over to catering for your tasting at noon [DATE]." at bounding box center [342, 176] width 376 height 8
click at [197, 151] on icon "button" at bounding box center [198, 150] width 6 height 6
click at [268, 176] on strong "noon [DATE]." at bounding box center [270, 176] width 29 height 6
click at [270, 176] on strong "noon [DATE]." at bounding box center [270, 176] width 29 height 6
click at [492, 273] on button "Send Message" at bounding box center [504, 274] width 61 height 14
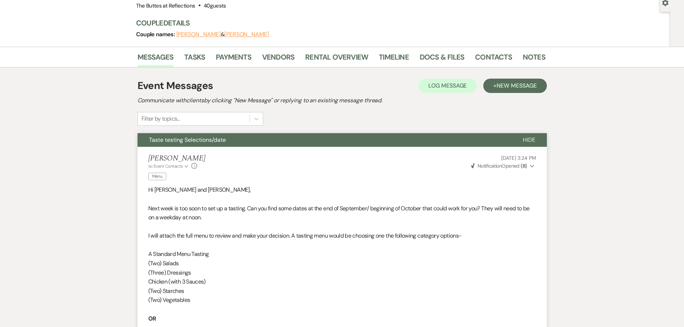
scroll to position [0, 0]
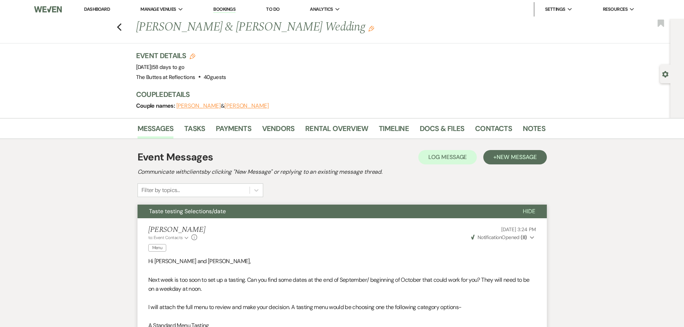
click at [100, 11] on link "Dashboard" at bounding box center [97, 9] width 26 height 6
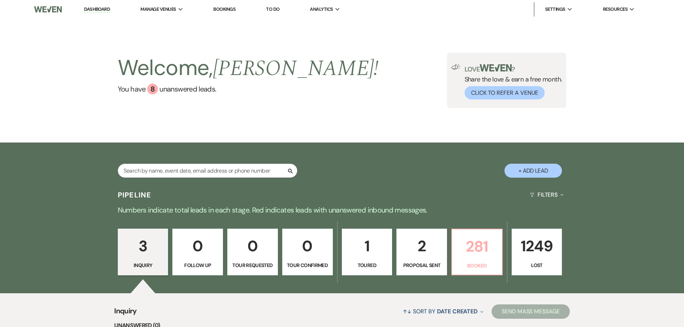
click at [468, 250] on p "281" at bounding box center [476, 246] width 41 height 24
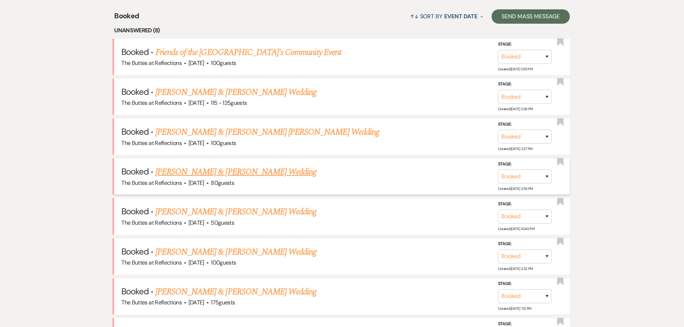
scroll to position [287, 0]
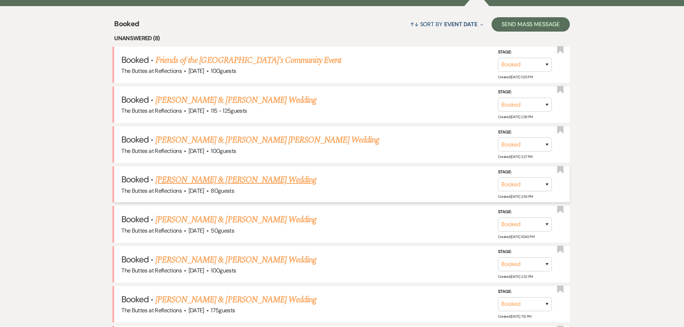
click at [200, 178] on link "[PERSON_NAME] & [PERSON_NAME] Wedding" at bounding box center [235, 179] width 161 height 13
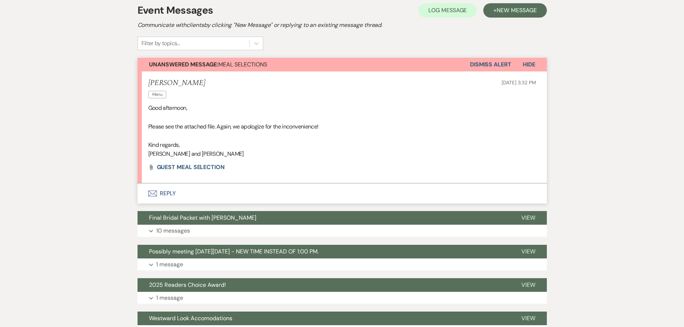
scroll to position [144, 0]
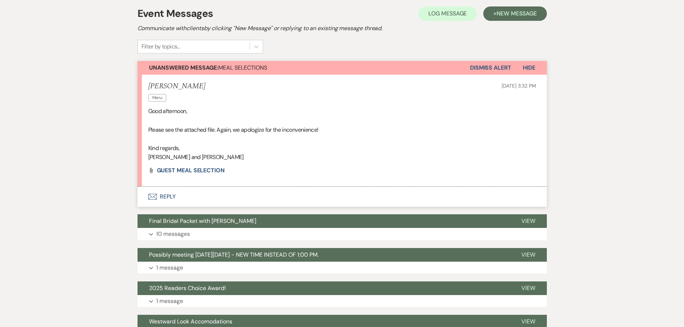
click at [162, 195] on button "Envelope Reply" at bounding box center [341, 197] width 409 height 20
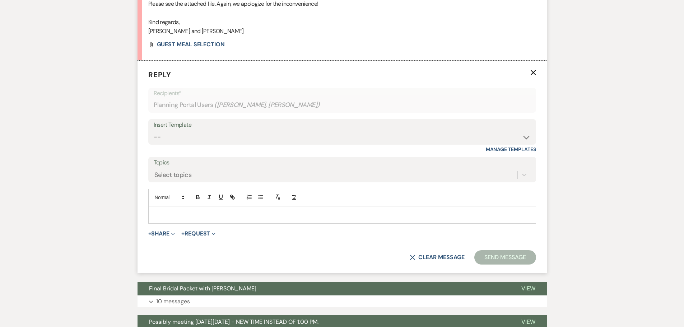
scroll to position [273, 0]
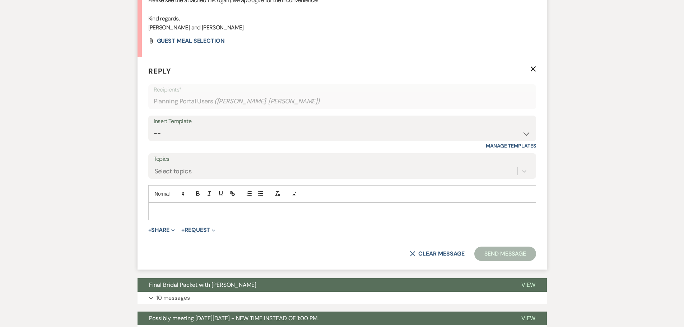
click at [192, 210] on p at bounding box center [342, 211] width 376 height 8
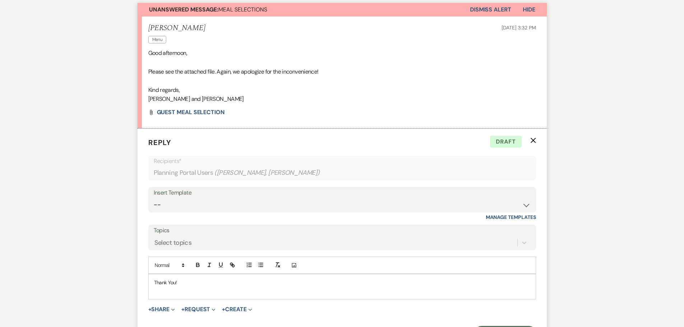
scroll to position [201, 0]
click at [184, 284] on p "Thank You!" at bounding box center [342, 283] width 376 height 8
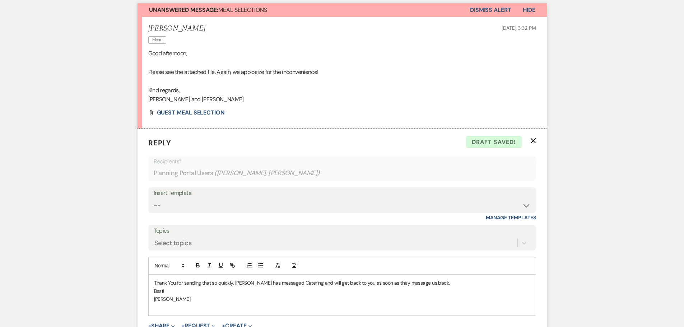
click at [236, 282] on p "Thank You for sending that so quickly. [PERSON_NAME] has messaged Catering and …" at bounding box center [342, 283] width 376 height 8
click at [234, 282] on p "Thank You for sending that so quickly. [PERSON_NAME] has messaged Catering and …" at bounding box center [342, 283] width 376 height 8
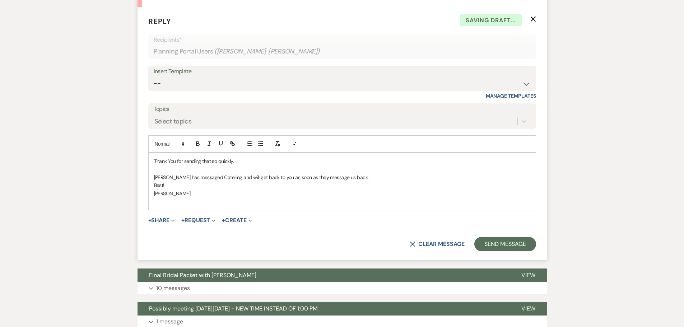
scroll to position [345, 0]
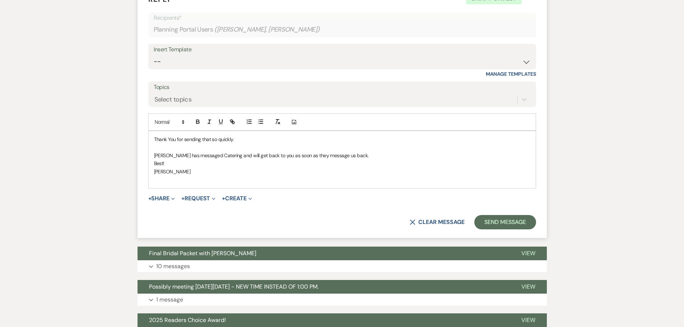
click at [154, 154] on p "[PERSON_NAME] has messaged Catering and will get back to you as soon as they me…" at bounding box center [342, 155] width 376 height 8
click at [157, 154] on p "[PERSON_NAME] has messaged Catering and will get back to you as soon as they me…" at bounding box center [342, 155] width 376 height 8
click at [155, 156] on p "[PERSON_NAME] has messaged Catering and will get back to you as soon as they me…" at bounding box center [342, 155] width 376 height 8
click at [153, 163] on div "Thank You for sending that so quickly. [PERSON_NAME] has messaged Catering and …" at bounding box center [342, 159] width 387 height 57
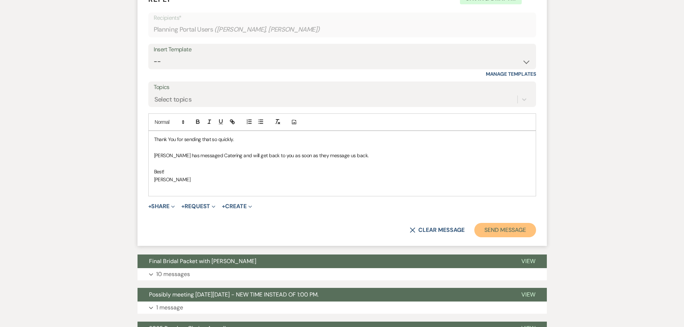
click at [496, 229] on button "Send Message" at bounding box center [504, 230] width 61 height 14
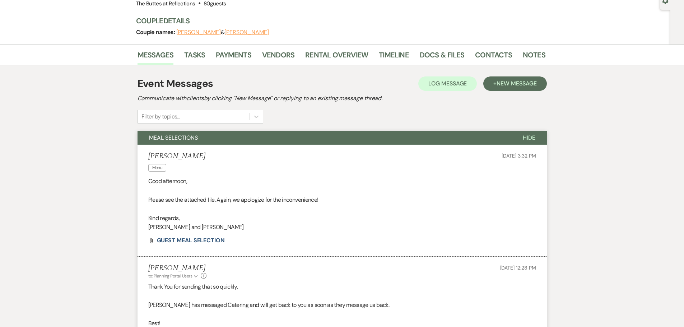
scroll to position [0, 0]
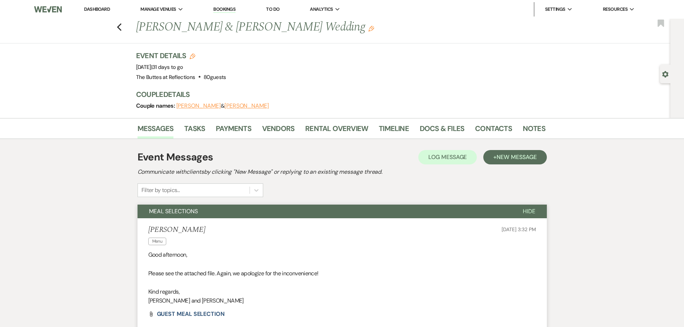
click at [102, 7] on link "Dashboard" at bounding box center [97, 9] width 26 height 6
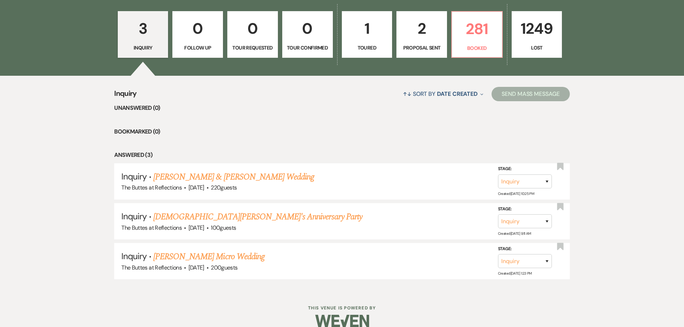
scroll to position [228, 0]
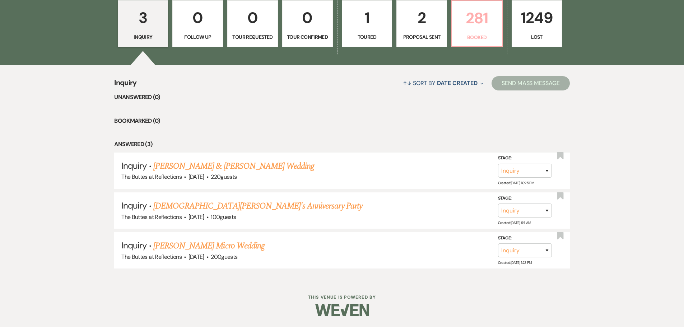
click at [482, 19] on p "281" at bounding box center [476, 18] width 41 height 24
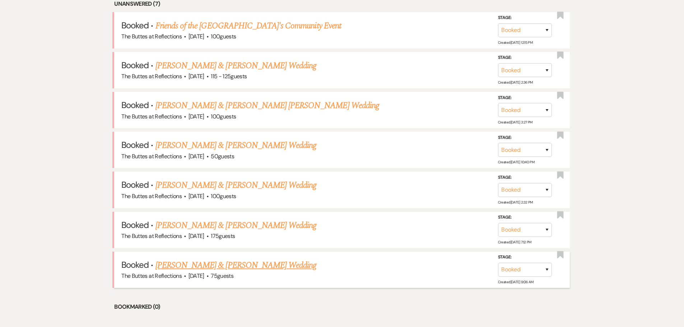
scroll to position [300, 0]
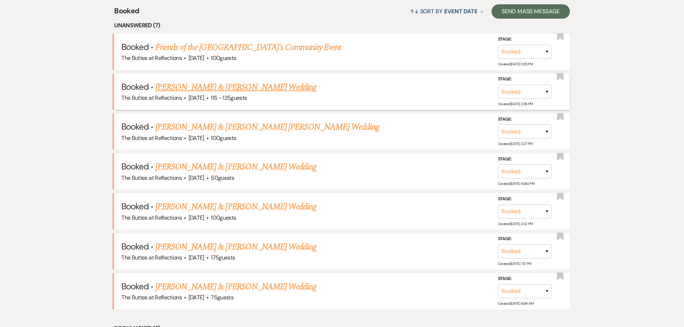
click at [249, 86] on link "[PERSON_NAME] & [PERSON_NAME] Wedding" at bounding box center [235, 87] width 161 height 13
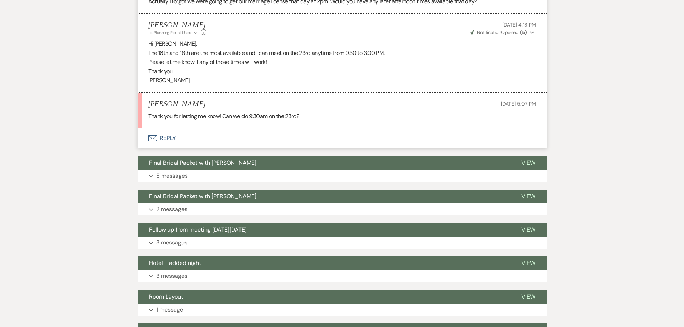
scroll to position [465, 0]
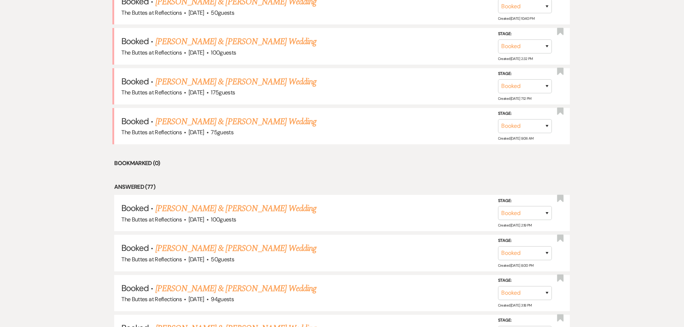
scroll to position [300, 0]
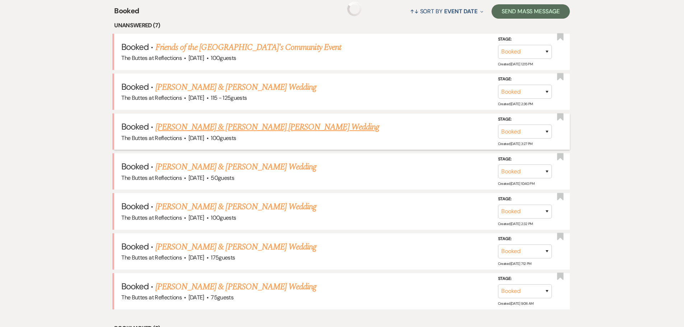
click at [248, 160] on link "[PERSON_NAME] & [PERSON_NAME] Wedding" at bounding box center [235, 166] width 161 height 13
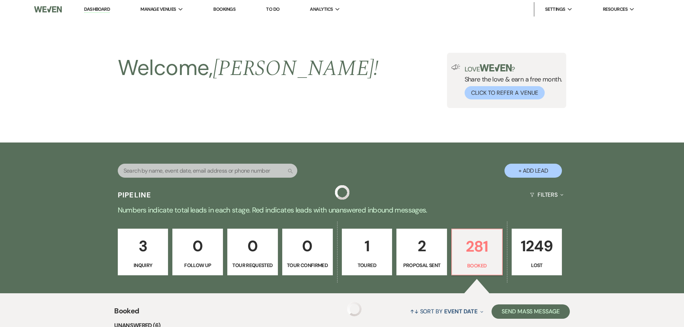
scroll to position [300, 0]
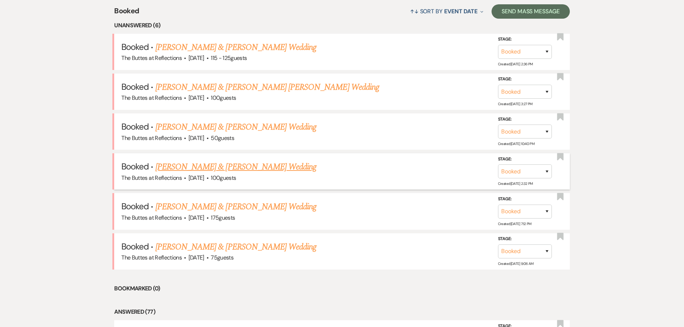
click at [240, 169] on link "[PERSON_NAME] & [PERSON_NAME] Wedding" at bounding box center [235, 166] width 161 height 13
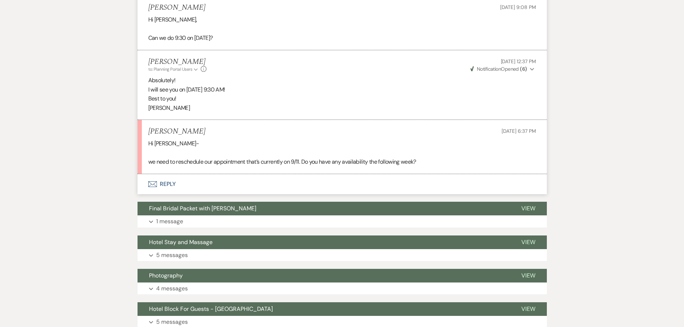
scroll to position [479, 0]
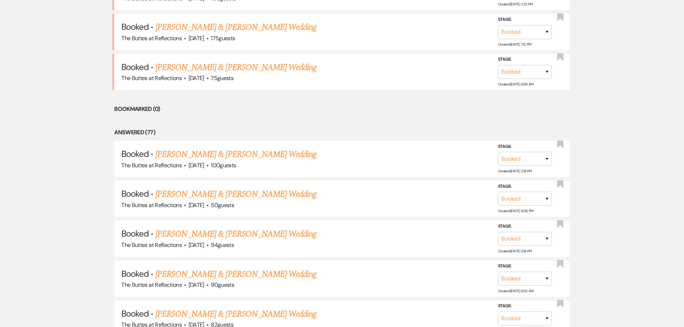
scroll to position [300, 0]
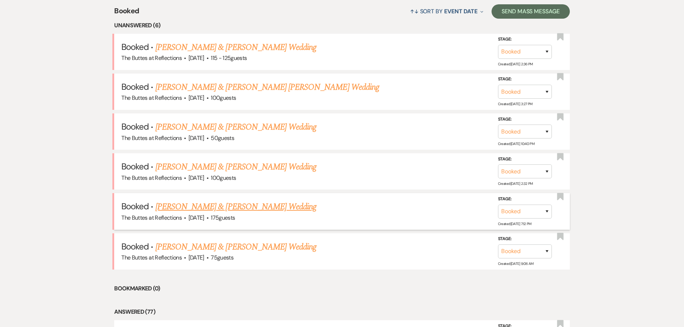
click at [222, 206] on link "[PERSON_NAME] & [PERSON_NAME] Wedding" at bounding box center [235, 206] width 161 height 13
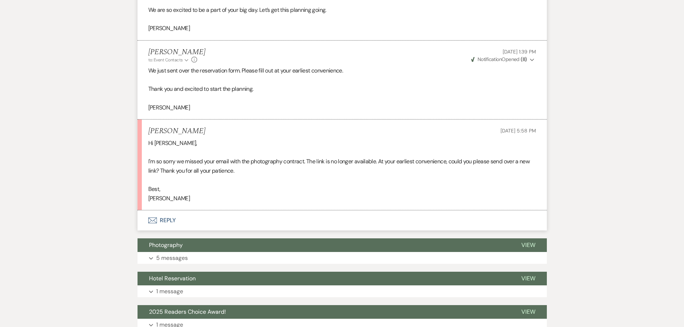
scroll to position [1664, 0]
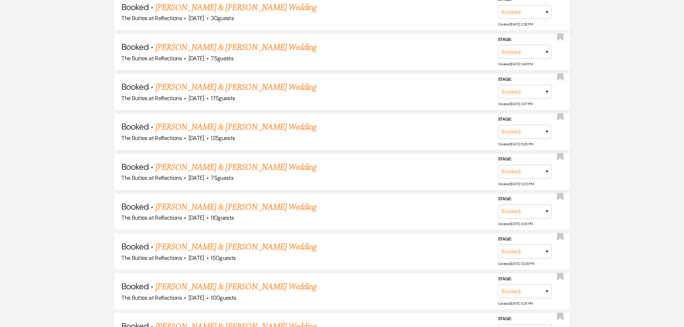
scroll to position [300, 0]
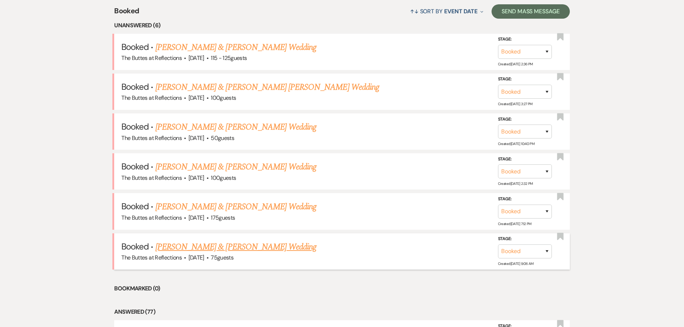
click at [227, 247] on link "[PERSON_NAME] & [PERSON_NAME] Wedding" at bounding box center [235, 246] width 161 height 13
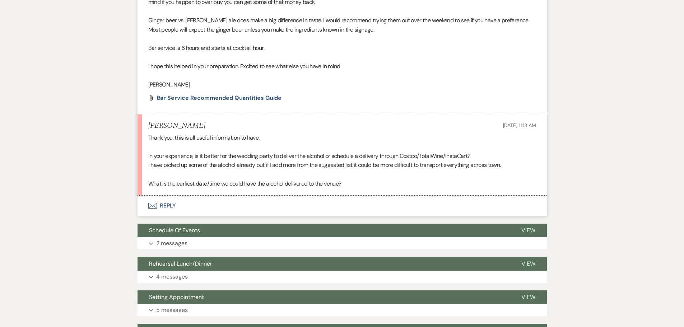
scroll to position [623, 0]
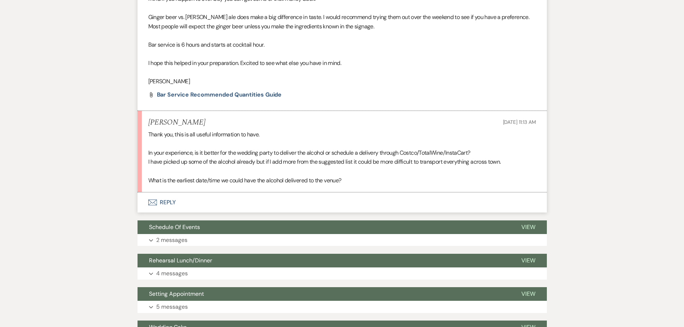
click at [165, 193] on button "Envelope Reply" at bounding box center [341, 202] width 409 height 20
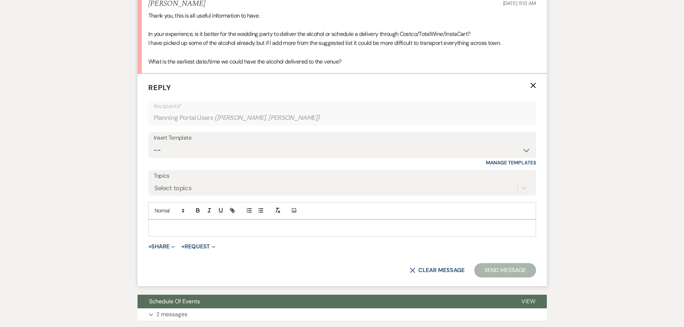
scroll to position [749, 0]
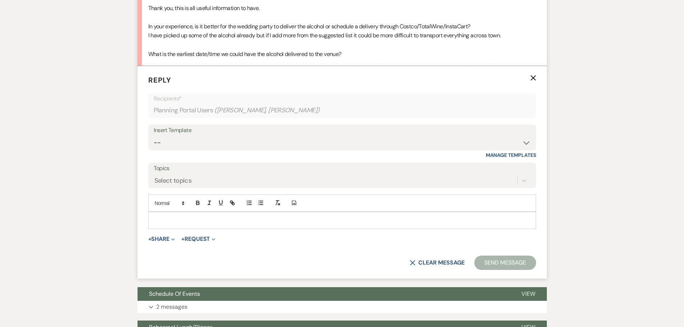
click at [174, 216] on p at bounding box center [342, 220] width 376 height 8
click at [93, 147] on div "Messages Tasks Payments Vendors Rental Overview Timeline Docs & Files Contacts …" at bounding box center [342, 107] width 684 height 1435
click at [184, 216] on p at bounding box center [342, 220] width 376 height 8
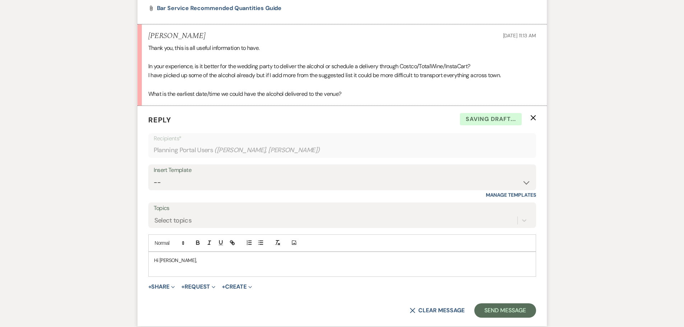
scroll to position [713, 0]
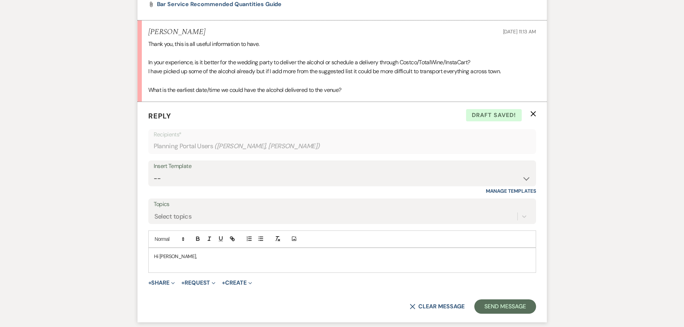
click at [161, 260] on p at bounding box center [342, 264] width 376 height 8
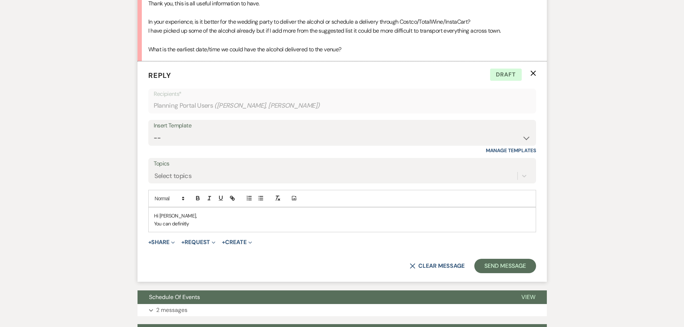
scroll to position [825, 0]
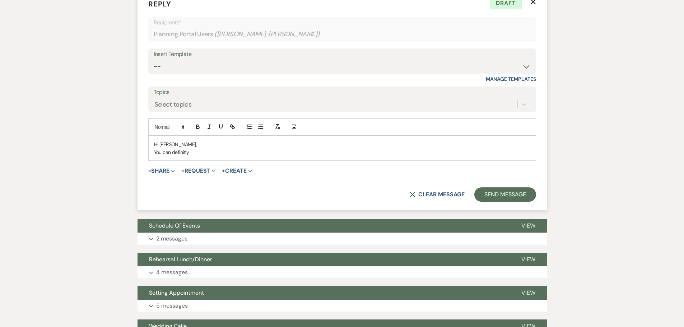
click at [196, 148] on p "You can definitly" at bounding box center [342, 152] width 376 height 8
click at [80, 137] on div "Messages Tasks Payments Vendors Rental Overview Timeline Docs & Files Contacts …" at bounding box center [342, 35] width 684 height 1443
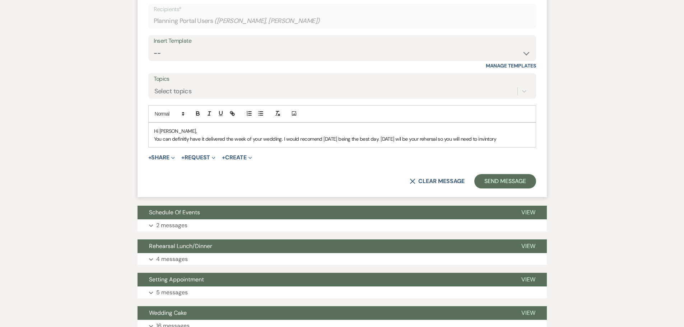
scroll to position [897, 0]
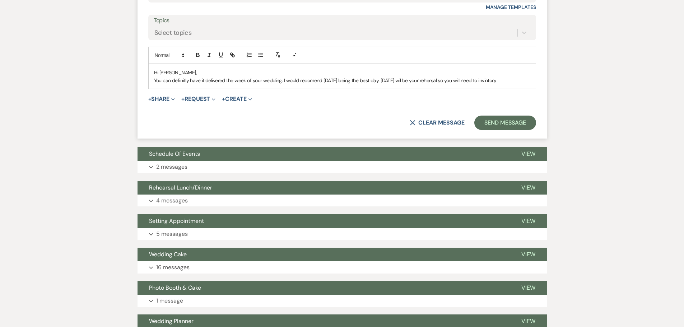
click at [504, 76] on p "You can definitly have it delivered the week of your wedding. I would recomend …" at bounding box center [342, 80] width 376 height 8
click at [482, 76] on p "You can definitly have it delivered the week of your wedding. I would recomend …" at bounding box center [342, 80] width 376 height 8
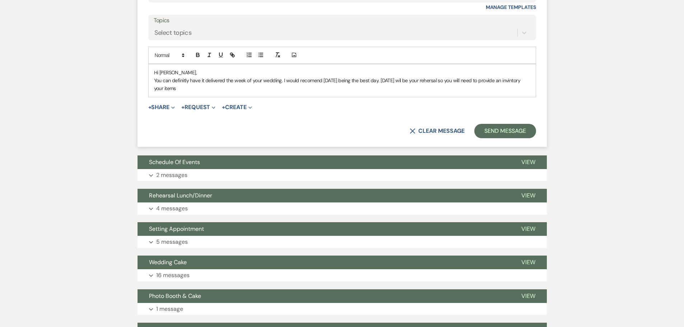
click at [153, 80] on div "Hi [PERSON_NAME], You can definitly have it delivered the week of your wedding.…" at bounding box center [342, 80] width 387 height 33
click at [188, 80] on p "You can definitly have it delivered the week of your wedding. I would recomend …" at bounding box center [342, 84] width 376 height 16
drag, startPoint x: 323, startPoint y: 71, endPoint x: 342, endPoint y: 71, distance: 19.7
click at [342, 76] on p "You can definitly have it delivered the week of your wedding. I would recomend …" at bounding box center [342, 84] width 376 height 16
click at [198, 55] on icon "button" at bounding box center [197, 56] width 3 height 2
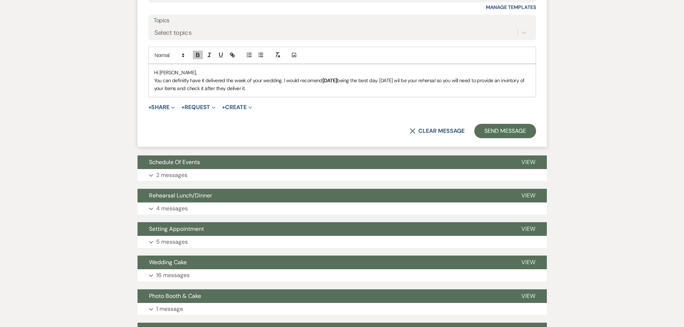
click at [325, 77] on strong "[DATE]" at bounding box center [329, 80] width 15 height 6
drag, startPoint x: 322, startPoint y: 69, endPoint x: 300, endPoint y: 72, distance: 21.3
click at [300, 76] on p "You can definitly have it delivered the week of your wedding. I would recomend …" at bounding box center [342, 84] width 376 height 16
click at [391, 76] on p "You can definitly have it delivered the week of your wedding. I would ask [DATE…" at bounding box center [342, 84] width 376 height 16
click at [166, 79] on p "You can definitly have it delivered the week of your wedding. I would ask [DATE…" at bounding box center [342, 84] width 376 height 16
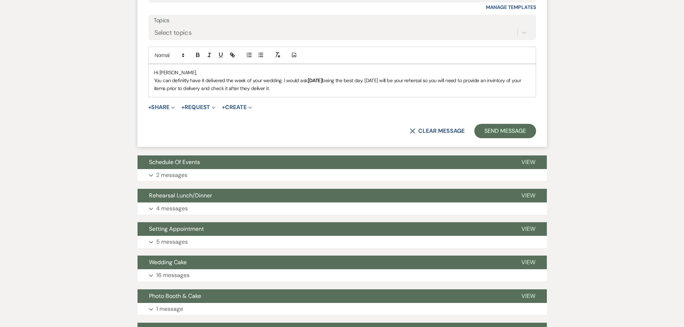
click at [272, 80] on p "You can definitly have it delivered the week of your wedding. I would ask [DATE…" at bounding box center [342, 84] width 376 height 16
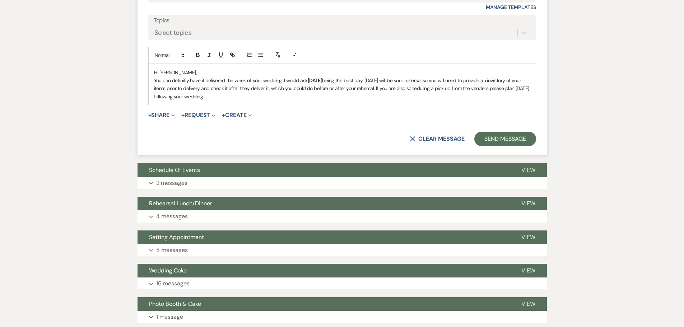
click at [156, 87] on p "You can definitly have it delivered the week of your wedding. I would ask [DATE…" at bounding box center [342, 88] width 376 height 24
click at [374, 79] on p "You can definitly have it delivered the week of your wedding. I would ask [DATE…" at bounding box center [342, 88] width 376 height 24
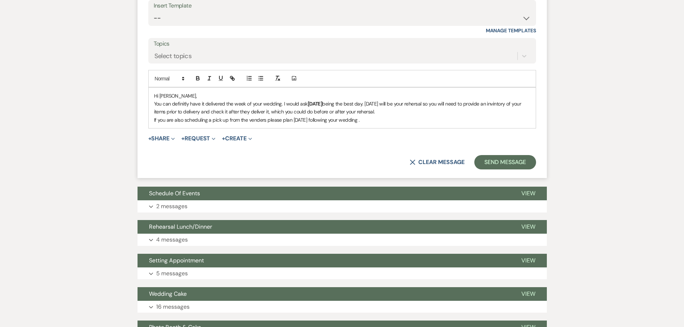
scroll to position [861, 0]
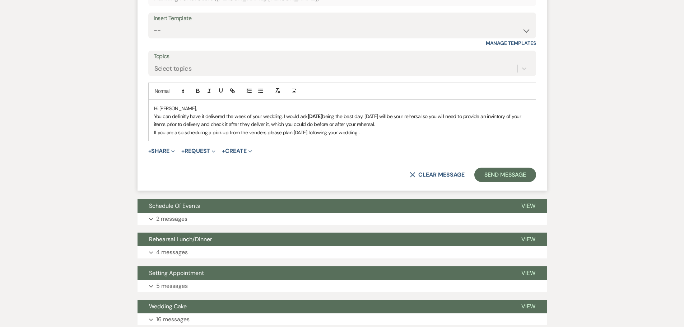
click at [374, 128] on p "If you are also scheduling a pick up from the venders please plan [DATE] follow…" at bounding box center [342, 132] width 376 height 8
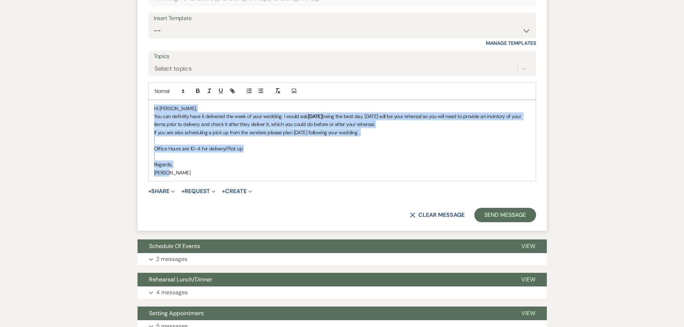
drag, startPoint x: 173, startPoint y: 164, endPoint x: 154, endPoint y: 98, distance: 68.8
click at [154, 100] on div "Hi [PERSON_NAME], You can definitly have it delivered the week of your wedding.…" at bounding box center [342, 140] width 387 height 81
copy div "Hi [PERSON_NAME], You can definitly have it delivered the week of your wedding.…"
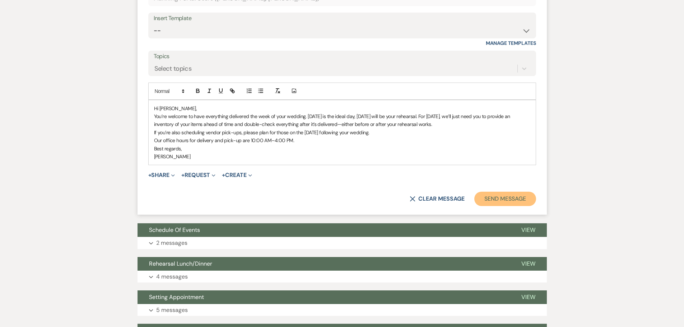
click at [516, 192] on button "Send Message" at bounding box center [504, 199] width 61 height 14
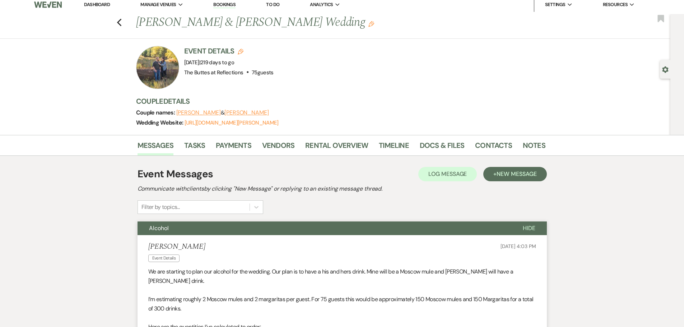
scroll to position [0, 0]
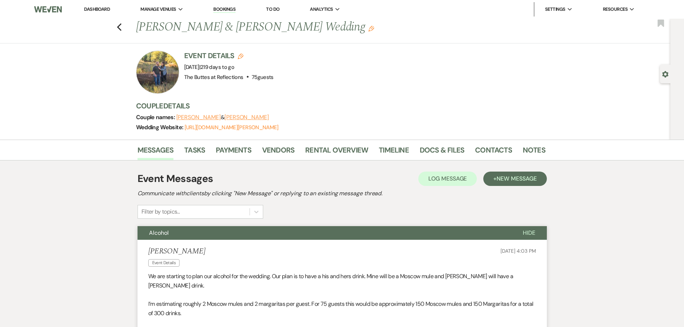
click at [94, 10] on link "Dashboard" at bounding box center [97, 9] width 26 height 6
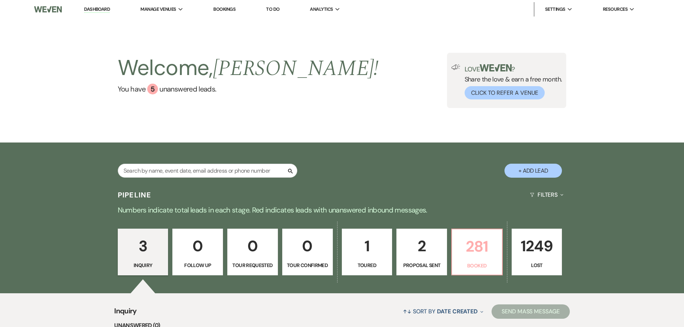
click at [476, 258] on p "281" at bounding box center [476, 246] width 41 height 24
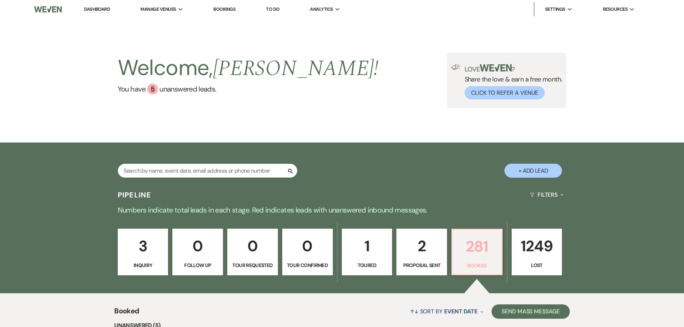
click at [481, 251] on p "281" at bounding box center [476, 246] width 41 height 24
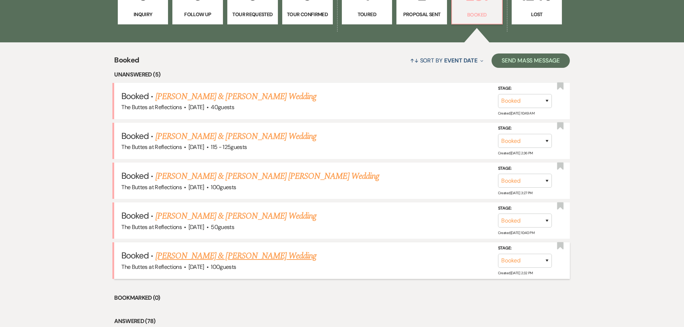
scroll to position [251, 0]
click at [240, 98] on link "[PERSON_NAME] & [PERSON_NAME] Wedding" at bounding box center [235, 96] width 161 height 13
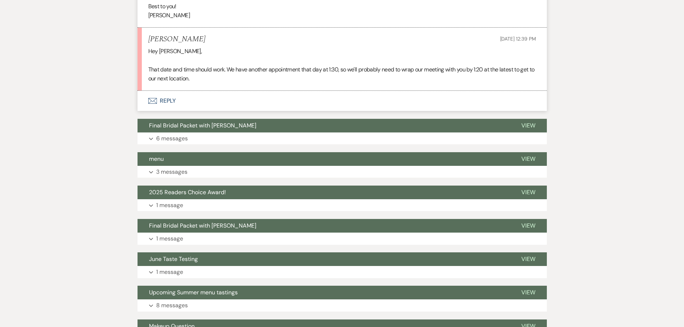
scroll to position [216, 0]
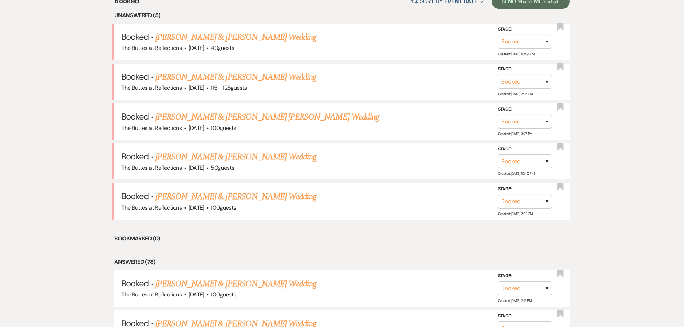
scroll to position [323, 0]
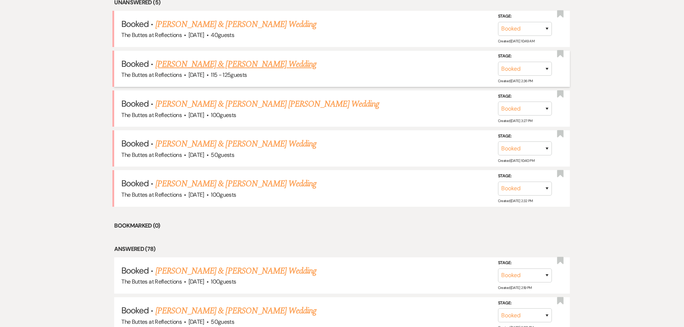
click at [249, 65] on link "[PERSON_NAME] & [PERSON_NAME] Wedding" at bounding box center [235, 64] width 161 height 13
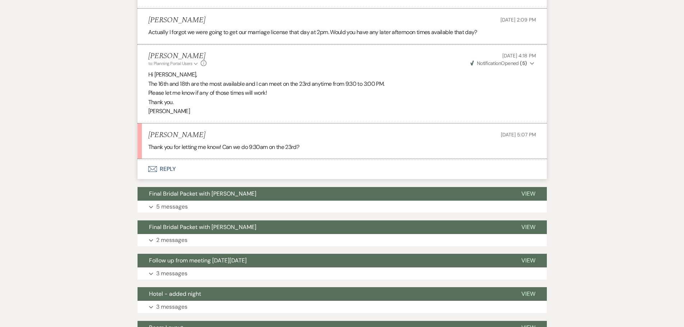
scroll to position [524, 0]
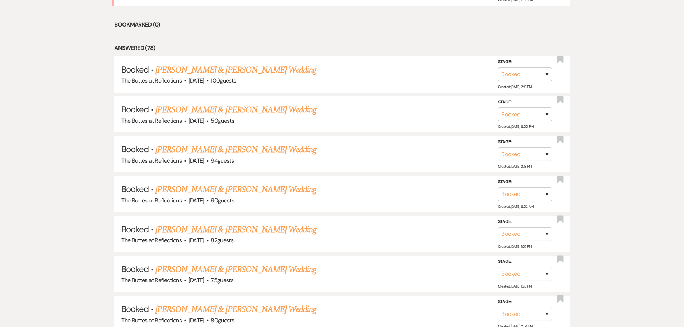
scroll to position [323, 0]
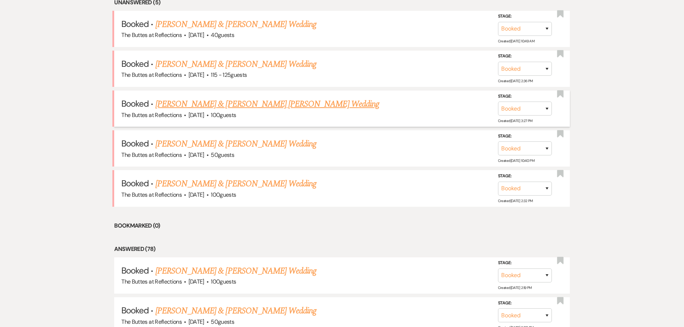
click at [205, 104] on link "[PERSON_NAME] & [PERSON_NAME] [PERSON_NAME] Wedding" at bounding box center [267, 104] width 224 height 13
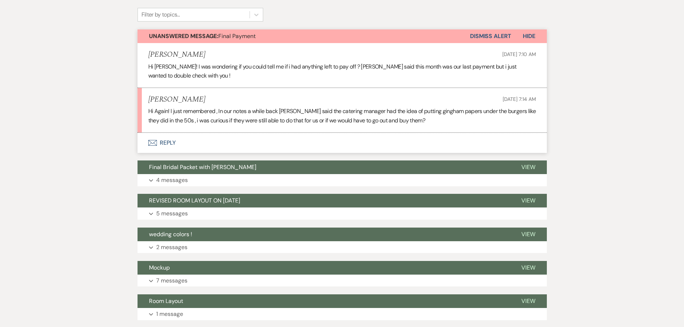
scroll to position [179, 0]
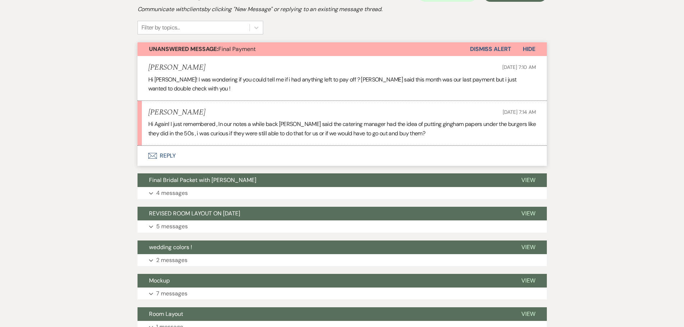
click at [166, 146] on button "Envelope Reply" at bounding box center [341, 156] width 409 height 20
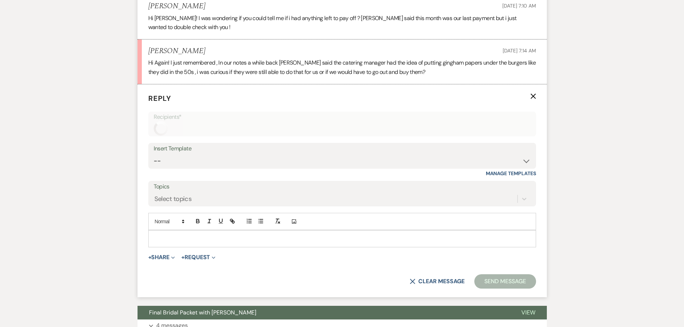
scroll to position [251, 0]
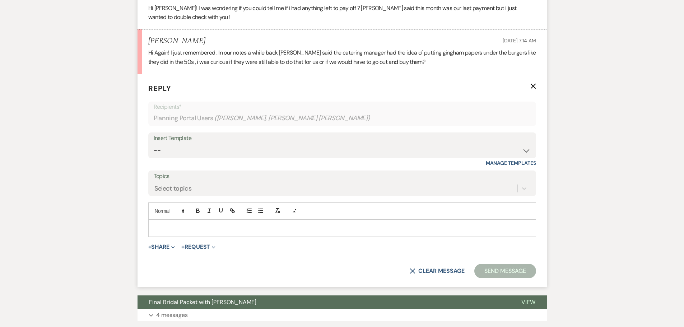
click at [183, 224] on p at bounding box center [342, 228] width 376 height 8
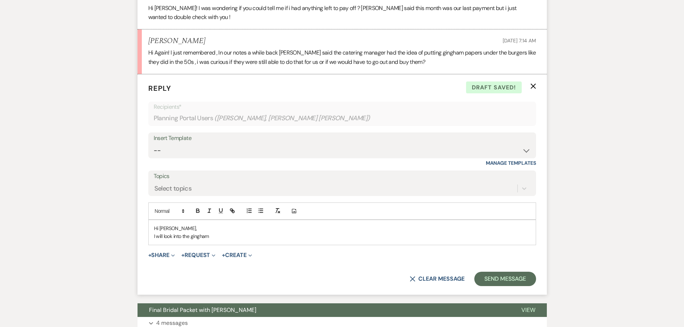
scroll to position [215, 0]
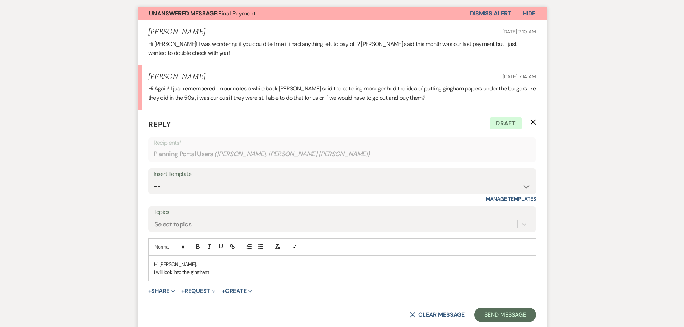
drag, startPoint x: 212, startPoint y: 254, endPoint x: 154, endPoint y: 256, distance: 58.9
click at [154, 268] on p "I will look into the gingham" at bounding box center [342, 272] width 376 height 8
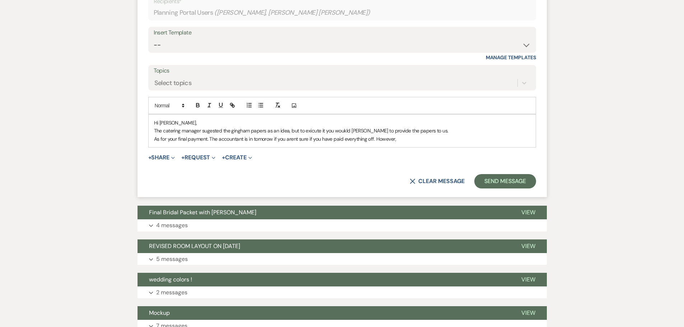
scroll to position [359, 0]
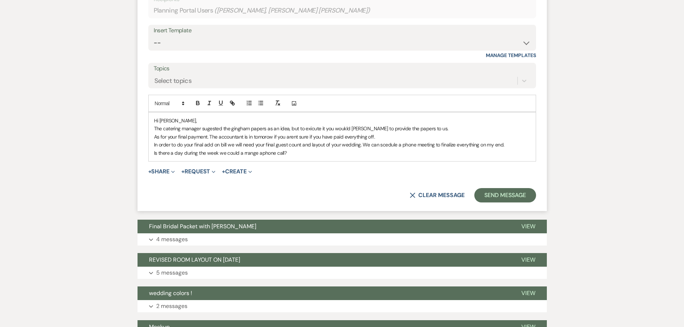
click at [261, 149] on p "Is there a day during the week we could a rrange aphone call?" at bounding box center [342, 153] width 376 height 8
drag, startPoint x: 257, startPoint y: 135, endPoint x: 244, endPoint y: 139, distance: 13.0
click at [244, 149] on p "Is there a day during the week we could a rrange a phone call?" at bounding box center [342, 153] width 376 height 8
click at [311, 149] on p "Is there a day during the week we could a schedule a phone call?" at bounding box center [342, 153] width 376 height 8
drag, startPoint x: 300, startPoint y: 137, endPoint x: 153, endPoint y: 106, distance: 150.3
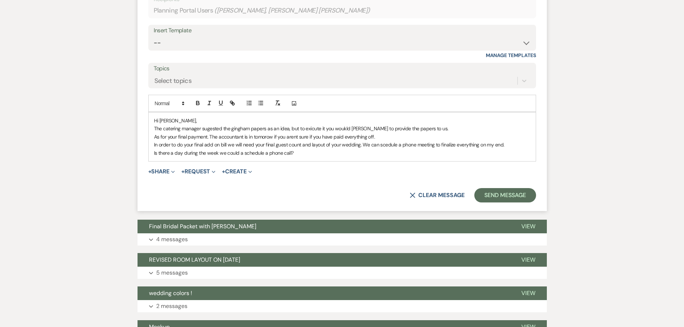
click at [153, 112] on div "Hi [PERSON_NAME], The catering manager sugested the gingham papers as an idea, …" at bounding box center [342, 136] width 387 height 49
copy div "Hi [PERSON_NAME], The catering manager sugested the gingham papers as an idea, …"
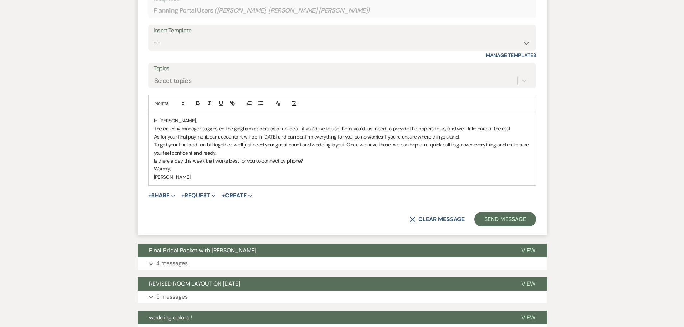
click at [510, 125] on p "The catering manager suggested the gingham papers as a fun idea—if you’d like t…" at bounding box center [342, 129] width 376 height 8
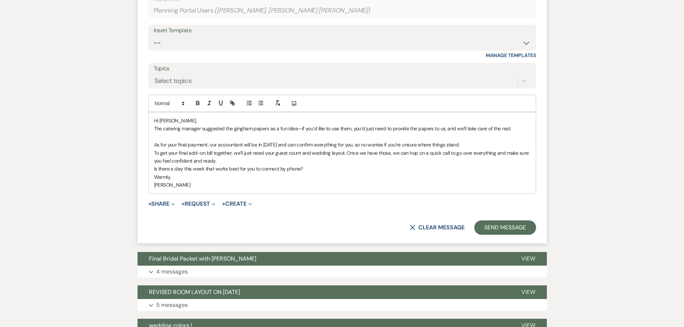
click at [477, 141] on p "As for your final payment, our accountant will be in [DATE] and can confirm eve…" at bounding box center [342, 145] width 376 height 8
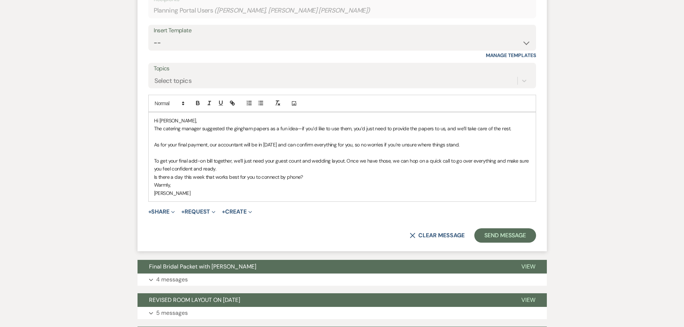
click at [345, 157] on p "To get your final add-on bill together, we’ll just need your guest count and we…" at bounding box center [342, 165] width 376 height 16
drag, startPoint x: 343, startPoint y: 144, endPoint x: 390, endPoint y: 143, distance: 46.3
click at [390, 157] on p "To get your final add-on bill together, we’ll just need your guest count and we…" at bounding box center [342, 165] width 376 height 16
drag, startPoint x: 371, startPoint y: 143, endPoint x: 403, endPoint y: 143, distance: 31.9
click at [403, 157] on p "To get your final add-on bill together, we’ll just need your guest count and we…" at bounding box center [342, 165] width 376 height 16
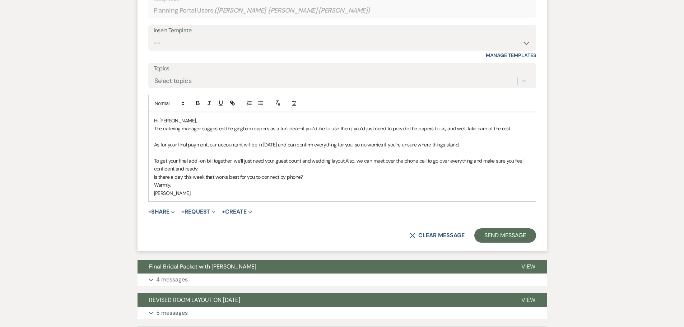
click at [425, 157] on p "To get your final add-on bill together, we’ll just need your guest count and we…" at bounding box center [342, 165] width 376 height 16
click at [202, 157] on p "To get your final add-on bill together, we’ll just need your guest count and we…" at bounding box center [342, 165] width 376 height 16
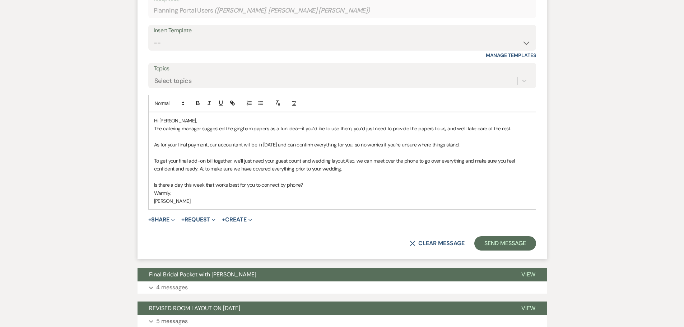
click at [203, 181] on p "Is there a day this week that works best for you to connect by phone?" at bounding box center [342, 185] width 376 height 8
click at [215, 181] on p "Is there a day this week or ne that works best for you to connect by phone?" at bounding box center [342, 185] width 376 height 8
click at [193, 117] on p "Hi [PERSON_NAME]," at bounding box center [342, 121] width 376 height 8
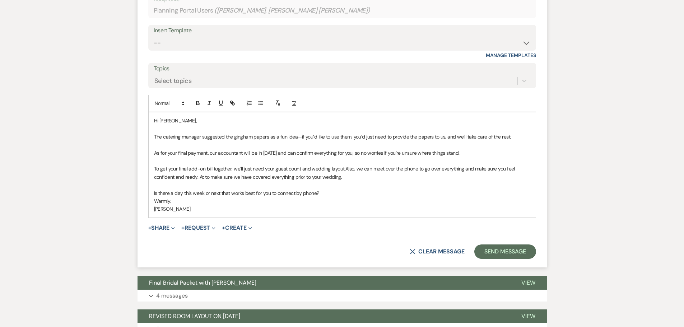
click at [324, 189] on p "Is there a day this week or next that works best for you to connect by phone?" at bounding box center [342, 193] width 376 height 8
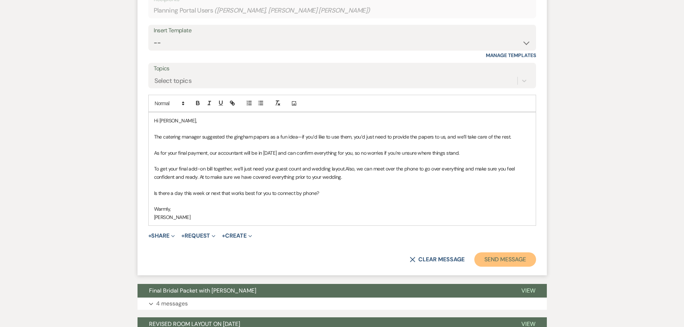
click at [508, 252] on button "Send Message" at bounding box center [504, 259] width 61 height 14
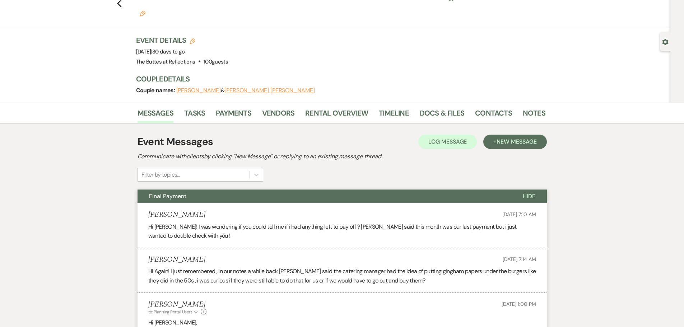
scroll to position [0, 0]
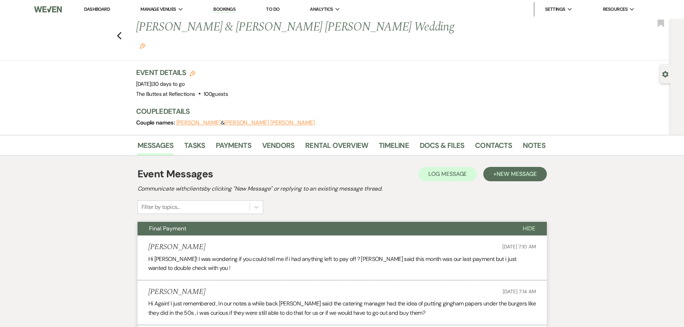
click at [92, 8] on link "Dashboard" at bounding box center [97, 9] width 26 height 6
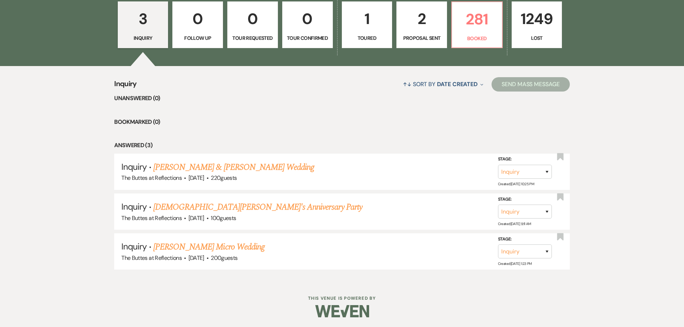
scroll to position [228, 0]
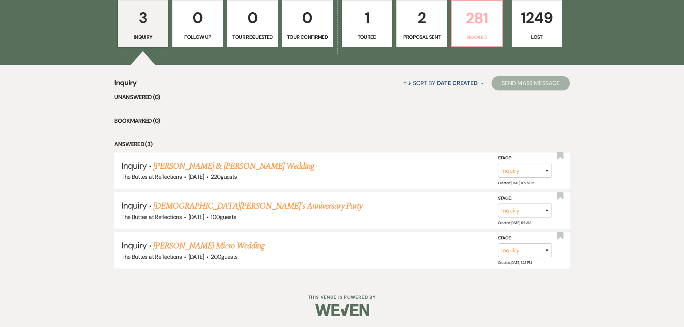
click at [476, 28] on p "281" at bounding box center [476, 18] width 41 height 24
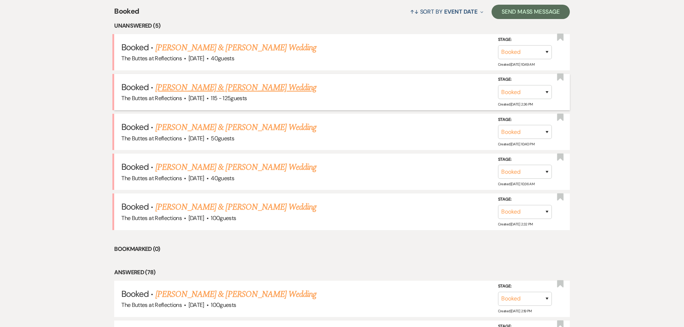
scroll to position [300, 0]
click at [211, 167] on link "[PERSON_NAME] & [PERSON_NAME] Wedding" at bounding box center [235, 166] width 161 height 13
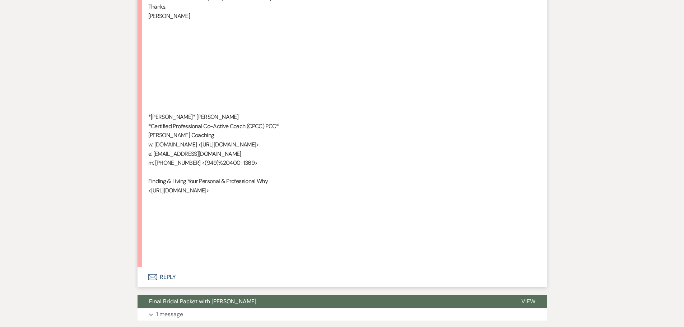
scroll to position [1851, 0]
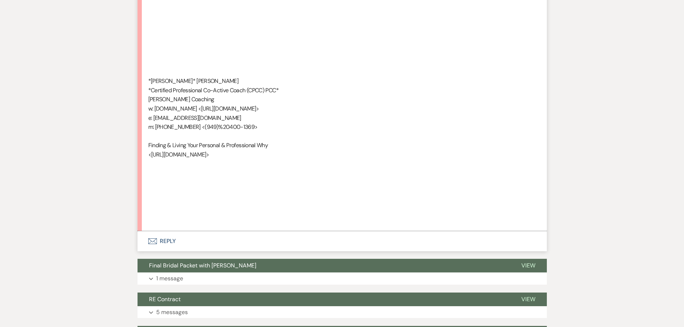
click at [163, 242] on button "Envelope Reply" at bounding box center [341, 241] width 409 height 20
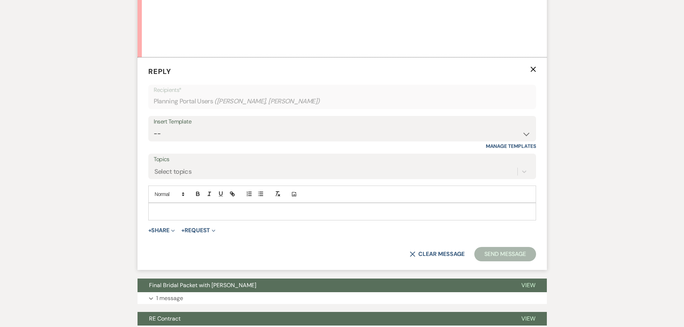
scroll to position [2025, 0]
click at [179, 215] on p at bounding box center [342, 211] width 376 height 8
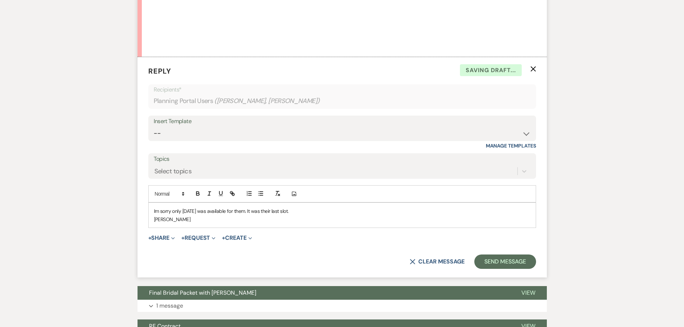
click at [154, 211] on p "Im sorry only [DATE] was available for them. It was their last slot." at bounding box center [342, 211] width 376 height 8
click at [228, 211] on p "I'm sorry only [DATE] was available for them. It was their last slot." at bounding box center [342, 211] width 376 height 8
click at [294, 212] on p "I'm sorry only [DATE] was the only day available for them. It was their last sl…" at bounding box center [342, 211] width 376 height 8
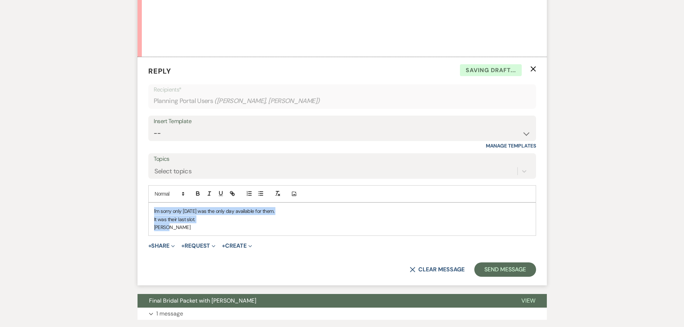
drag, startPoint x: 173, startPoint y: 229, endPoint x: 150, endPoint y: 211, distance: 29.2
click at [150, 211] on div "I'm sorry only [DATE] was the only day available for them. It was their last sl…" at bounding box center [342, 219] width 387 height 33
copy div "I'm sorry only [DATE] was the only day available for them. It was their last sl…"
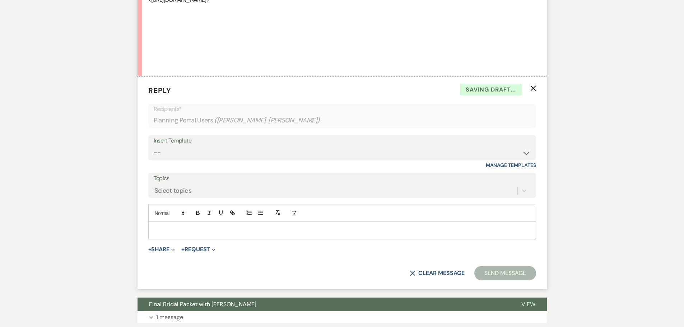
scroll to position [1989, 0]
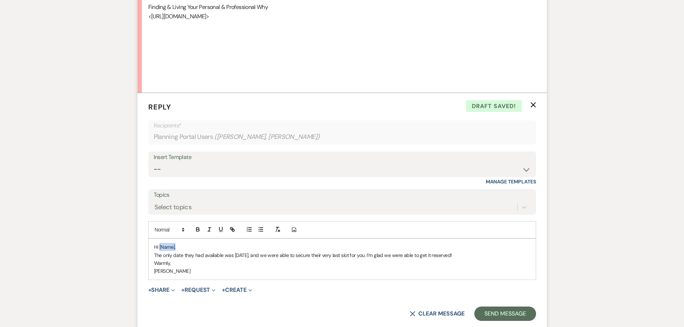
drag, startPoint x: 177, startPoint y: 246, endPoint x: 159, endPoint y: 248, distance: 17.4
click at [159, 248] on p "Hi [Name]," at bounding box center [342, 247] width 376 height 8
click at [384, 255] on p "The only date they had available was [DATE], and we were able to secure their v…" at bounding box center [342, 255] width 376 height 8
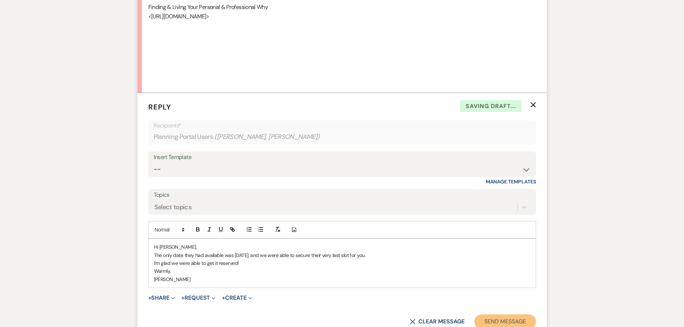
click at [523, 321] on button "Send Message" at bounding box center [504, 321] width 61 height 14
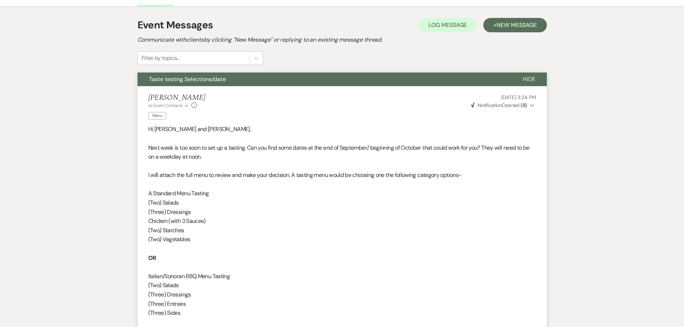
scroll to position [0, 0]
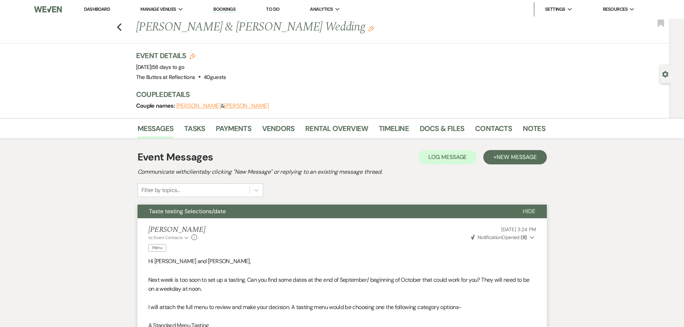
click at [529, 212] on span "Hide" at bounding box center [529, 211] width 13 height 8
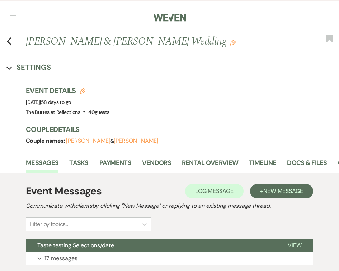
click at [117, 5] on nav "Dashboard Manage Venues Expand The Buttes at Reflections Bookings To Do Analyti…" at bounding box center [169, 17] width 339 height 34
click at [119, 17] on nav "Dashboard Manage Venues Expand The Buttes at Reflections Bookings To Do Analyti…" at bounding box center [169, 17] width 339 height 34
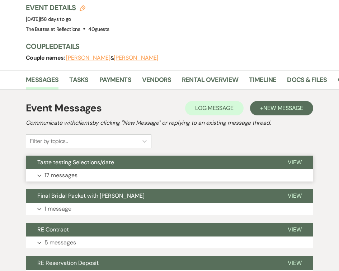
scroll to position [36, 0]
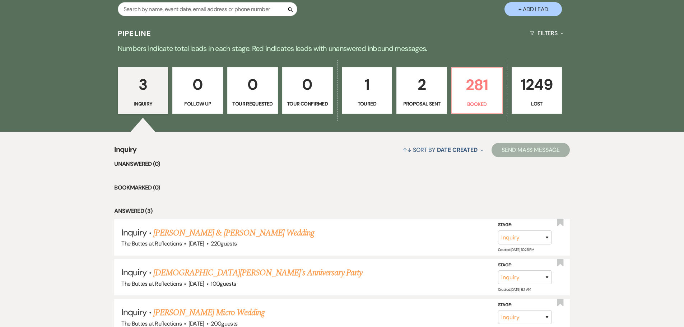
scroll to position [156, 0]
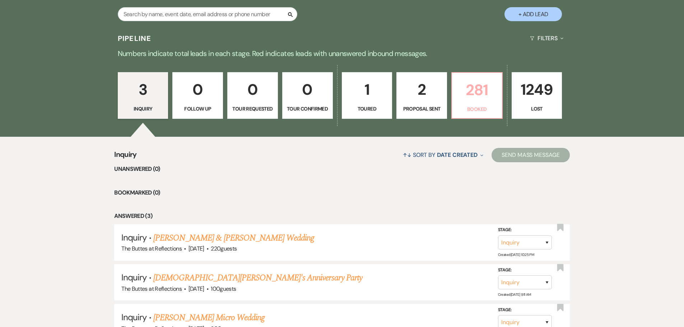
click at [477, 95] on p "281" at bounding box center [476, 90] width 41 height 24
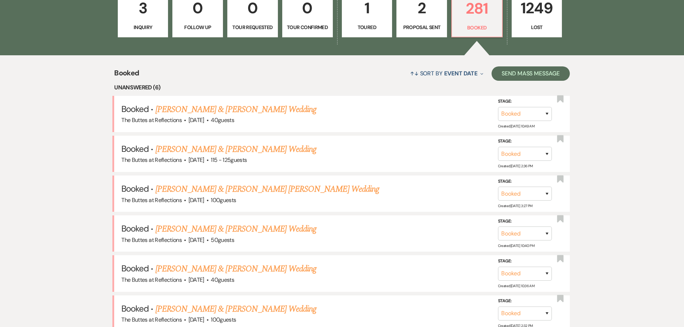
scroll to position [264, 0]
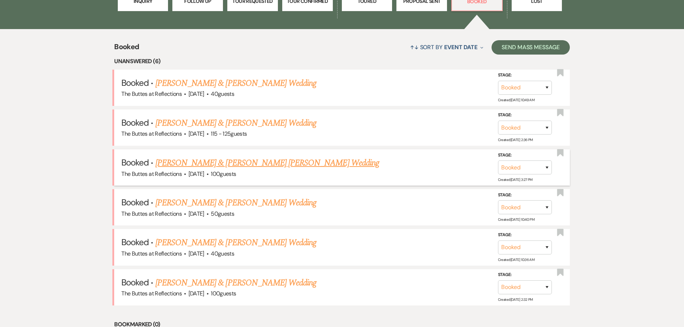
click at [219, 161] on link "[PERSON_NAME] & [PERSON_NAME] [PERSON_NAME] Wedding" at bounding box center [267, 162] width 224 height 13
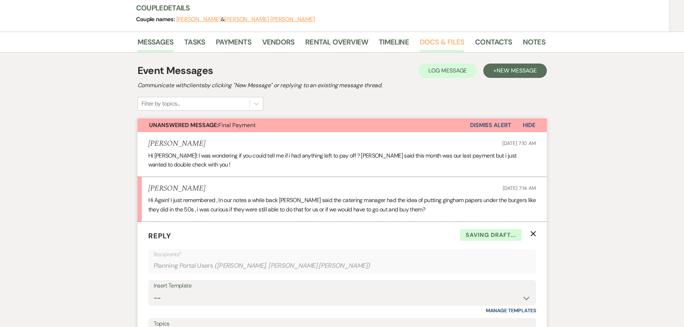
click at [438, 36] on link "Docs & Files" at bounding box center [442, 44] width 45 height 16
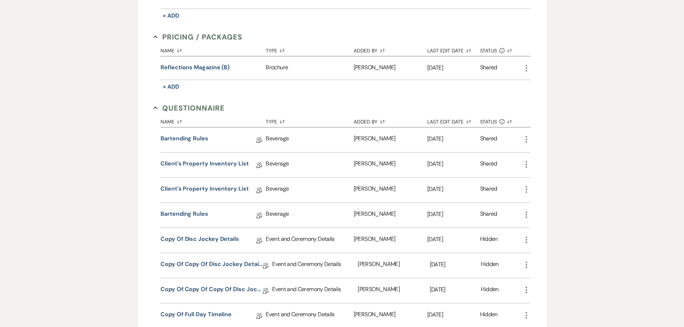
scroll to position [570, 0]
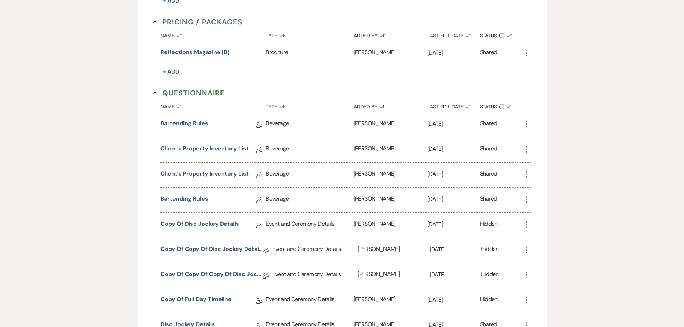
click at [178, 119] on link "Bartending Rules" at bounding box center [184, 124] width 48 height 11
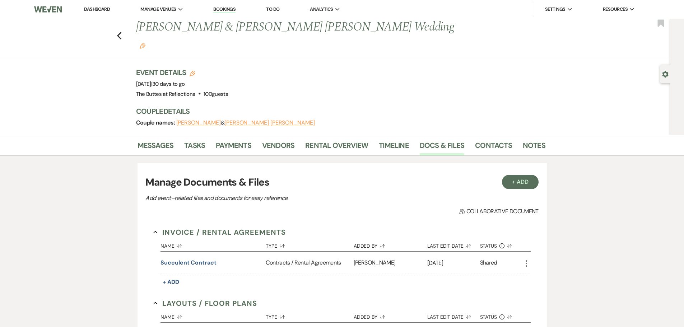
scroll to position [570, 0]
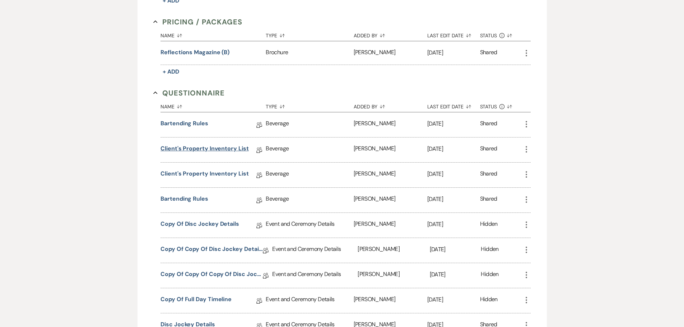
click at [203, 144] on link "Client's Property Inventory List" at bounding box center [204, 149] width 88 height 11
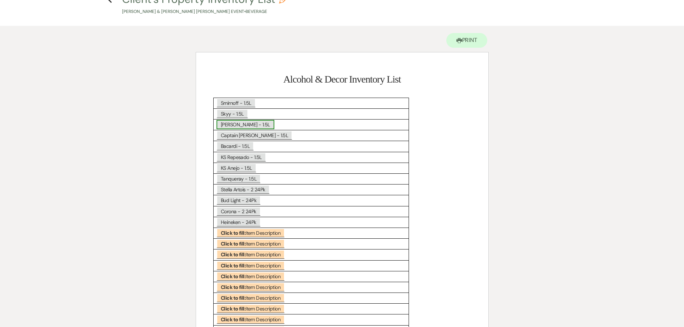
scroll to position [108, 0]
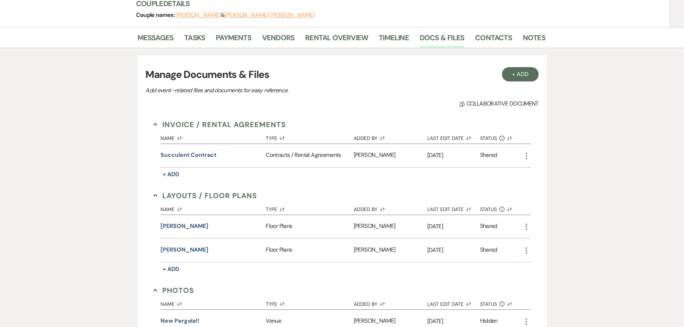
scroll to position [570, 0]
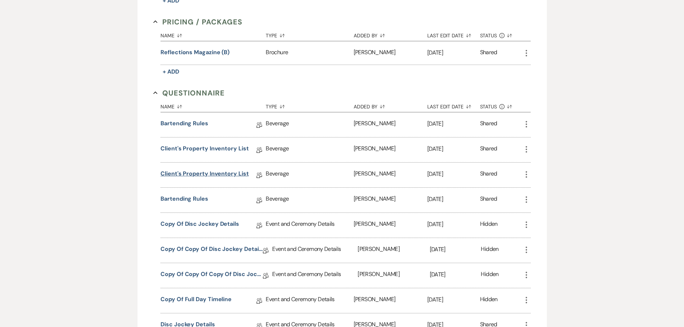
click at [212, 169] on link "Client's Property Inventory List" at bounding box center [204, 174] width 88 height 11
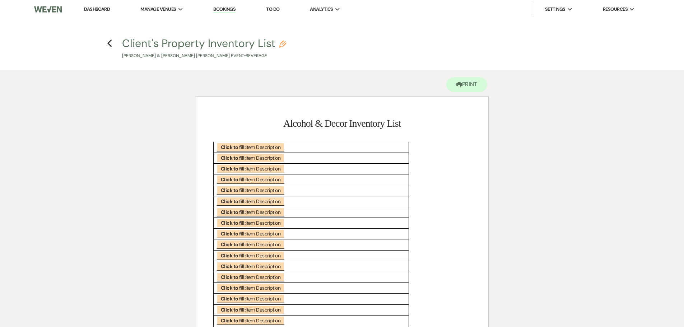
scroll to position [570, 0]
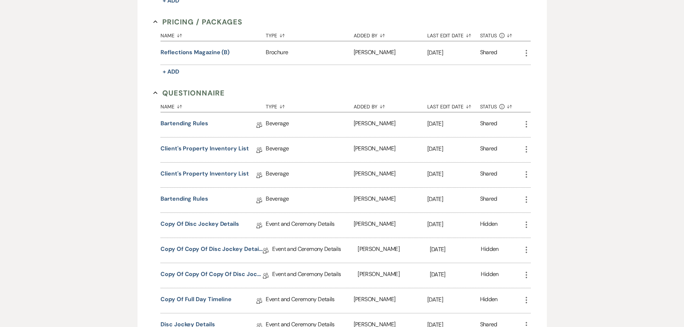
click at [526, 170] on icon "More" at bounding box center [526, 174] width 9 height 9
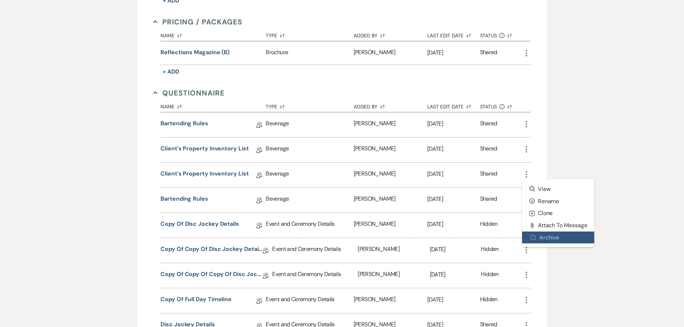
click at [547, 231] on button "Archive Archive" at bounding box center [558, 237] width 72 height 12
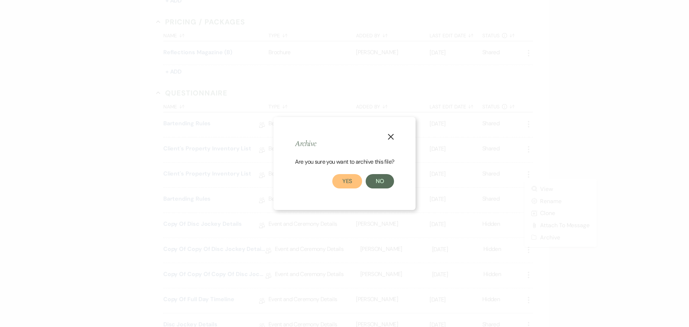
click at [354, 180] on button "Yes" at bounding box center [347, 181] width 30 height 14
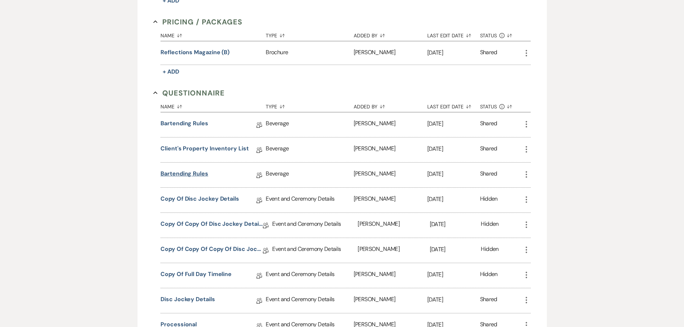
click at [185, 169] on link "Bartending Rules" at bounding box center [184, 174] width 48 height 11
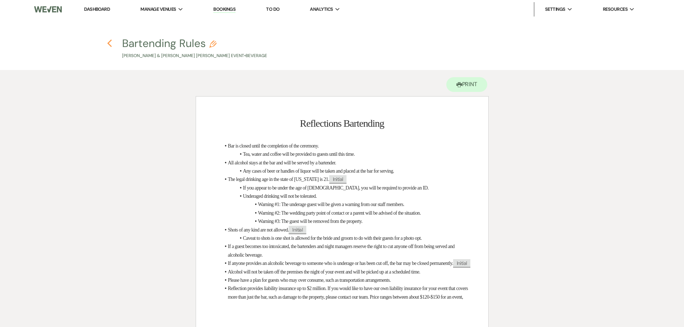
click at [109, 43] on icon "Previous" at bounding box center [109, 43] width 5 height 9
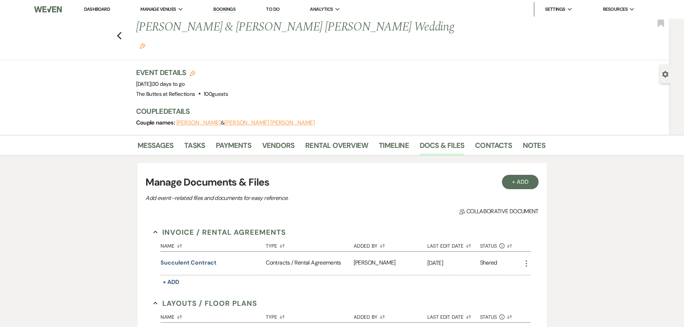
scroll to position [570, 0]
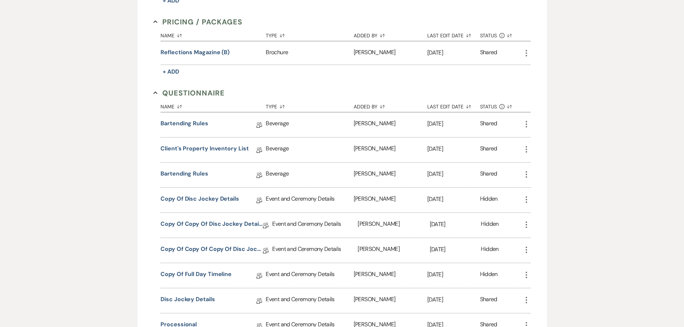
click at [526, 171] on use "button" at bounding box center [525, 174] width 1 height 6
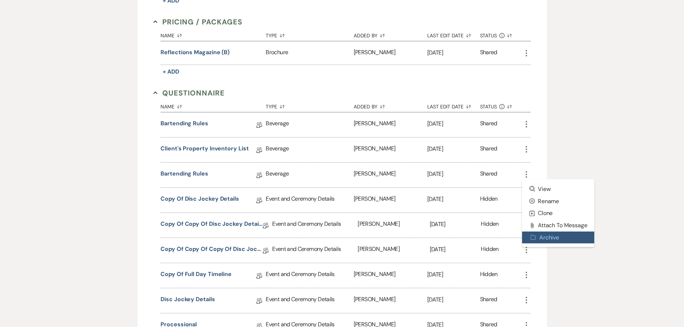
click at [539, 231] on button "Archive Archive" at bounding box center [558, 237] width 72 height 12
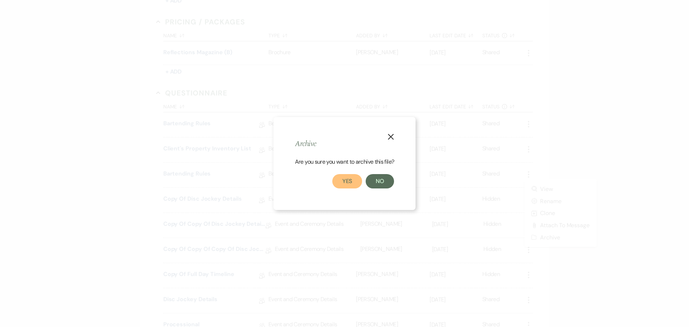
click at [346, 176] on button "Yes" at bounding box center [347, 181] width 30 height 14
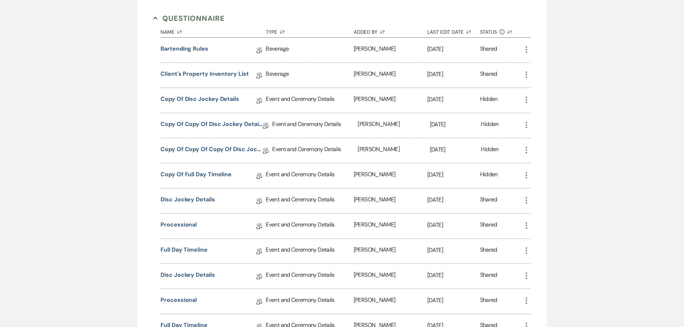
scroll to position [678, 0]
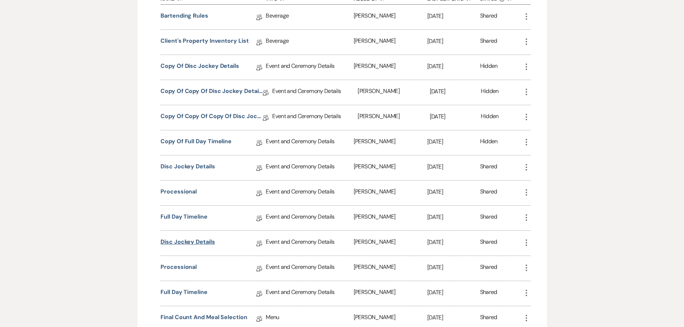
click at [192, 238] on link "Disc Jockey Details" at bounding box center [187, 243] width 54 height 11
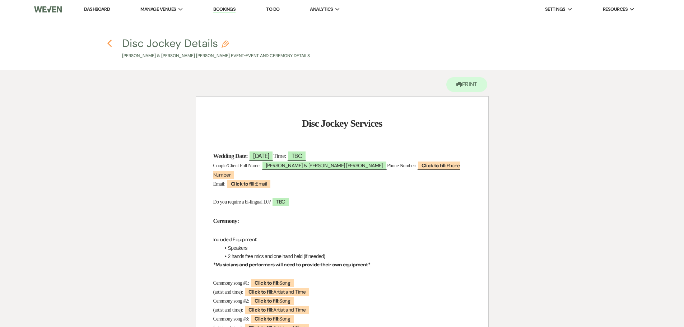
click at [109, 44] on icon "Previous" at bounding box center [109, 43] width 5 height 9
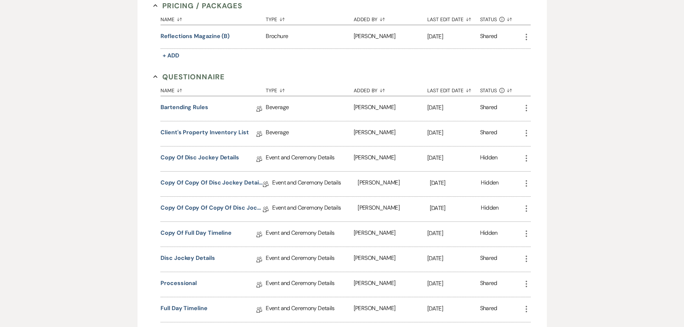
scroll to position [570, 0]
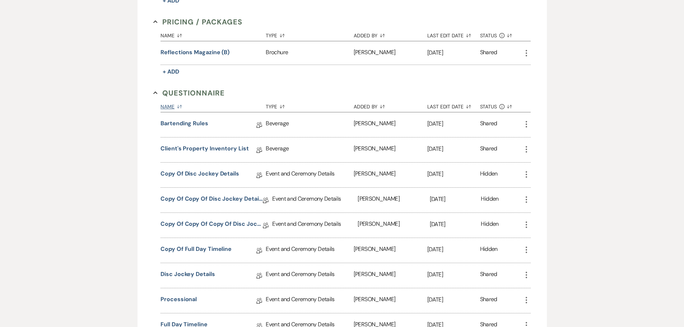
click at [171, 98] on button "Name Sort Default" at bounding box center [212, 105] width 105 height 14
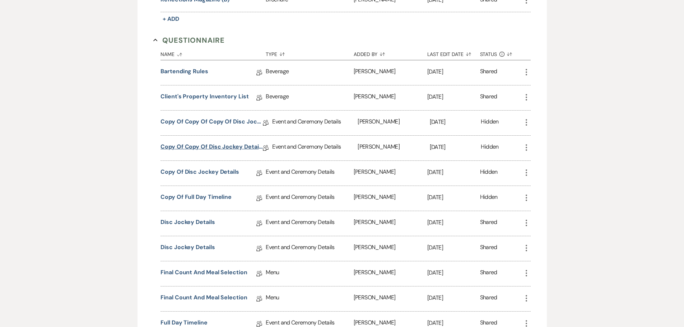
scroll to position [642, 0]
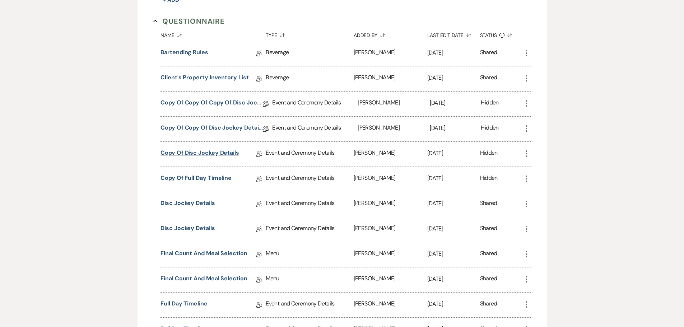
click at [186, 149] on link "Copy of Disc Jockey Details" at bounding box center [199, 154] width 79 height 11
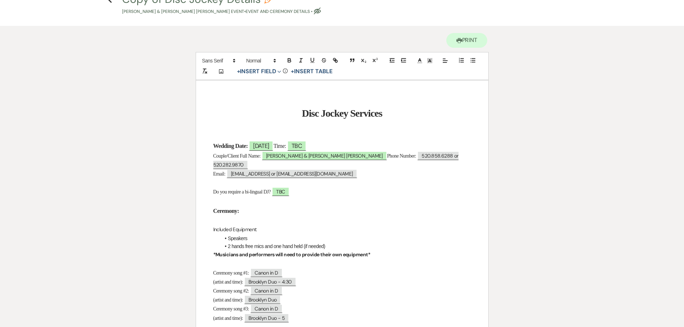
scroll to position [36, 0]
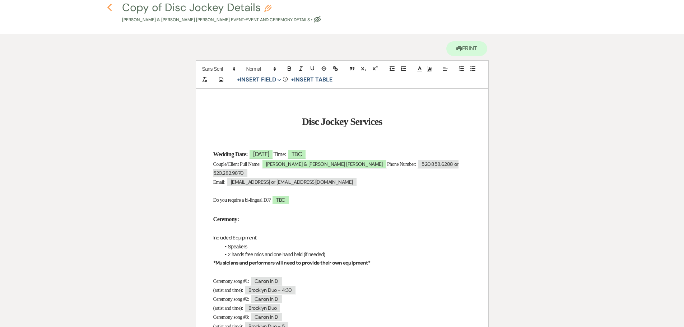
click at [110, 8] on icon "Previous" at bounding box center [109, 7] width 5 height 9
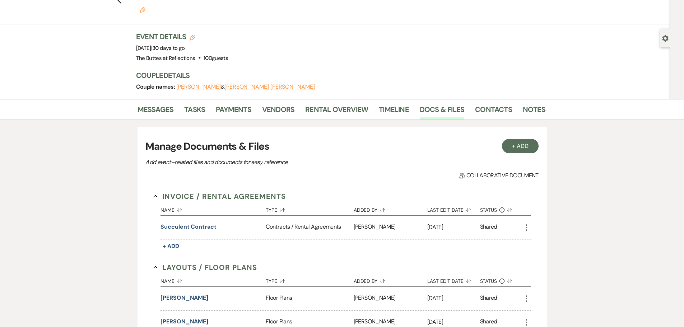
scroll to position [642, 0]
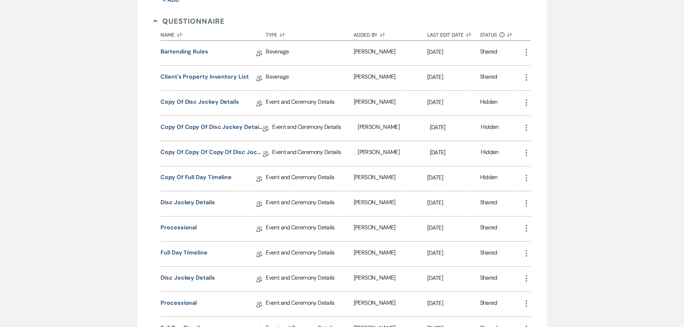
click at [526, 274] on icon "More" at bounding box center [526, 278] width 9 height 9
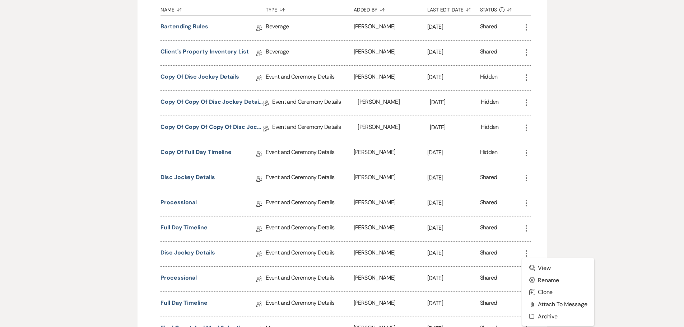
scroll to position [713, 0]
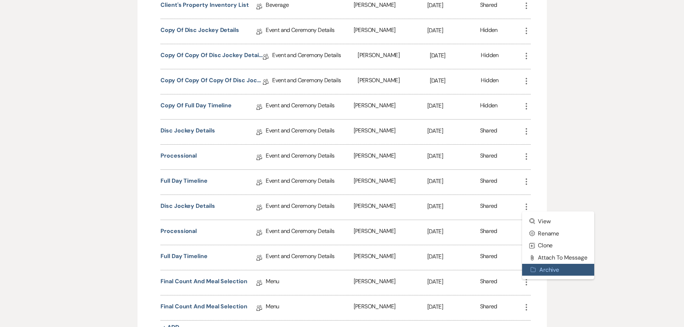
click at [549, 264] on button "Archive Archive" at bounding box center [558, 270] width 72 height 12
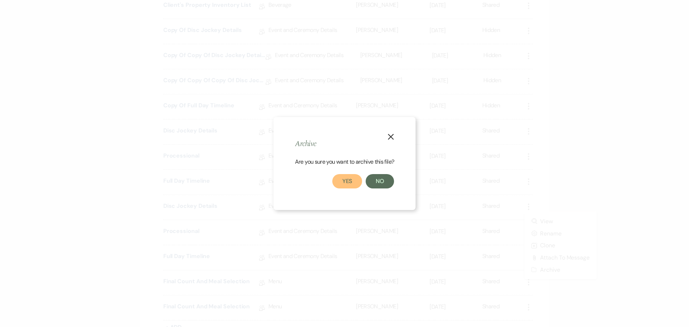
click at [343, 181] on button "Yes" at bounding box center [347, 181] width 30 height 14
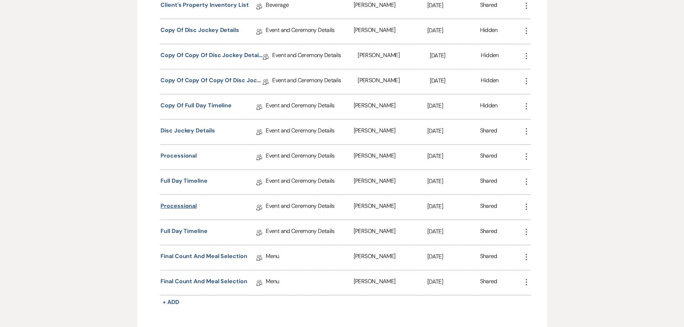
click at [178, 202] on link "Processional" at bounding box center [178, 207] width 36 height 11
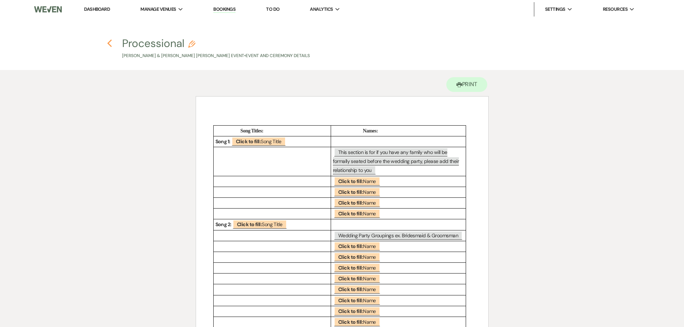
click at [111, 44] on icon "Previous" at bounding box center [109, 43] width 5 height 9
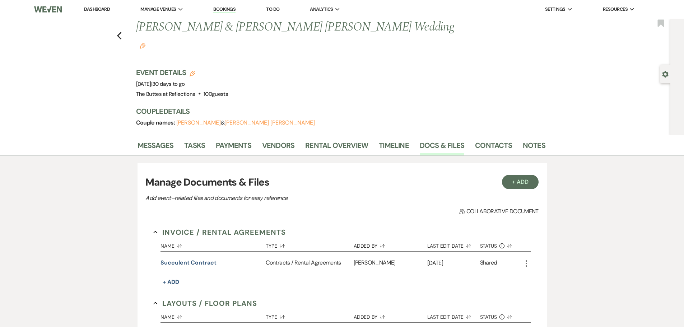
scroll to position [713, 0]
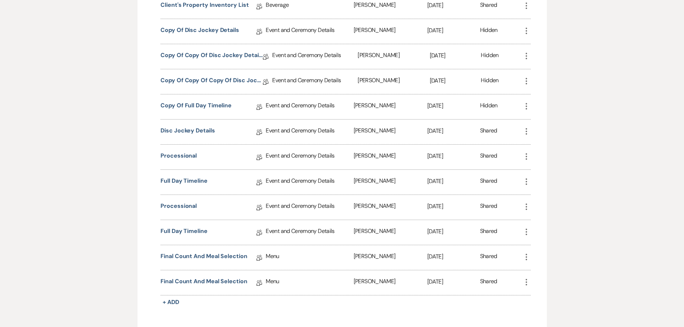
click at [525, 203] on use "button" at bounding box center [525, 206] width 1 height 6
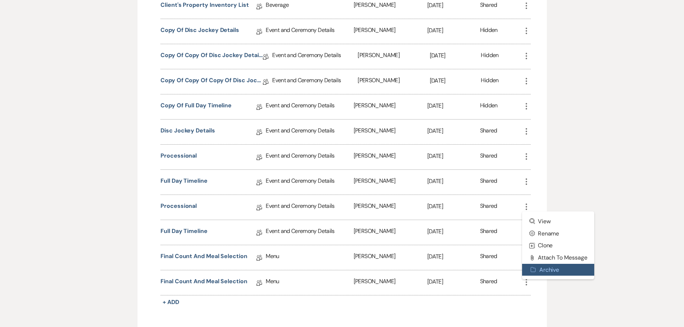
click at [541, 264] on button "Archive Archive" at bounding box center [558, 270] width 72 height 12
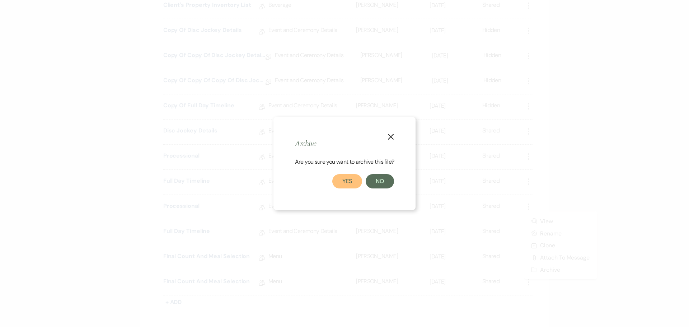
click at [343, 184] on button "Yes" at bounding box center [347, 181] width 30 height 14
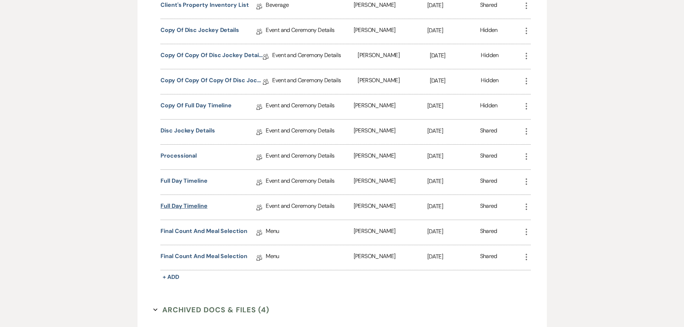
click at [172, 202] on link "Full Day Timeline" at bounding box center [183, 207] width 47 height 11
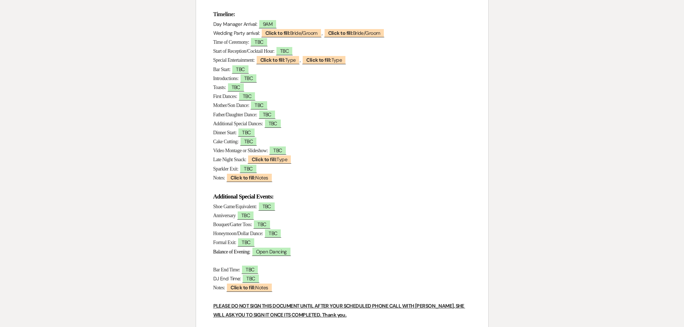
scroll to position [144, 0]
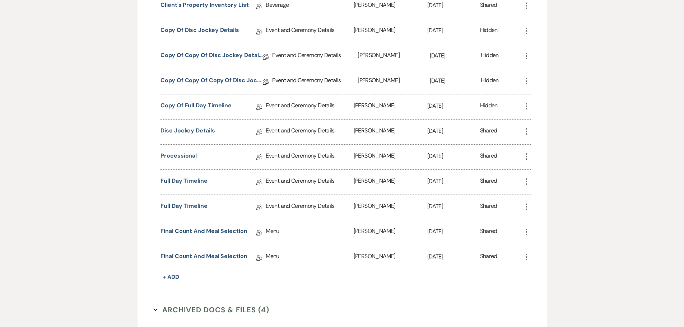
click at [526, 203] on use "button" at bounding box center [525, 206] width 1 height 6
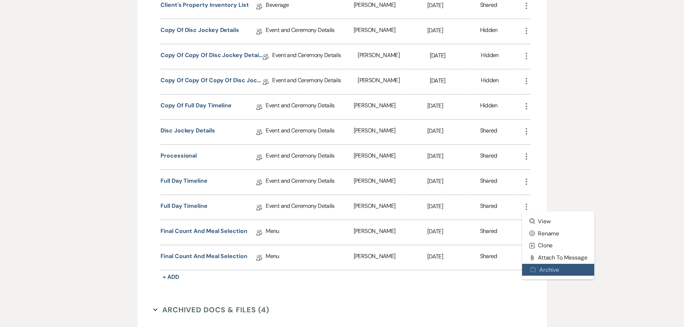
click at [545, 264] on button "Archive Archive" at bounding box center [558, 270] width 72 height 12
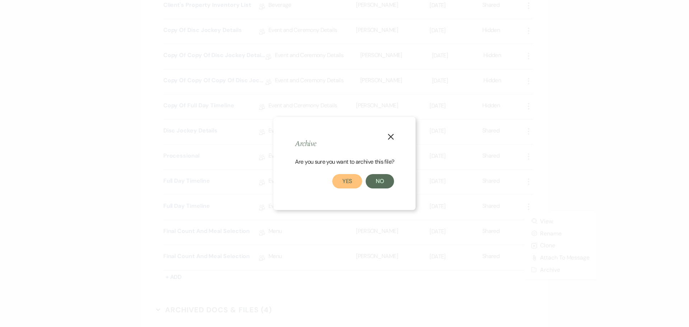
click at [343, 178] on button "Yes" at bounding box center [347, 181] width 30 height 14
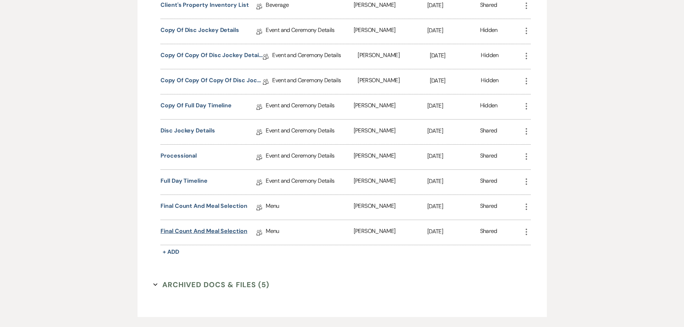
click at [206, 227] on link "Final Count and Meal Selection" at bounding box center [203, 232] width 87 height 11
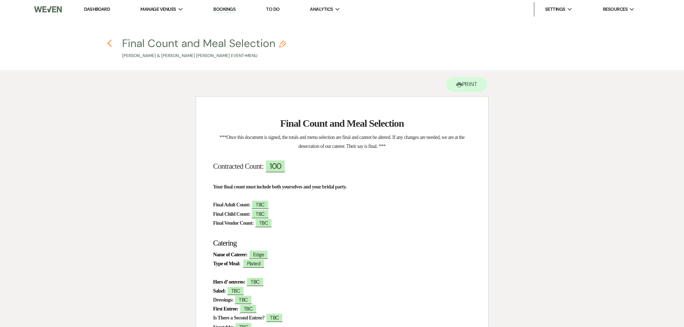
click at [108, 43] on use "button" at bounding box center [109, 43] width 5 height 8
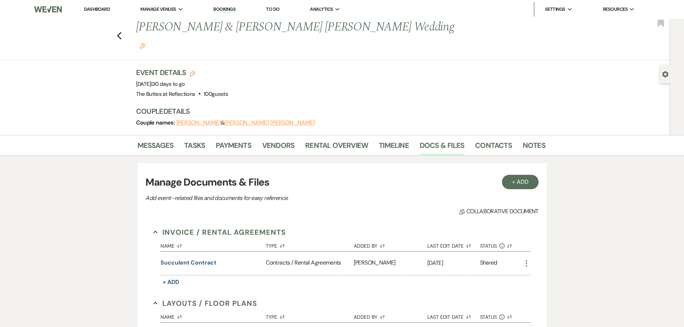
scroll to position [713, 0]
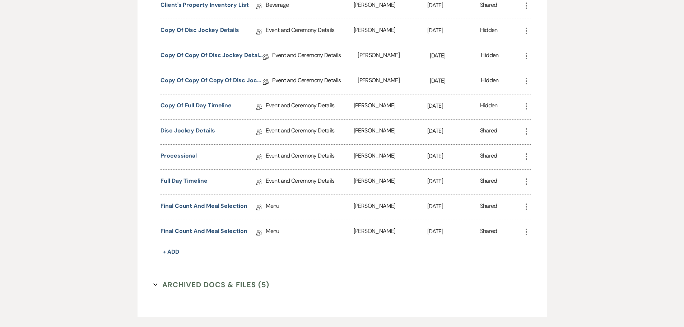
click at [527, 228] on icon "More" at bounding box center [526, 232] width 9 height 9
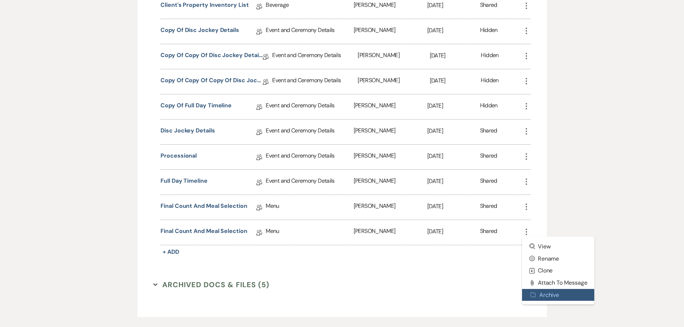
click at [542, 289] on button "Archive Archive" at bounding box center [558, 295] width 72 height 12
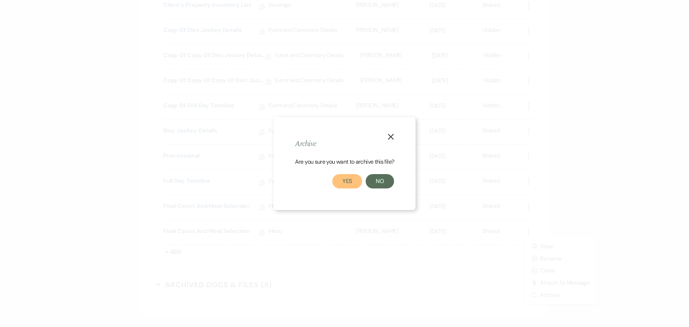
click at [350, 184] on button "Yes" at bounding box center [347, 181] width 30 height 14
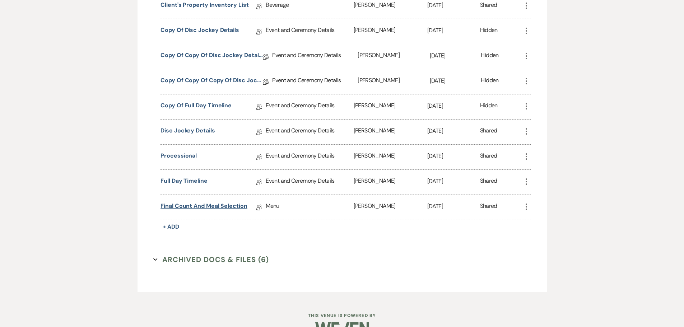
click at [204, 202] on link "Final Count and Meal Selection" at bounding box center [203, 207] width 87 height 11
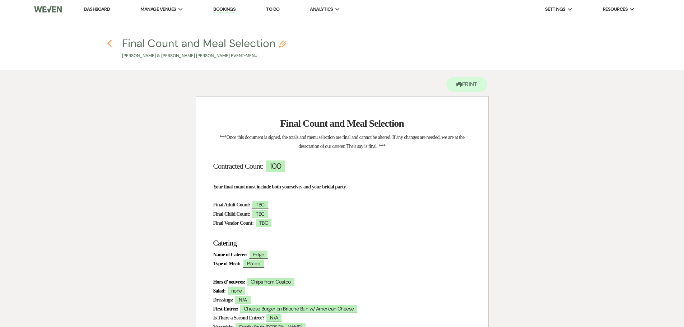
click at [109, 43] on icon "Previous" at bounding box center [109, 43] width 5 height 9
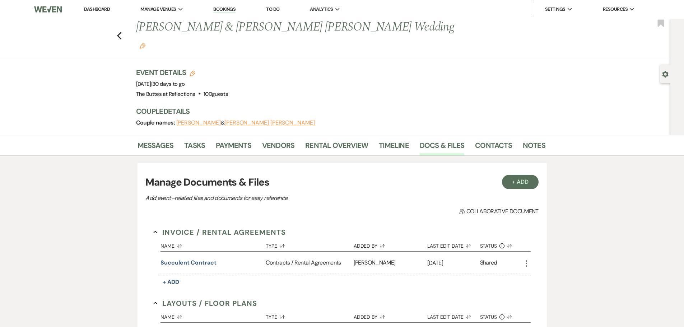
scroll to position [713, 0]
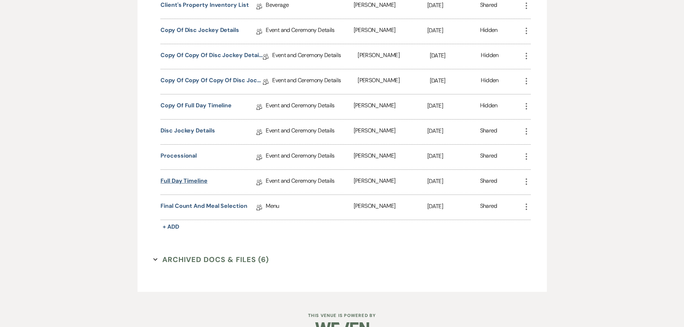
click at [186, 177] on link "Full Day Timeline" at bounding box center [183, 182] width 47 height 11
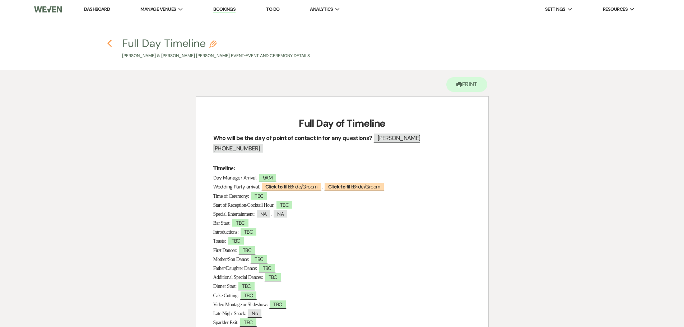
click at [108, 42] on icon "Previous" at bounding box center [109, 43] width 5 height 9
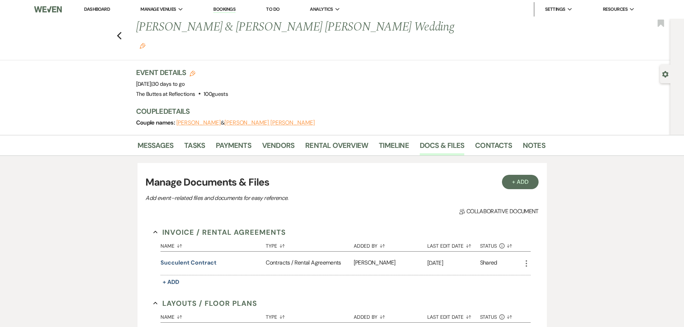
scroll to position [713, 0]
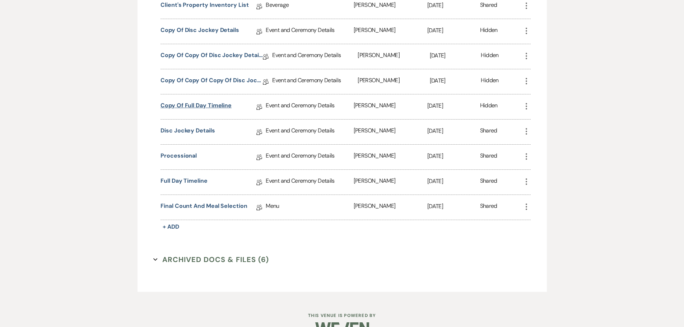
click at [201, 101] on link "Copy of Full Day Timeline" at bounding box center [195, 106] width 71 height 11
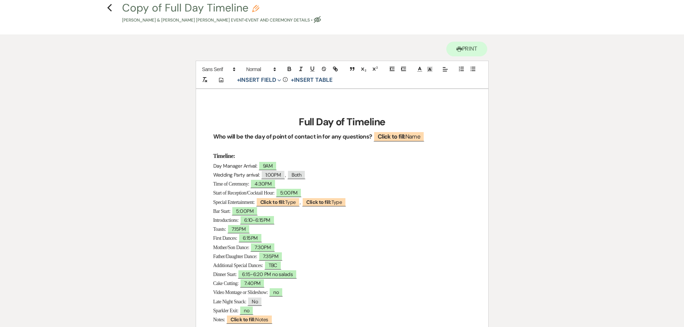
scroll to position [36, 0]
click at [109, 8] on icon "Previous" at bounding box center [109, 7] width 5 height 9
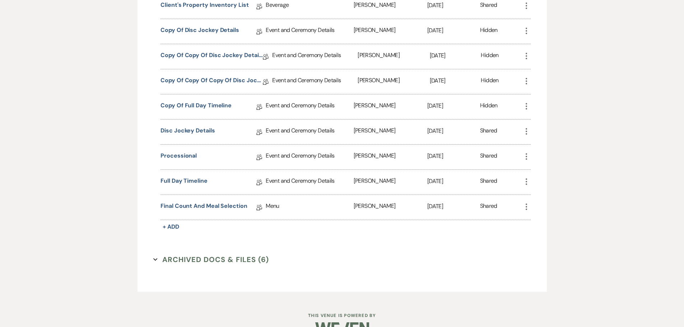
click at [527, 177] on icon "More" at bounding box center [526, 181] width 9 height 9
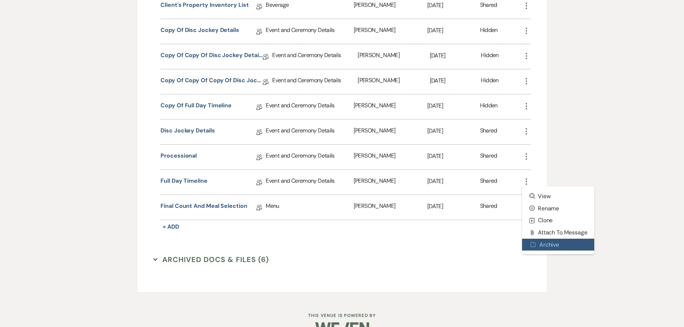
click at [535, 242] on use "button" at bounding box center [532, 244] width 5 height 5
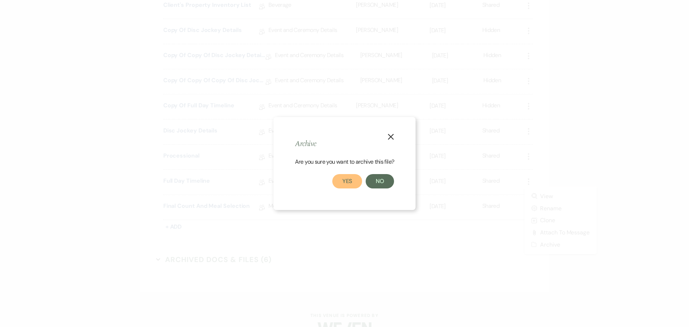
click at [340, 179] on button "Yes" at bounding box center [347, 181] width 30 height 14
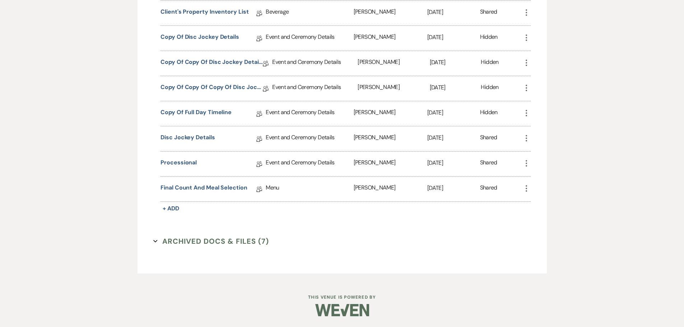
scroll to position [689, 0]
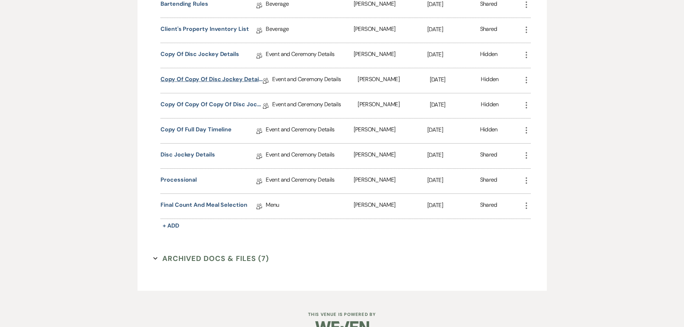
click at [209, 75] on link "Copy of Copy of Disc Jockey Details" at bounding box center [211, 80] width 102 height 11
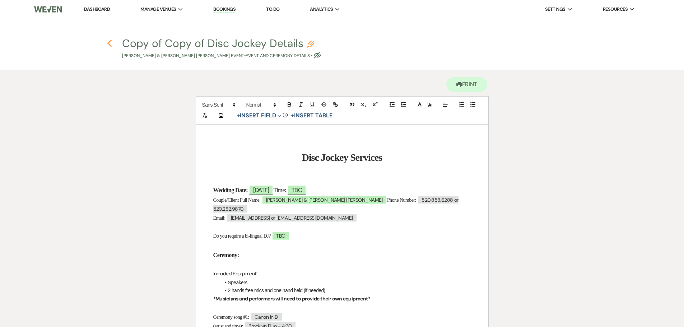
click at [109, 44] on icon "Previous" at bounding box center [109, 43] width 5 height 9
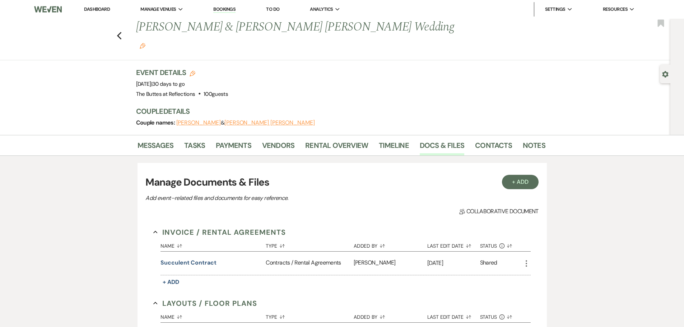
scroll to position [689, 0]
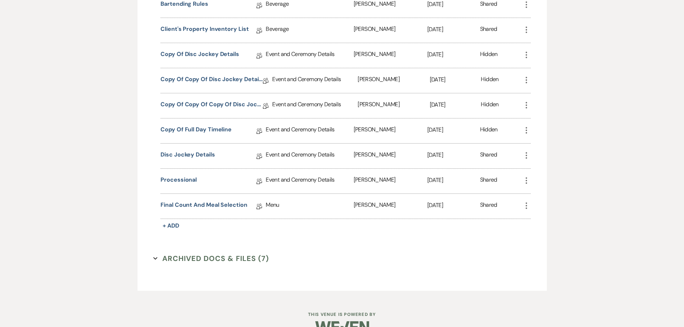
click at [526, 152] on use "button" at bounding box center [525, 155] width 1 height 6
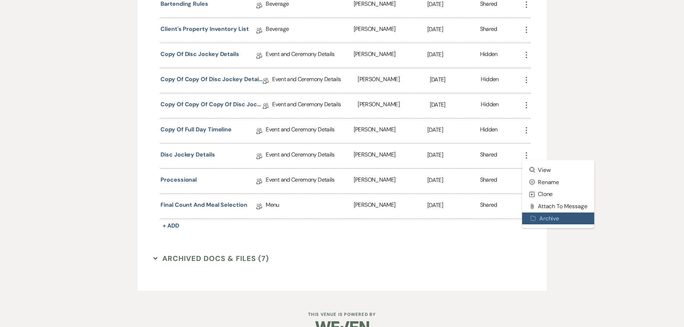
click at [545, 212] on button "Archive Archive" at bounding box center [558, 218] width 72 height 12
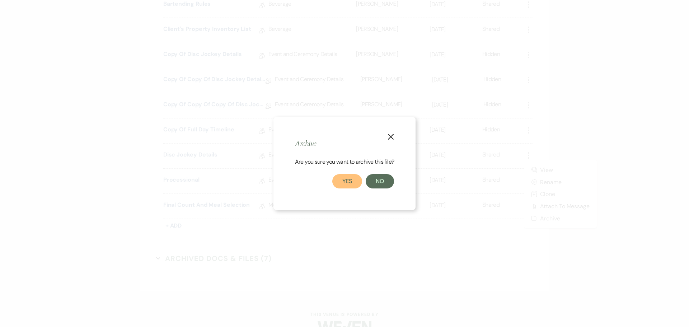
click at [352, 182] on button "Yes" at bounding box center [347, 181] width 30 height 14
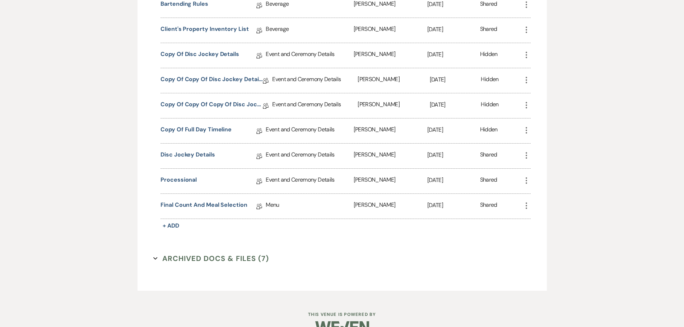
scroll to position [664, 0]
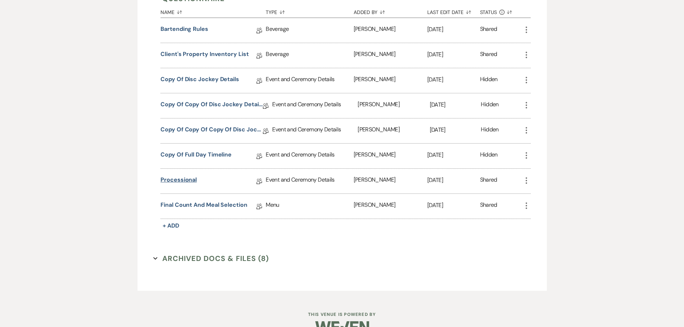
click at [181, 175] on link "Processional" at bounding box center [178, 180] width 36 height 11
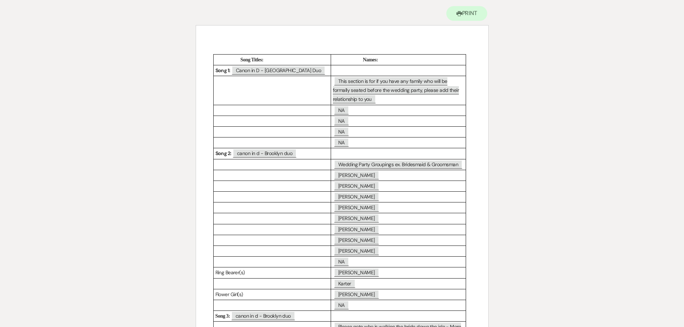
scroll to position [40, 0]
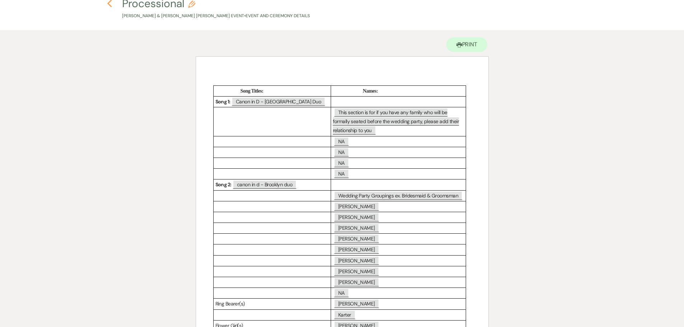
click at [109, 5] on use "button" at bounding box center [109, 4] width 5 height 8
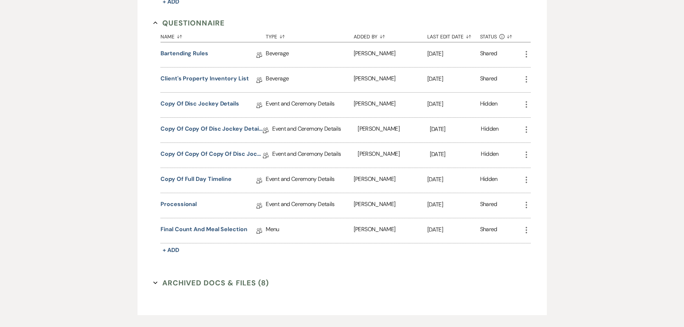
scroll to position [593, 0]
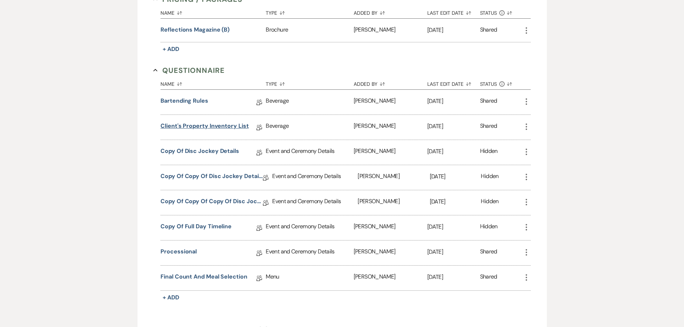
click at [202, 122] on link "Client's Property Inventory List" at bounding box center [204, 127] width 88 height 11
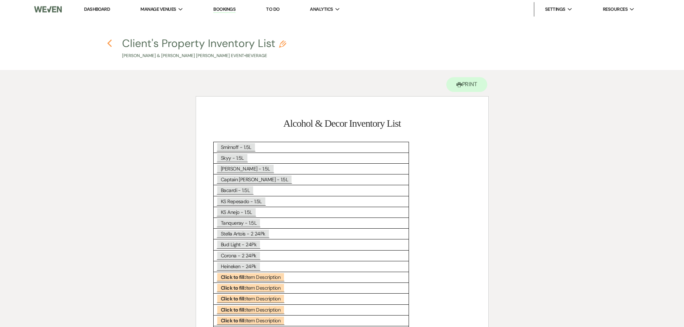
click at [109, 45] on use "button" at bounding box center [109, 43] width 5 height 8
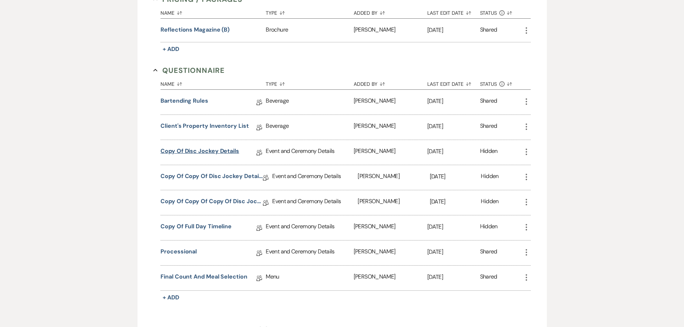
click at [215, 147] on link "Copy of Disc Jockey Details" at bounding box center [199, 152] width 79 height 11
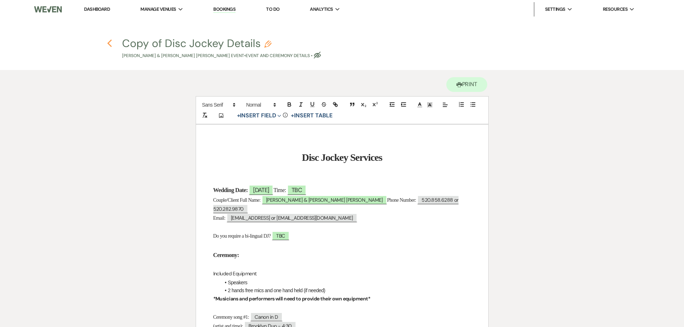
click at [109, 45] on use "button" at bounding box center [109, 43] width 5 height 8
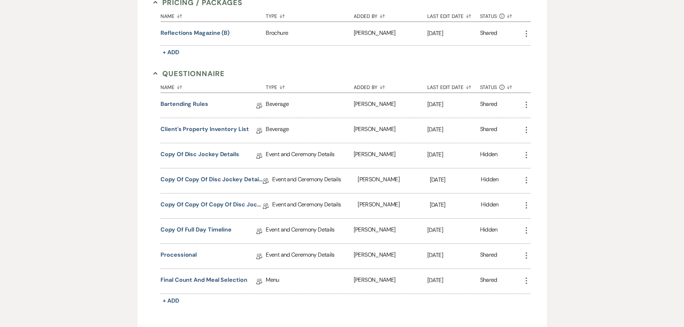
scroll to position [593, 0]
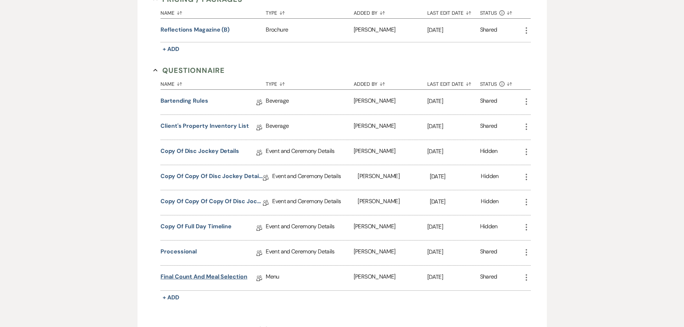
click at [209, 272] on link "Final Count and Meal Selection" at bounding box center [203, 277] width 87 height 11
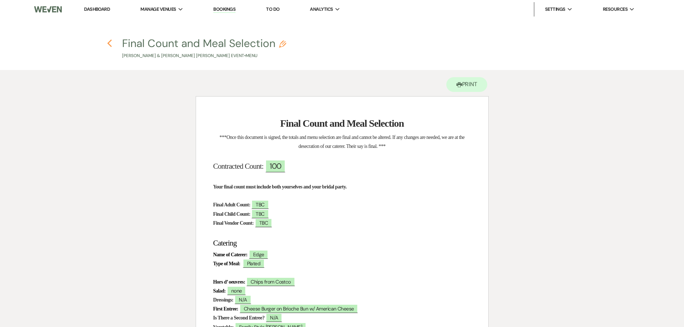
click at [108, 42] on icon "Previous" at bounding box center [109, 43] width 5 height 9
